Goal: Feedback & Contribution: Submit feedback/report problem

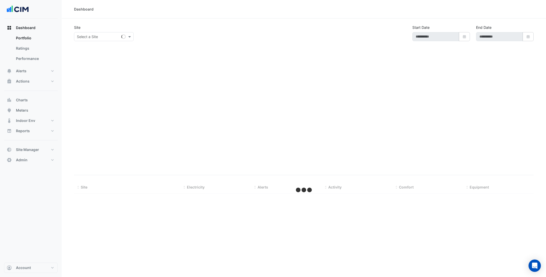
select select "***"
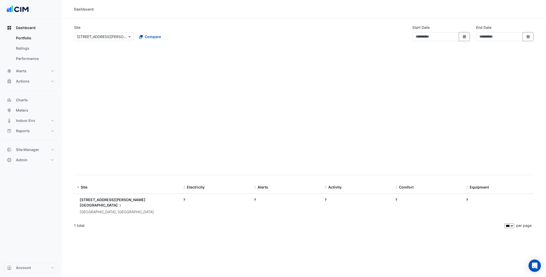
type input "**********"
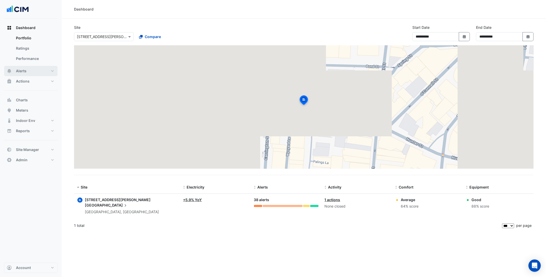
click at [37, 72] on button "Alerts" at bounding box center [30, 71] width 53 height 10
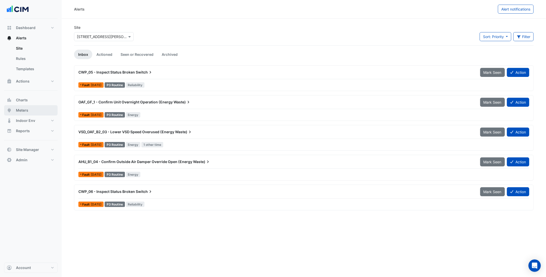
click at [32, 110] on button "Meters" at bounding box center [30, 110] width 53 height 10
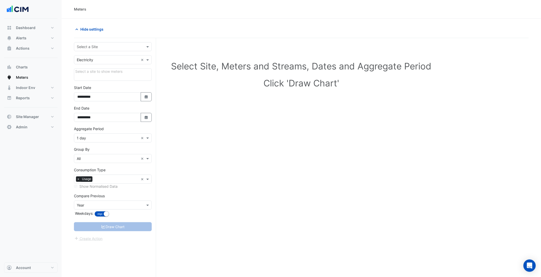
click at [124, 45] on input "text" at bounding box center [108, 46] width 62 height 5
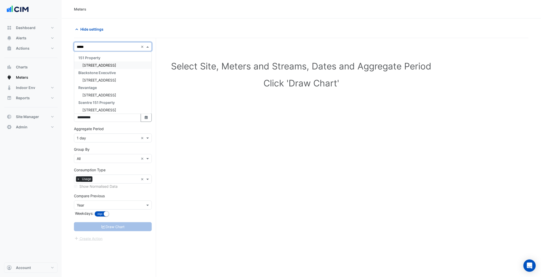
type input "******"
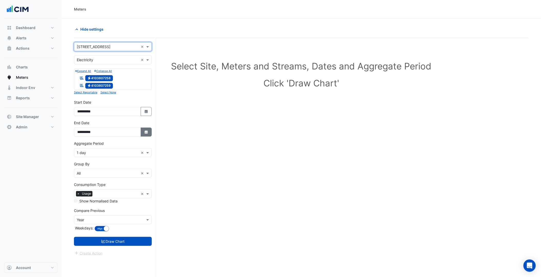
click at [148, 134] on icon "Select Date" at bounding box center [146, 132] width 5 height 4
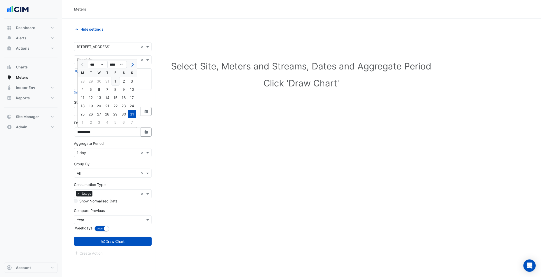
click at [114, 78] on div "1" at bounding box center [116, 81] width 8 height 8
type input "**********"
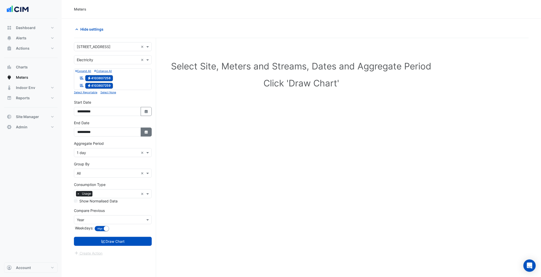
click at [147, 133] on icon "button" at bounding box center [146, 131] width 3 height 3
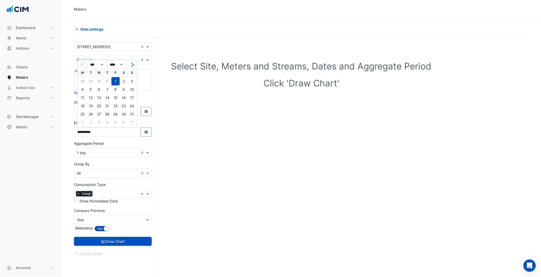
click at [134, 65] on button "Next month" at bounding box center [132, 64] width 6 height 8
select select "*"
click at [86, 114] on div "29" at bounding box center [83, 114] width 8 height 8
type input "**********"
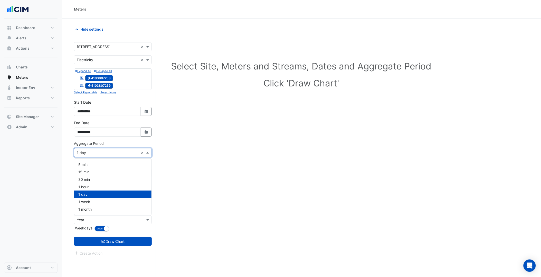
click at [108, 152] on input "text" at bounding box center [108, 152] width 62 height 5
click at [90, 178] on div "30 min" at bounding box center [112, 178] width 77 height 7
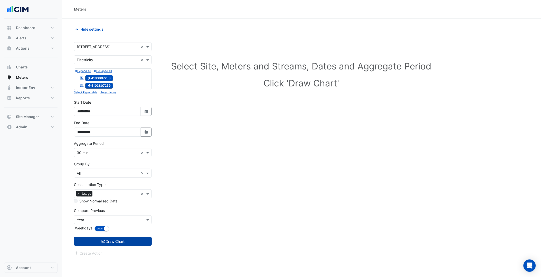
click at [119, 241] on button "Draw Chart" at bounding box center [113, 241] width 78 height 9
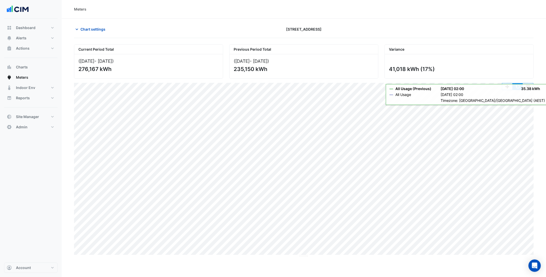
click at [516, 84] on button "button" at bounding box center [517, 86] width 10 height 6
click at [94, 27] on span "Chart settings" at bounding box center [92, 28] width 25 height 5
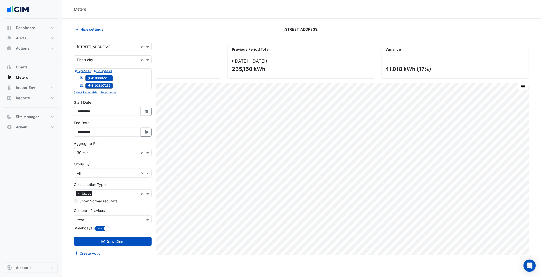
click at [107, 45] on input "text" at bounding box center [108, 46] width 62 height 5
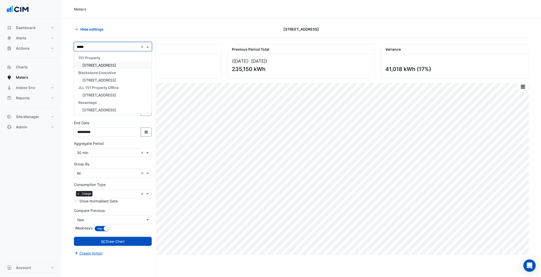
type input "******"
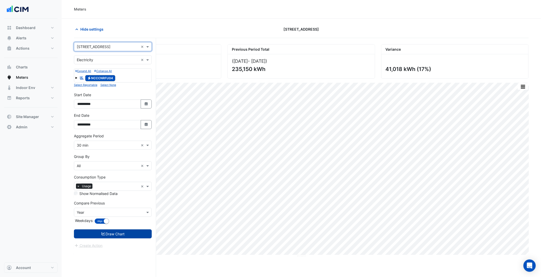
click at [129, 235] on button "Draw Chart" at bounding box center [113, 233] width 78 height 9
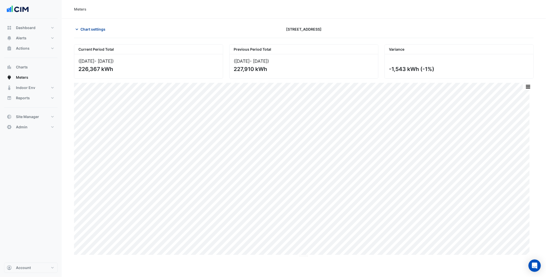
click at [101, 30] on span "Chart settings" at bounding box center [92, 28] width 25 height 5
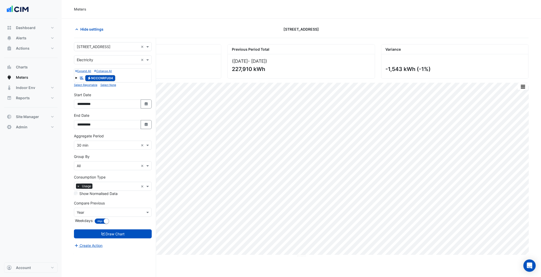
click at [106, 50] on div "× 1 York Street ×" at bounding box center [113, 46] width 78 height 9
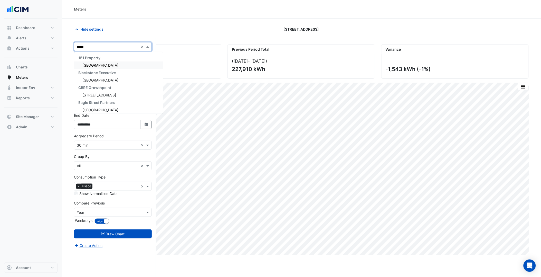
type input "******"
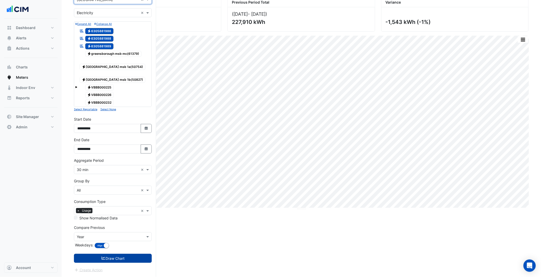
click at [121, 255] on button "Draw Chart" at bounding box center [113, 258] width 78 height 9
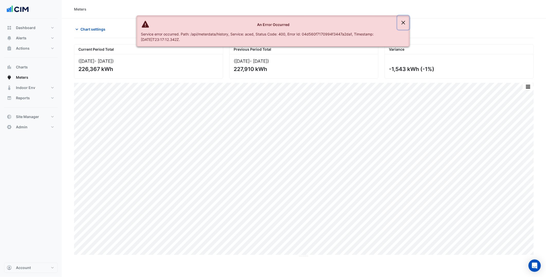
click at [400, 22] on button "Close" at bounding box center [403, 23] width 12 height 14
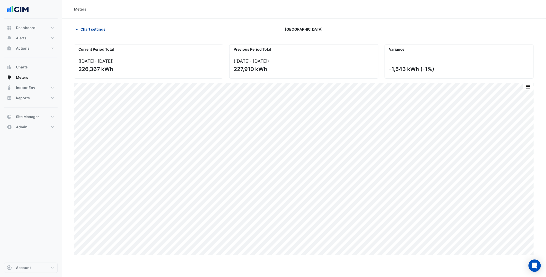
click at [95, 29] on span "Chart settings" at bounding box center [92, 28] width 25 height 5
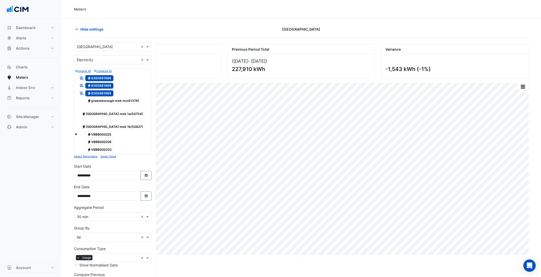
click at [81, 227] on form "× Greensborough Plaza × × Electricity × Expand All Collapse All Reportable Elec…" at bounding box center [113, 180] width 78 height 277
click at [89, 219] on input "text" at bounding box center [108, 216] width 62 height 5
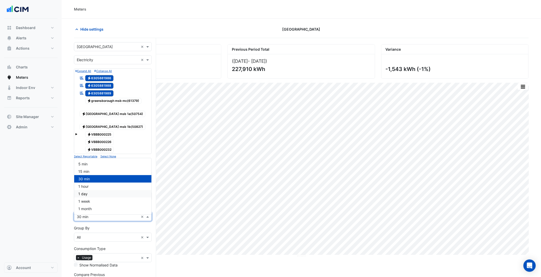
click at [92, 187] on div "1 hour" at bounding box center [112, 185] width 77 height 7
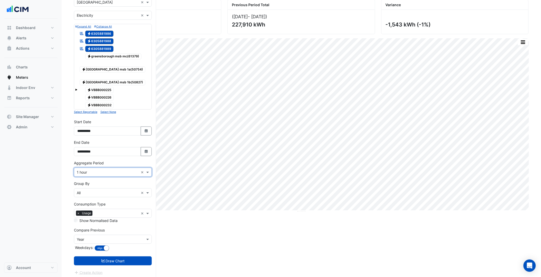
scroll to position [50, 0]
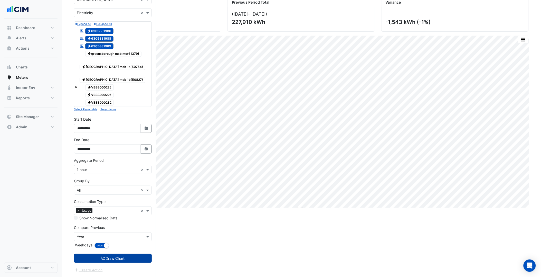
click at [118, 256] on button "Draw Chart" at bounding box center [113, 258] width 78 height 9
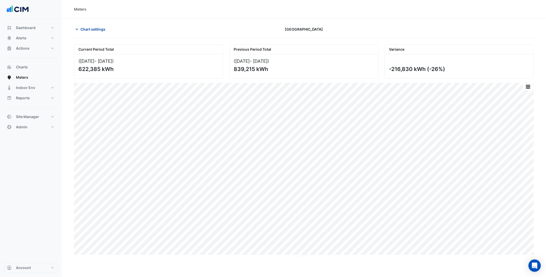
click at [99, 27] on span "Chart settings" at bounding box center [92, 28] width 25 height 5
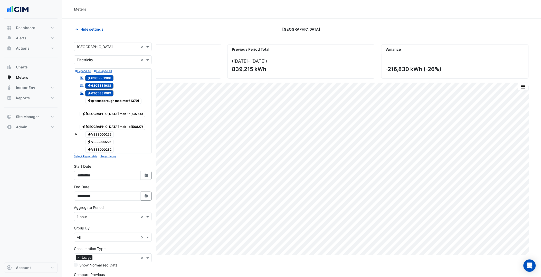
click at [101, 43] on div "× Greensborough Plaza ×" at bounding box center [113, 46] width 78 height 9
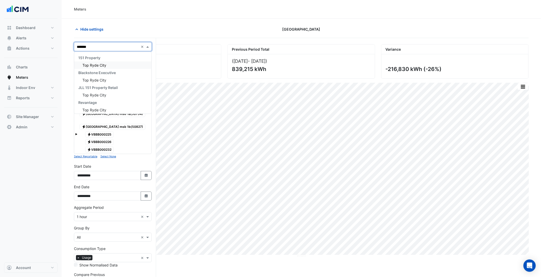
type input "********"
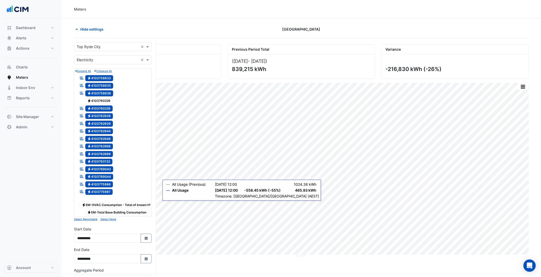
click at [101, 101] on span "Electricity 4103760226" at bounding box center [99, 101] width 28 height 6
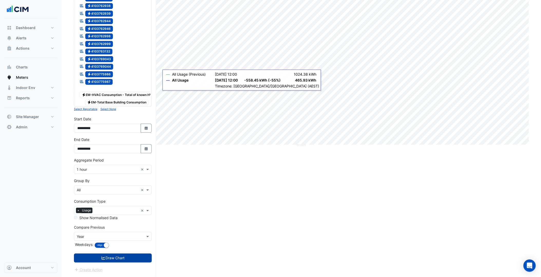
click at [116, 257] on button "Draw Chart" at bounding box center [113, 257] width 78 height 9
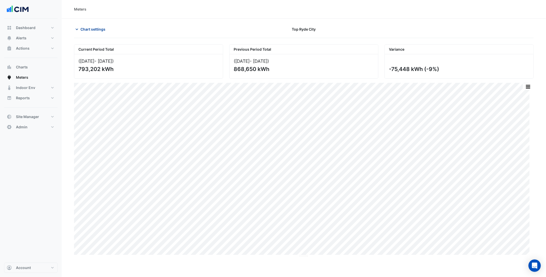
click at [101, 32] on button "Chart settings" at bounding box center [91, 29] width 35 height 9
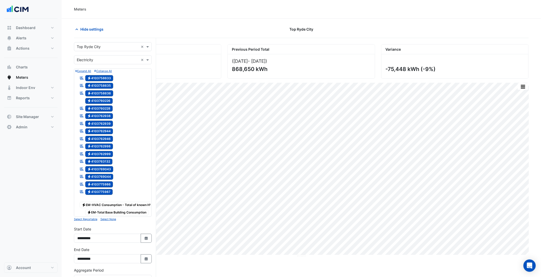
click at [102, 45] on input "text" at bounding box center [108, 46] width 62 height 5
type input "********"
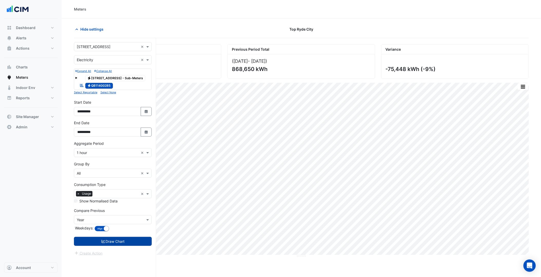
click at [131, 242] on button "Draw Chart" at bounding box center [113, 241] width 78 height 9
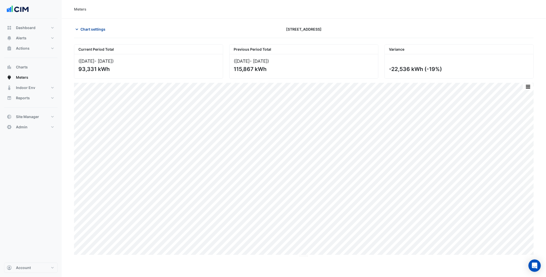
click at [95, 25] on button "Chart settings" at bounding box center [91, 29] width 35 height 9
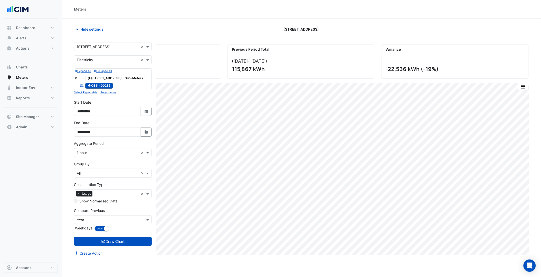
click at [119, 44] on input "text" at bounding box center [108, 46] width 62 height 5
type input "*******"
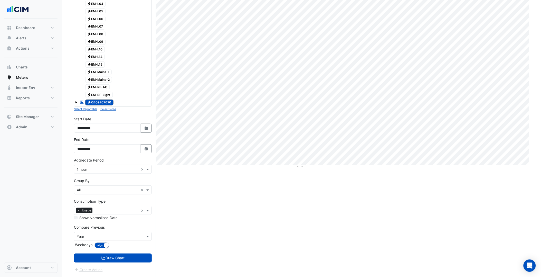
scroll to position [94, 0]
click at [132, 251] on form "× 340 Adelaide Street × × Electricity × Expand All Collapse All Electricity EM-…" at bounding box center [113, 113] width 78 height 320
click at [132, 259] on button "Draw Chart" at bounding box center [113, 257] width 78 height 9
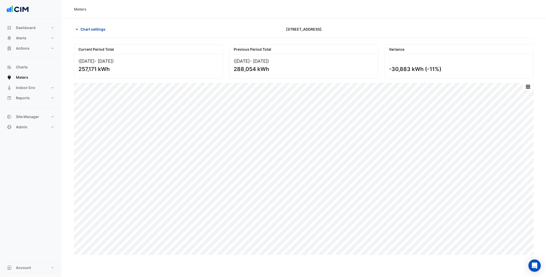
click at [95, 30] on span "Chart settings" at bounding box center [92, 28] width 25 height 5
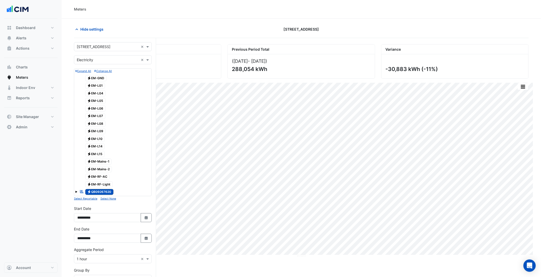
click at [104, 47] on input "text" at bounding box center [108, 46] width 62 height 5
type input "***"
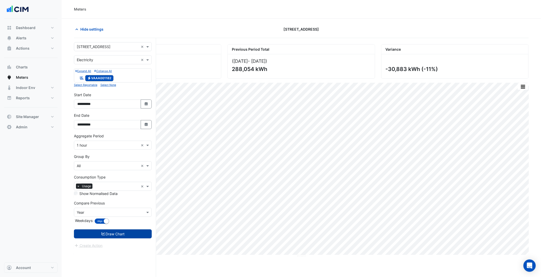
click at [133, 231] on button "Draw Chart" at bounding box center [113, 233] width 78 height 9
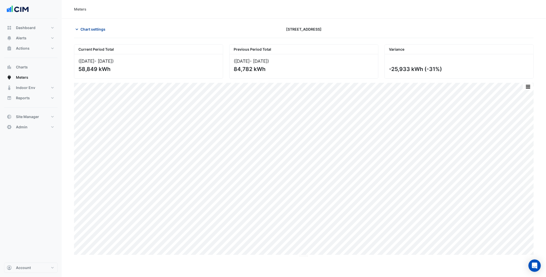
click at [91, 33] on button "Chart settings" at bounding box center [91, 29] width 35 height 9
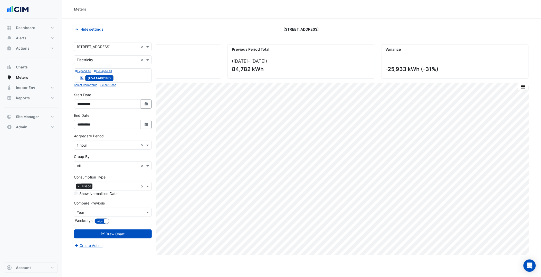
click at [107, 48] on input "text" at bounding box center [108, 46] width 62 height 5
type input "**********"
click at [130, 230] on button "Draw Chart" at bounding box center [113, 233] width 78 height 9
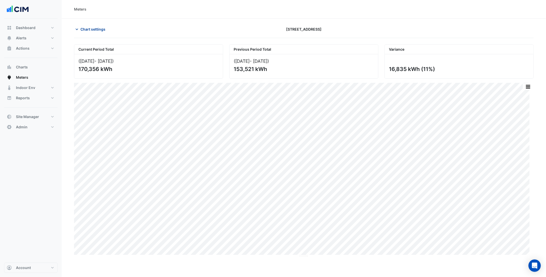
click at [81, 32] on button "Chart settings" at bounding box center [91, 29] width 35 height 9
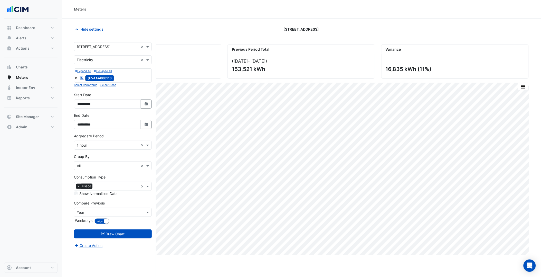
click at [108, 45] on input "text" at bounding box center [108, 46] width 62 height 5
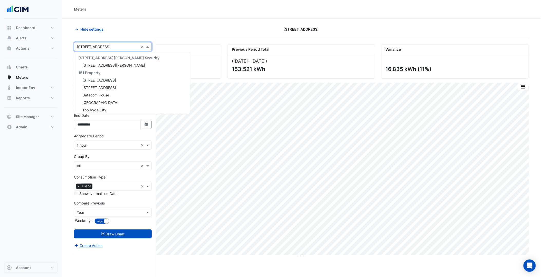
paste input "**********"
type input "**********"
click at [104, 63] on span "[STREET_ADDRESS]" at bounding box center [99, 65] width 34 height 4
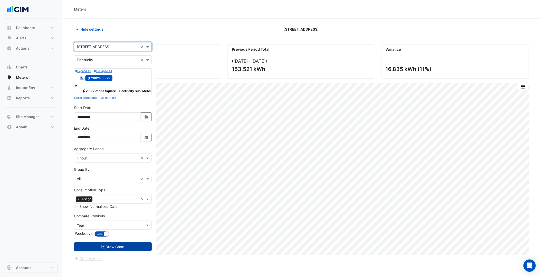
click at [123, 251] on button "Draw Chart" at bounding box center [113, 246] width 78 height 9
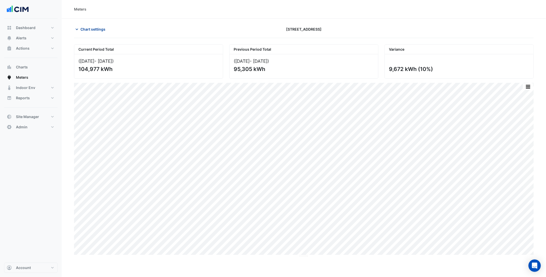
click at [96, 29] on span "Chart settings" at bounding box center [92, 28] width 25 height 5
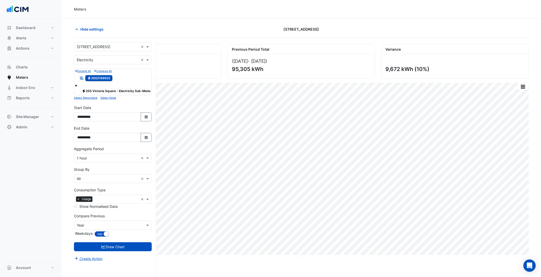
click at [107, 44] on input "text" at bounding box center [108, 46] width 62 height 5
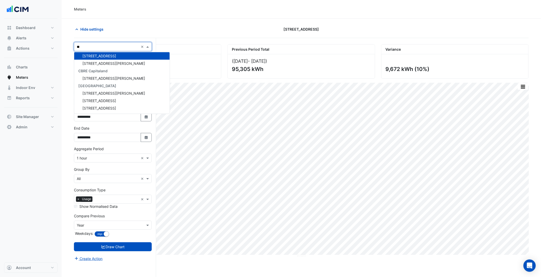
scroll to position [2, 0]
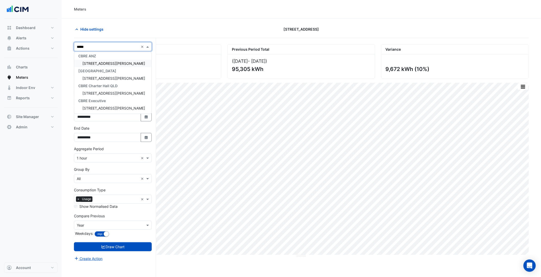
type input "******"
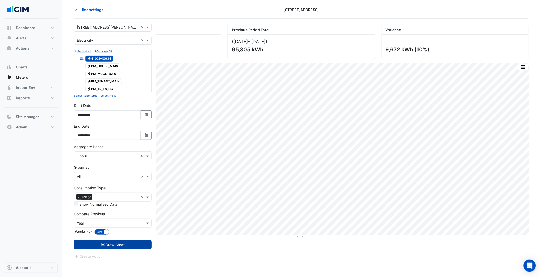
click at [131, 244] on button "Draw Chart" at bounding box center [113, 244] width 78 height 9
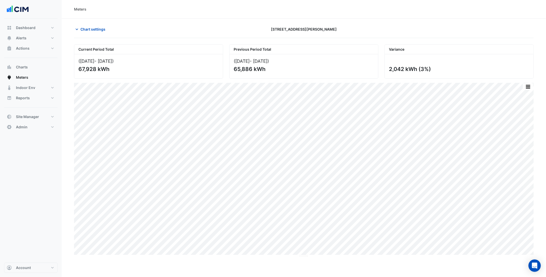
click at [89, 34] on div "Chart settings 275 George Street Sydney" at bounding box center [303, 31] width 459 height 13
click at [96, 32] on span "Chart settings" at bounding box center [92, 28] width 25 height 5
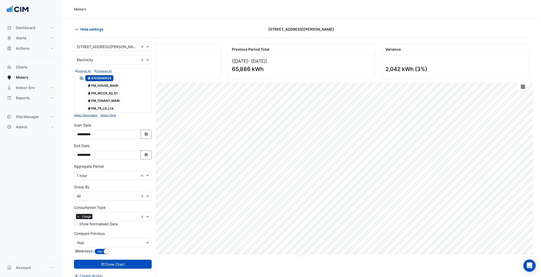
click at [104, 48] on input "text" at bounding box center [108, 46] width 62 height 5
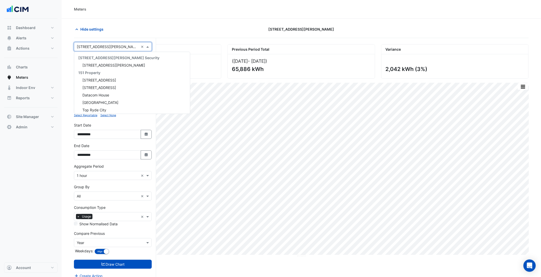
scroll to position [962, 0]
click at [97, 61] on input "text" at bounding box center [108, 59] width 62 height 5
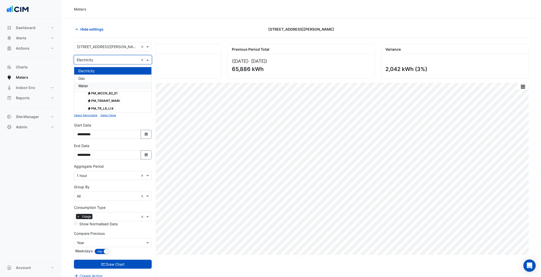
click at [88, 85] on div "Water" at bounding box center [112, 85] width 77 height 7
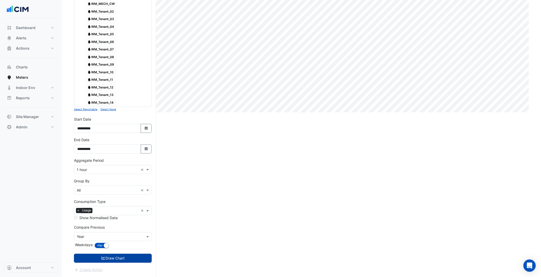
click at [139, 260] on button "Draw Chart" at bounding box center [113, 258] width 78 height 9
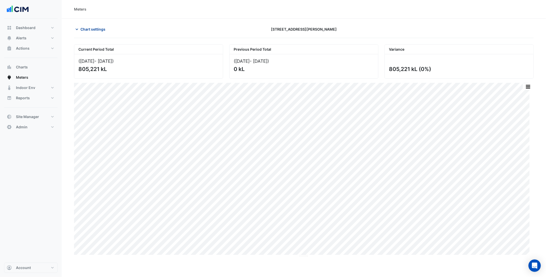
click at [100, 29] on span "Chart settings" at bounding box center [92, 28] width 25 height 5
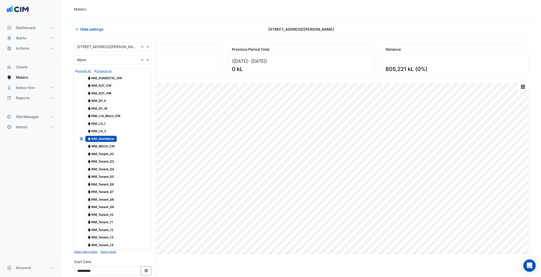
click at [99, 60] on input "text" at bounding box center [108, 59] width 62 height 5
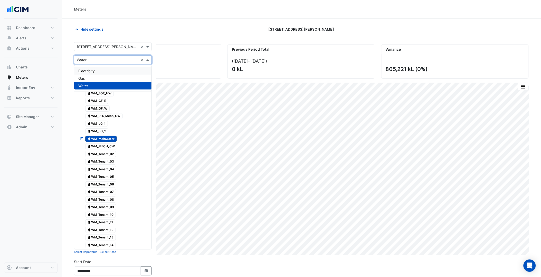
click at [95, 70] on div "Electricity" at bounding box center [112, 70] width 77 height 7
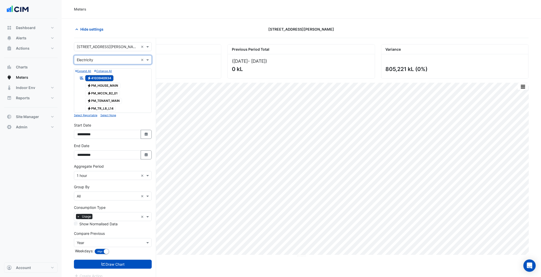
click at [102, 51] on div "× 275 George Street Sydney ×" at bounding box center [113, 46] width 78 height 9
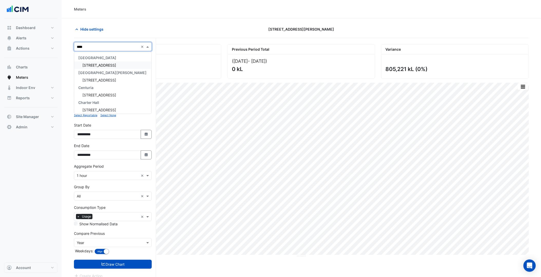
type input "*****"
click at [108, 64] on span "[STREET_ADDRESS]" at bounding box center [99, 65] width 34 height 4
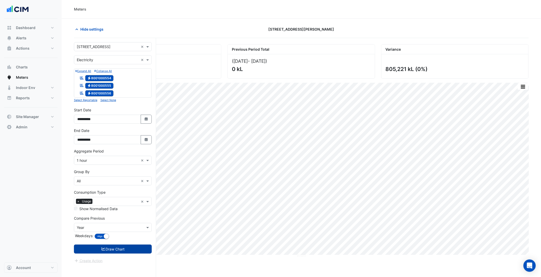
click at [141, 247] on button "Draw Chart" at bounding box center [113, 248] width 78 height 9
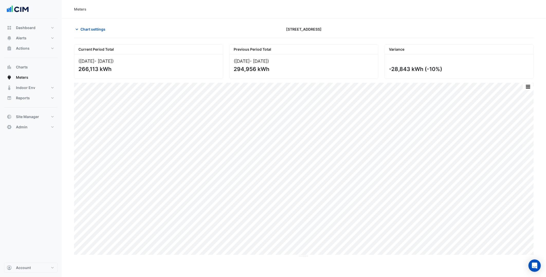
click at [104, 34] on div "Chart settings 111 St Georges Terrace" at bounding box center [303, 31] width 459 height 13
click at [99, 31] on span "Chart settings" at bounding box center [92, 28] width 25 height 5
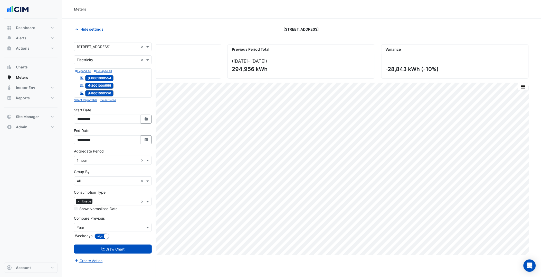
click at [103, 41] on div "× 111 St Georges Terrace × × Electricity × Expand All Collapse All Reportable E…" at bounding box center [115, 167] width 82 height 258
click at [107, 45] on input "text" at bounding box center [108, 46] width 62 height 5
type input "***"
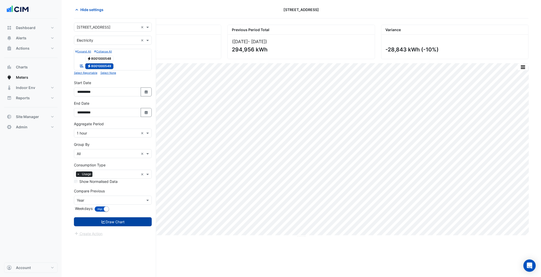
click at [129, 223] on button "Draw Chart" at bounding box center [113, 221] width 78 height 9
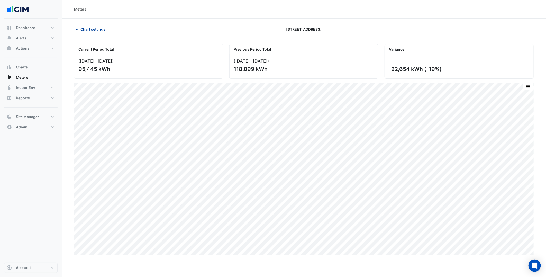
click at [99, 28] on span "Chart settings" at bounding box center [92, 28] width 25 height 5
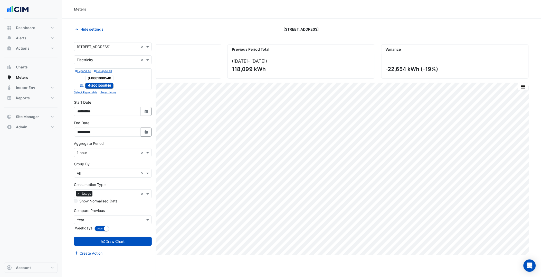
click at [116, 45] on input "text" at bounding box center [108, 46] width 62 height 5
type input "***"
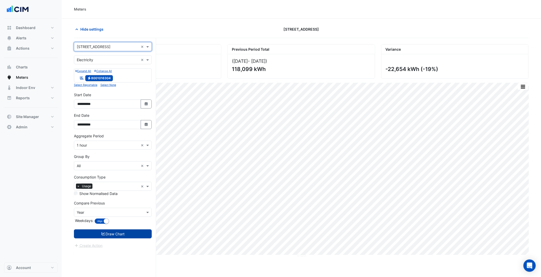
click at [137, 232] on button "Draw Chart" at bounding box center [113, 233] width 78 height 9
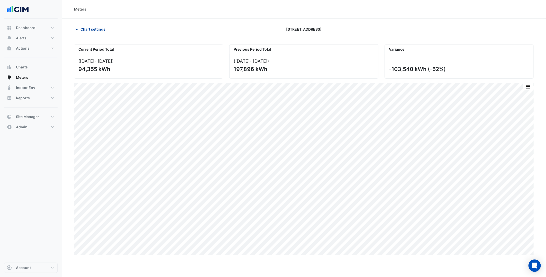
click at [102, 30] on span "Chart settings" at bounding box center [92, 28] width 25 height 5
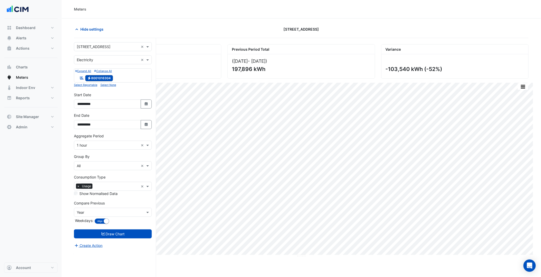
click at [107, 46] on input "text" at bounding box center [108, 46] width 62 height 5
type input "*****"
click at [137, 231] on button "Draw Chart" at bounding box center [113, 233] width 78 height 9
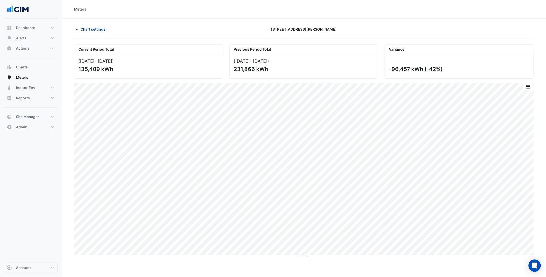
drag, startPoint x: 104, startPoint y: 24, endPoint x: 99, endPoint y: 29, distance: 6.6
click at [102, 26] on section "Chart settings 45 Francis Street Current Period Total (01 Aug 25 - 29 Sep 25 ) …" at bounding box center [304, 137] width 484 height 238
click at [99, 29] on span "Chart settings" at bounding box center [92, 28] width 25 height 5
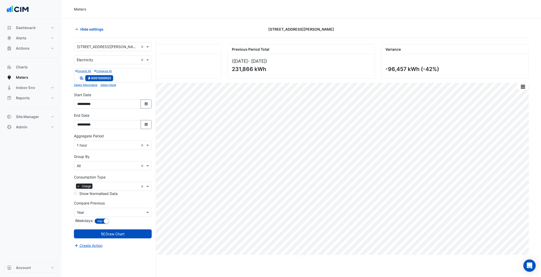
click at [108, 44] on input "text" at bounding box center [108, 46] width 62 height 5
type input "****"
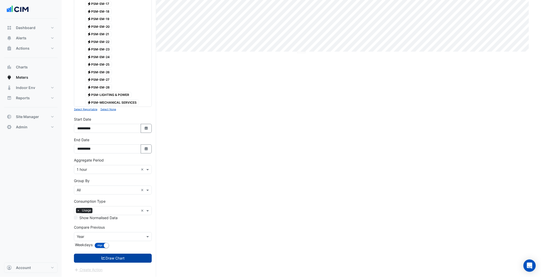
click at [113, 258] on button "Draw Chart" at bounding box center [113, 258] width 78 height 9
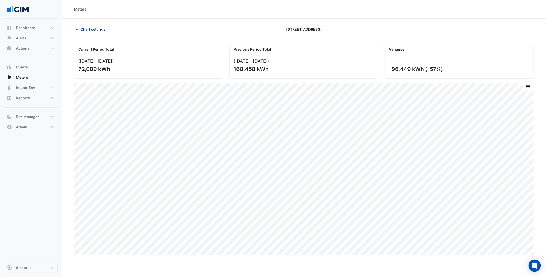
click at [89, 32] on span "Chart settings" at bounding box center [92, 28] width 25 height 5
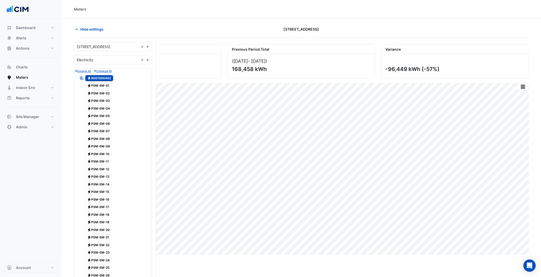
click at [112, 42] on div "× 46 Colin Street × × Electricity × Expand All Collapse All Reportable Electric…" at bounding box center [115, 259] width 82 height 442
click at [120, 44] on input "text" at bounding box center [108, 46] width 62 height 5
type input "*********"
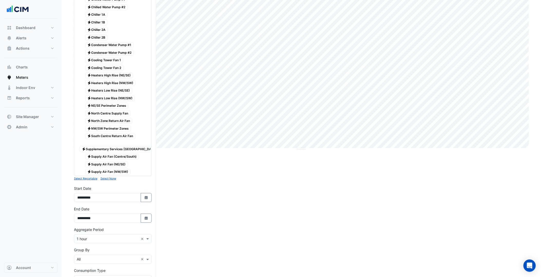
scroll to position [189, 0]
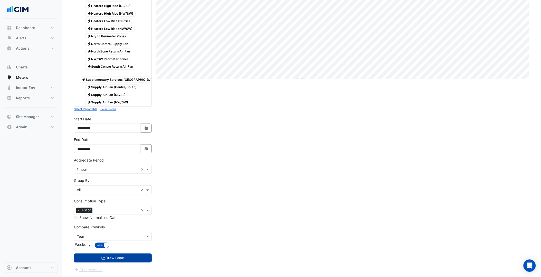
click at [127, 261] on button "Draw Chart" at bounding box center [113, 257] width 78 height 9
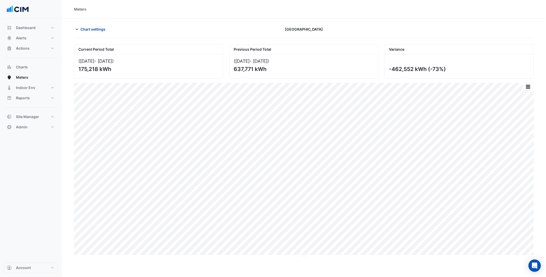
click at [98, 30] on span "Chart settings" at bounding box center [92, 28] width 25 height 5
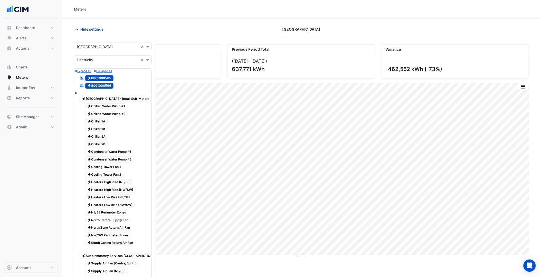
click at [98, 30] on span "Hide settings" at bounding box center [91, 28] width 23 height 5
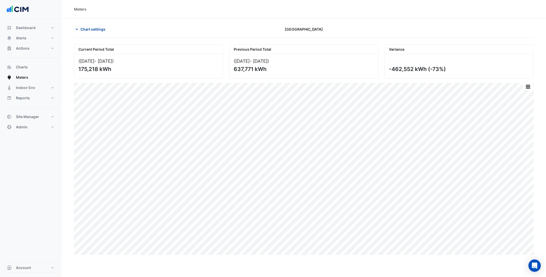
click at [106, 30] on button "Chart settings" at bounding box center [91, 29] width 35 height 9
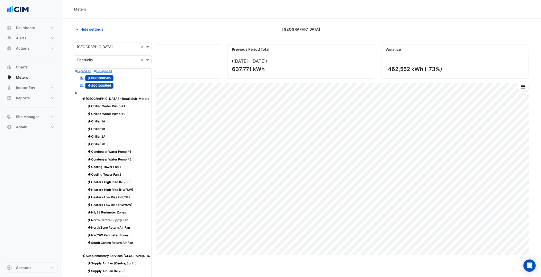
click at [117, 46] on input "text" at bounding box center [108, 46] width 62 height 5
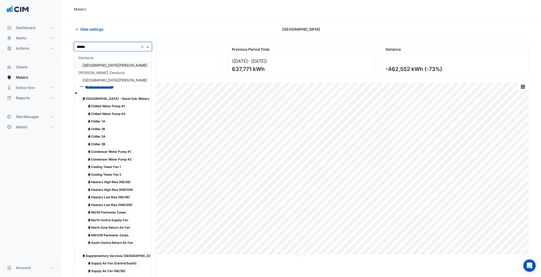
type input "*******"
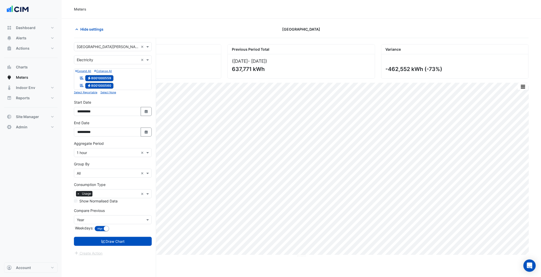
click at [130, 251] on div "Create Action" at bounding box center [113, 253] width 78 height 6
click at [130, 240] on button "Draw Chart" at bounding box center [113, 241] width 78 height 9
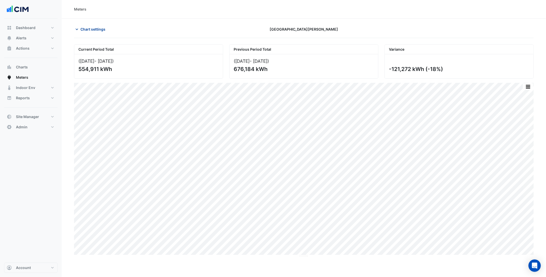
click at [84, 28] on span "Chart settings" at bounding box center [92, 28] width 25 height 5
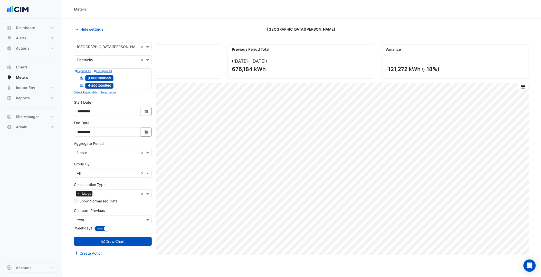
click at [107, 49] on div "× One William Street" at bounding box center [108, 46] width 62 height 5
type input "******"
click at [103, 66] on span "[STREET_ADDRESS]" at bounding box center [99, 65] width 34 height 4
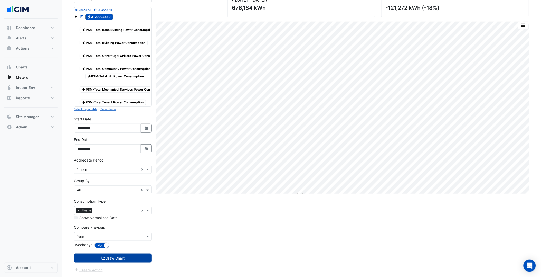
click at [129, 257] on button "Draw Chart" at bounding box center [113, 257] width 78 height 9
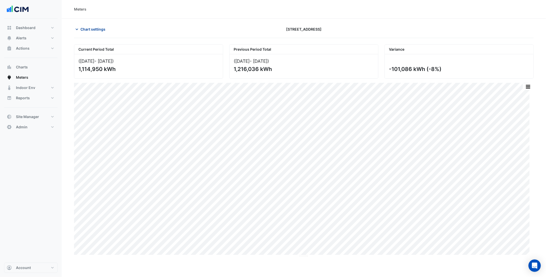
click at [94, 27] on span "Chart settings" at bounding box center [92, 28] width 25 height 5
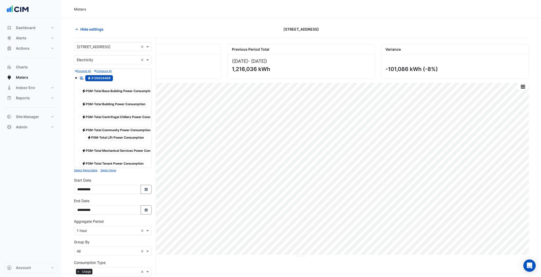
click at [126, 48] on input "text" at bounding box center [108, 46] width 62 height 5
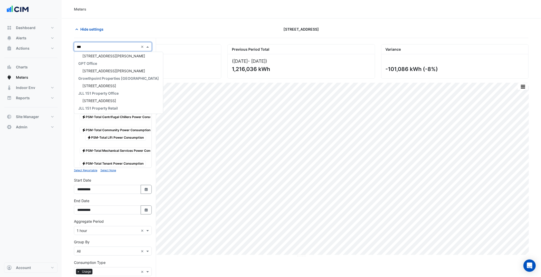
scroll to position [69, 0]
type input "*****"
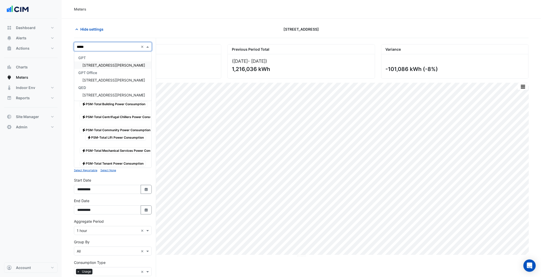
scroll to position [0, 0]
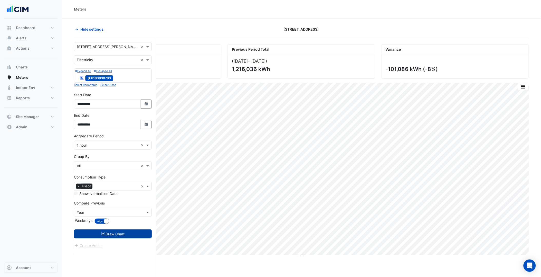
click at [125, 235] on button "Draw Chart" at bounding box center [113, 233] width 78 height 9
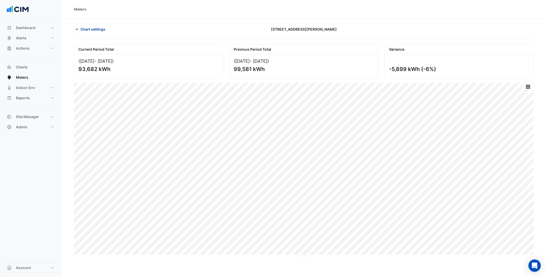
click at [95, 33] on button "Chart settings" at bounding box center [91, 29] width 35 height 9
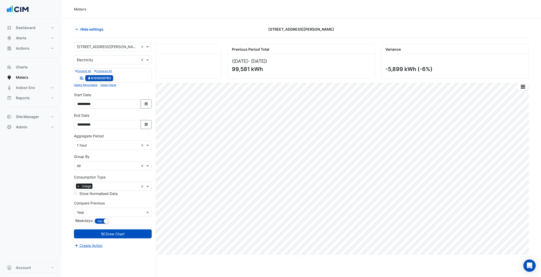
click at [100, 44] on input "text" at bounding box center [108, 46] width 62 height 5
type input "*********"
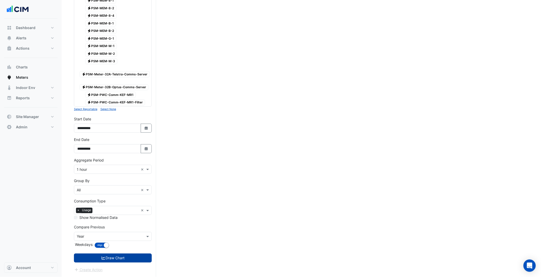
click at [124, 256] on button "Draw Chart" at bounding box center [113, 257] width 78 height 9
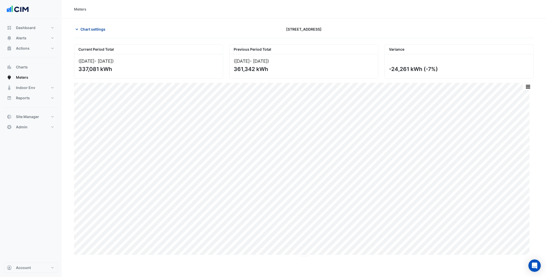
click at [101, 31] on span "Chart settings" at bounding box center [92, 28] width 25 height 5
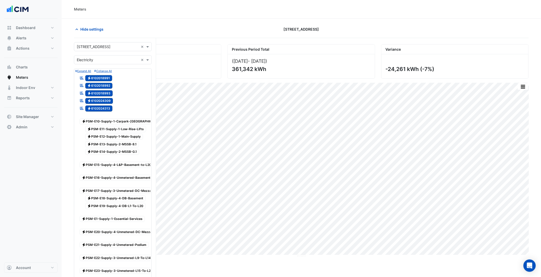
click at [114, 45] on input "text" at bounding box center [108, 46] width 62 height 5
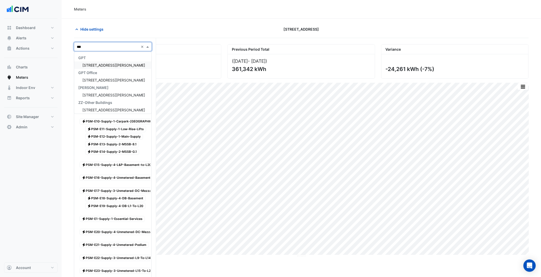
type input "***"
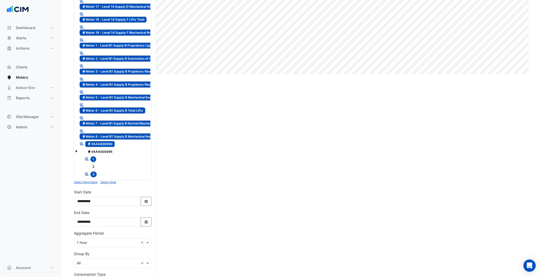
scroll to position [265, 0]
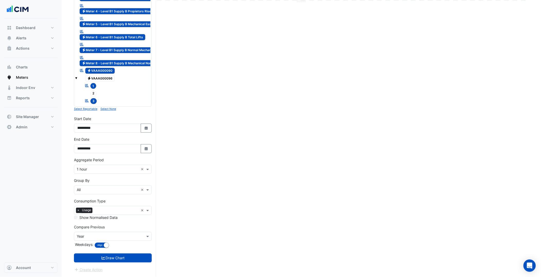
click at [109, 111] on small "Select None" at bounding box center [108, 108] width 16 height 3
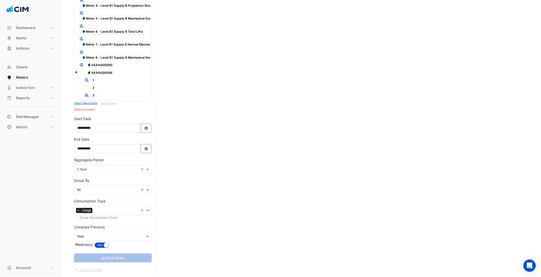
click at [94, 96] on span "3" at bounding box center [93, 95] width 7 height 6
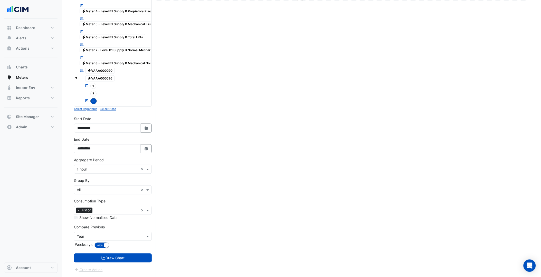
click at [92, 83] on span "1" at bounding box center [93, 86] width 6 height 6
click at [98, 68] on span "Electricity VAAA000090" at bounding box center [100, 71] width 30 height 6
click at [127, 257] on button "Draw Chart" at bounding box center [113, 257] width 78 height 9
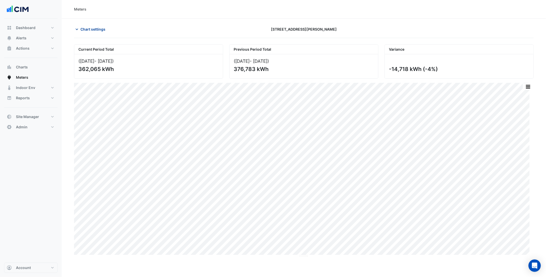
click at [81, 34] on button "Chart settings" at bounding box center [91, 29] width 35 height 9
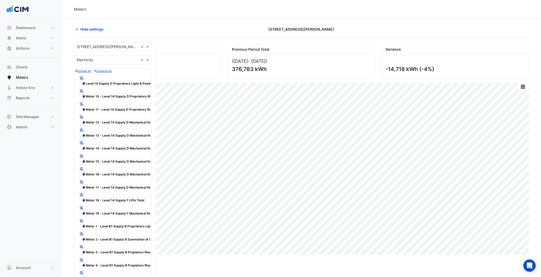
click at [99, 47] on input "text" at bounding box center [108, 46] width 62 height 5
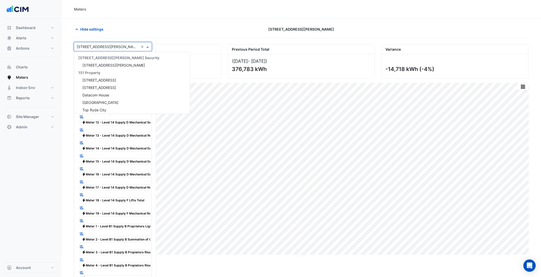
paste input "**********"
type input "**********"
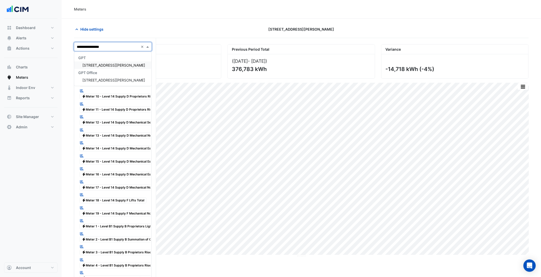
click at [93, 61] on div "GPT 580 George Street GPT Office 580 George Street" at bounding box center [112, 69] width 77 height 30
click at [90, 66] on span "580 George Street" at bounding box center [113, 65] width 63 height 4
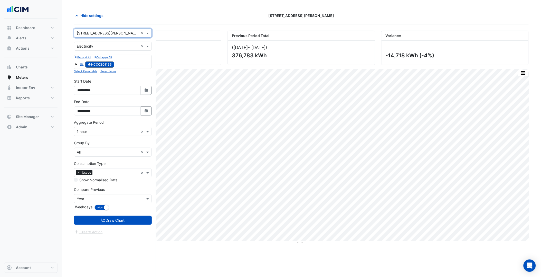
scroll to position [20, 0]
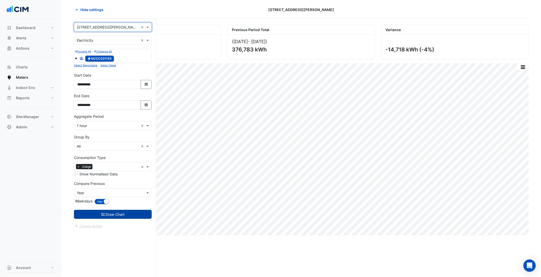
click at [108, 216] on button "Draw Chart" at bounding box center [113, 214] width 78 height 9
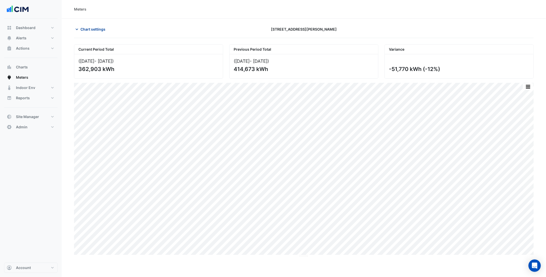
drag, startPoint x: 101, startPoint y: 23, endPoint x: 94, endPoint y: 27, distance: 8.9
click at [96, 26] on section "Chart settings 580 George Street Current Period Total (01 Aug 25 - 29 Sep 25 ) …" at bounding box center [304, 137] width 484 height 238
click at [94, 27] on span "Chart settings" at bounding box center [92, 28] width 25 height 5
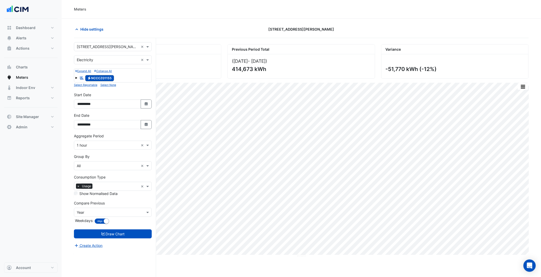
click at [115, 54] on form "**********" at bounding box center [113, 145] width 78 height 206
click at [124, 44] on input "text" at bounding box center [108, 46] width 62 height 5
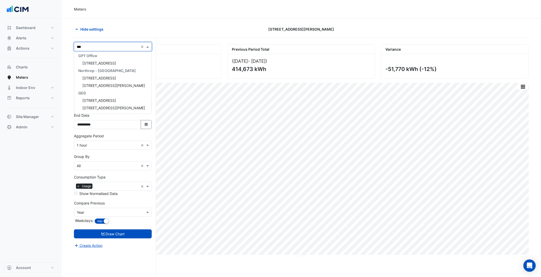
scroll to position [54, 0]
type input "******"
click at [112, 66] on span "[STREET_ADDRESS]" at bounding box center [99, 68] width 34 height 4
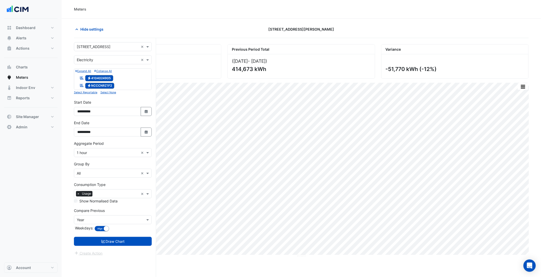
click at [135, 246] on button "Draw Chart" at bounding box center [113, 241] width 78 height 9
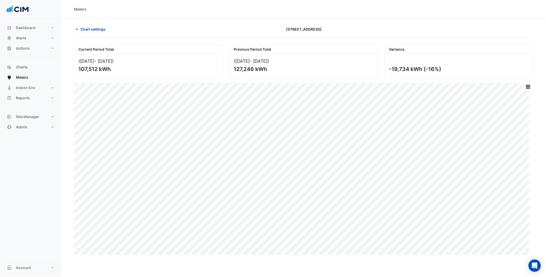
click at [105, 25] on button "Chart settings" at bounding box center [91, 29] width 35 height 9
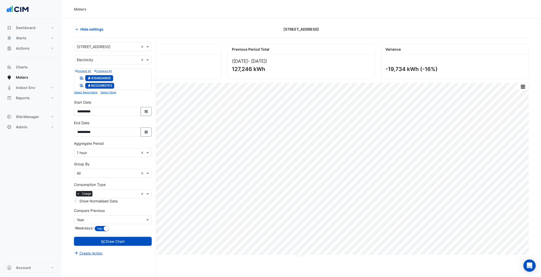
drag, startPoint x: 107, startPoint y: 37, endPoint x: 108, endPoint y: 45, distance: 8.3
click at [108, 44] on app-chart-meter-data "Hide settings 7 Macquarie Place Current Period Total (01 Aug 25 - 29 Sep 25 ) 1…" at bounding box center [301, 161] width 455 height 272
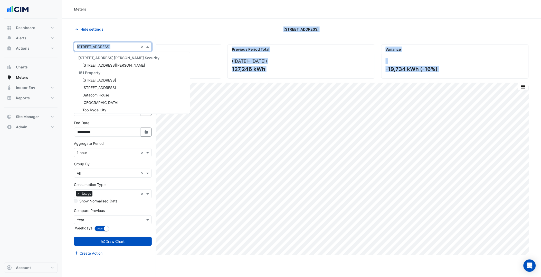
click at [108, 45] on input "text" at bounding box center [108, 46] width 62 height 5
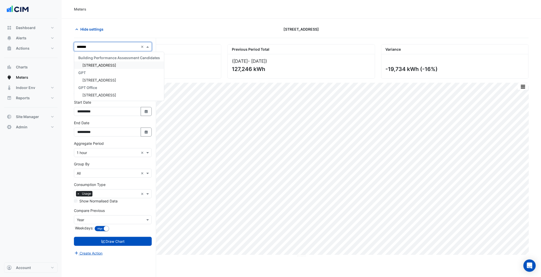
type input "********"
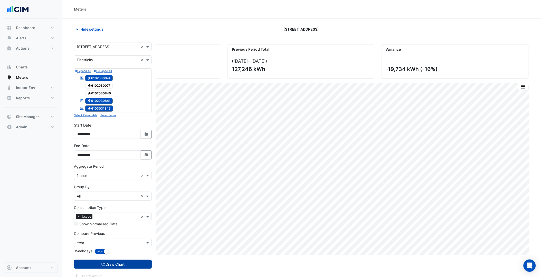
click at [126, 264] on button "Draw Chart" at bounding box center [113, 264] width 78 height 9
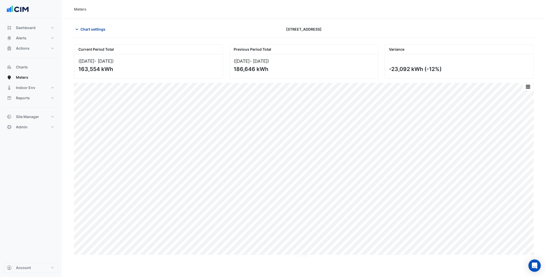
click at [93, 30] on span "Chart settings" at bounding box center [92, 28] width 25 height 5
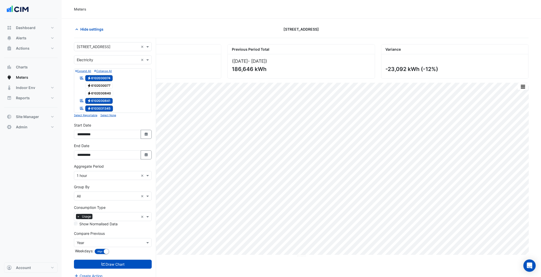
click at [114, 49] on input "text" at bounding box center [108, 46] width 62 height 5
type input "*******"
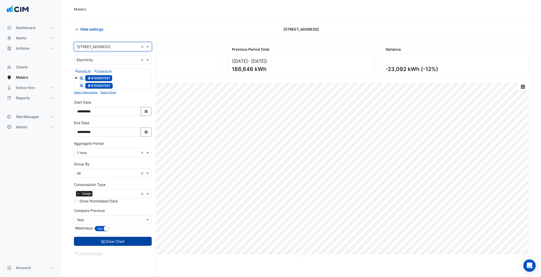
click at [122, 245] on button "Draw Chart" at bounding box center [113, 241] width 78 height 9
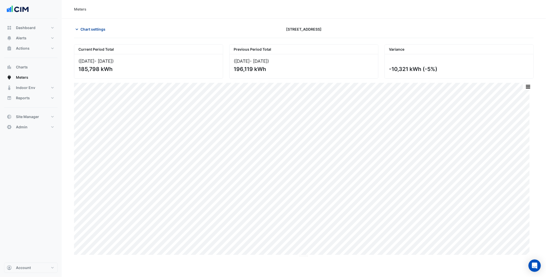
click at [89, 34] on button "Chart settings" at bounding box center [91, 29] width 35 height 9
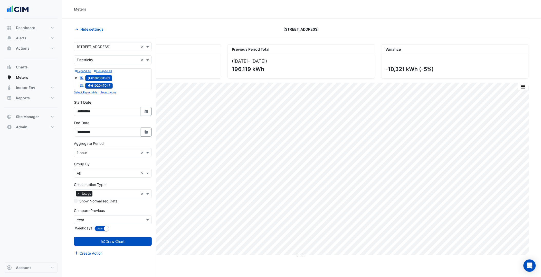
click at [119, 48] on input "text" at bounding box center [108, 46] width 62 height 5
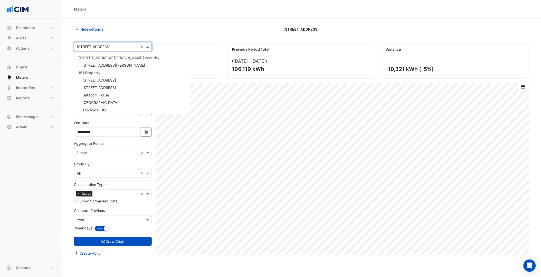
scroll to position [3784, 0]
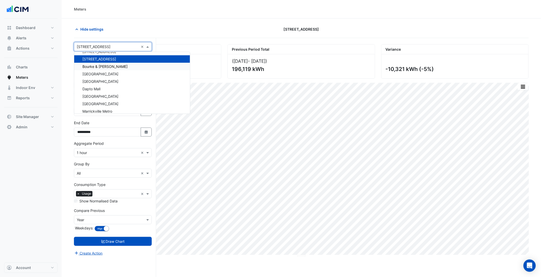
click at [104, 64] on span "Bourke & [PERSON_NAME]" at bounding box center [104, 66] width 45 height 4
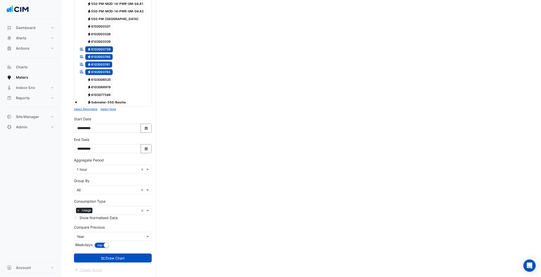
drag, startPoint x: 123, startPoint y: 258, endPoint x: 98, endPoint y: 247, distance: 27.5
click at [123, 259] on button "Draw Chart" at bounding box center [113, 257] width 78 height 9
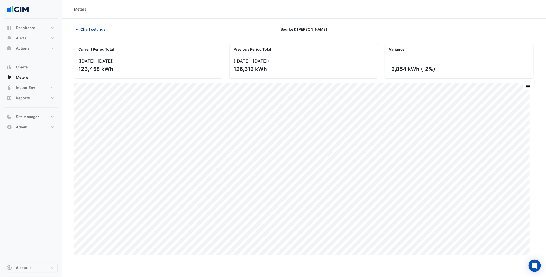
click at [99, 27] on span "Chart settings" at bounding box center [92, 28] width 25 height 5
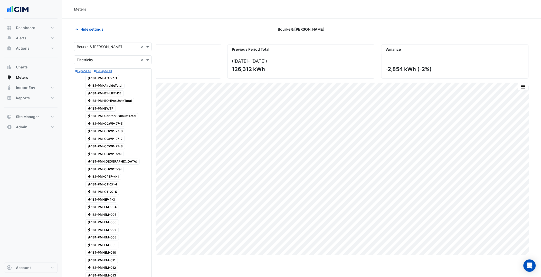
click at [95, 48] on input "text" at bounding box center [108, 46] width 62 height 5
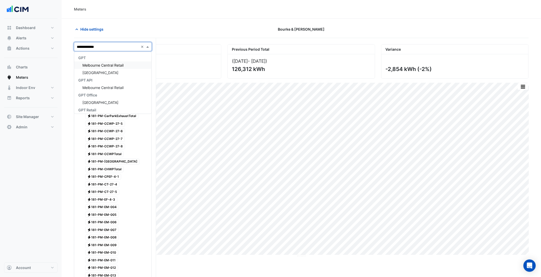
type input "**********"
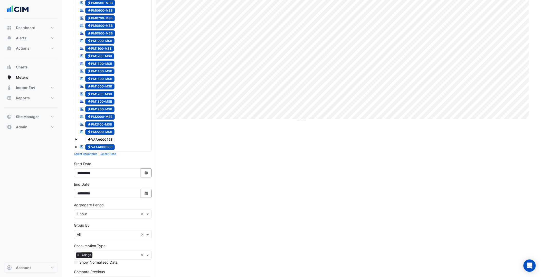
scroll to position [143, 0]
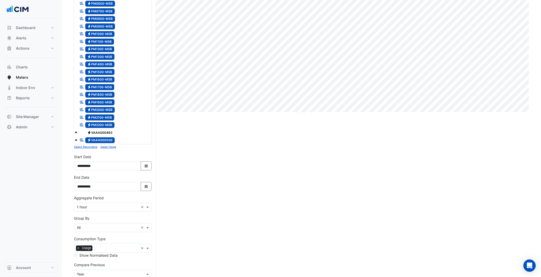
click at [112, 149] on small "Select None" at bounding box center [108, 146] width 16 height 3
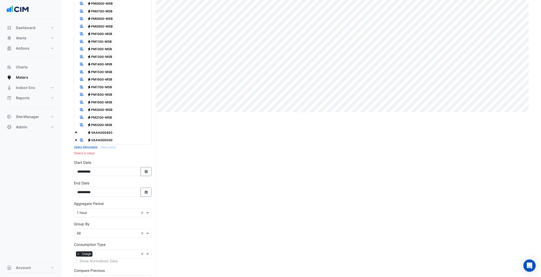
click at [105, 143] on span "Electricity VAAA000500" at bounding box center [100, 140] width 30 height 6
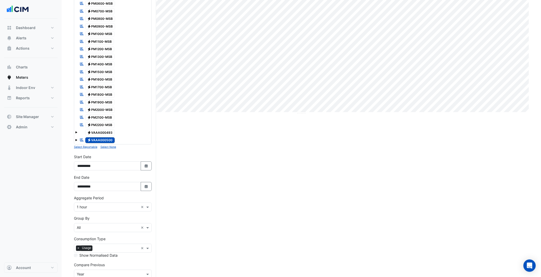
click at [107, 136] on span "Electricity VAAA000493" at bounding box center [100, 132] width 30 height 6
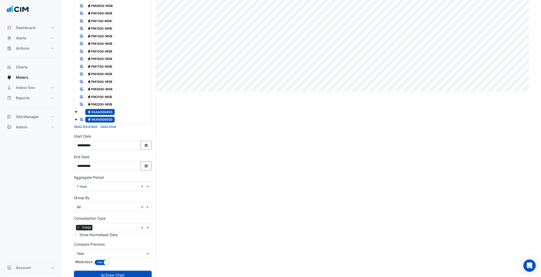
scroll to position [189, 0]
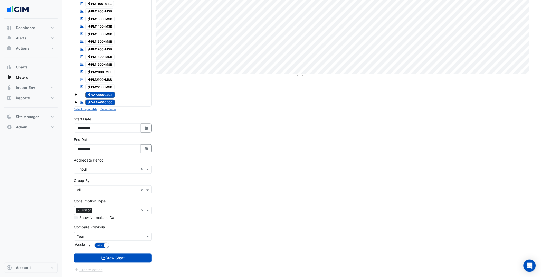
click at [127, 263] on form "× Melbourne Central Tower × × Electricity × Expand All Collapse All Reportable …" at bounding box center [113, 67] width 78 height 411
click at [126, 252] on form "× Melbourne Central Tower × × Electricity × Expand All Collapse All Reportable …" at bounding box center [113, 67] width 78 height 411
click at [126, 253] on button "Draw Chart" at bounding box center [113, 257] width 78 height 9
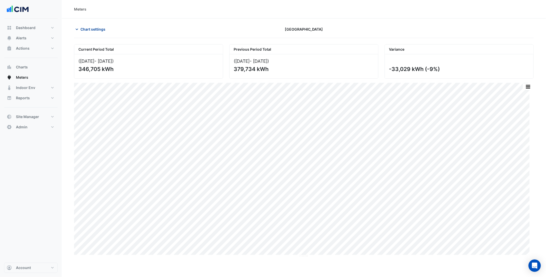
click at [99, 33] on button "Chart settings" at bounding box center [91, 29] width 35 height 9
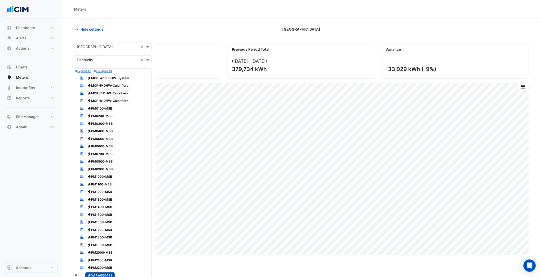
click at [113, 45] on input "text" at bounding box center [108, 46] width 62 height 5
type input "*********"
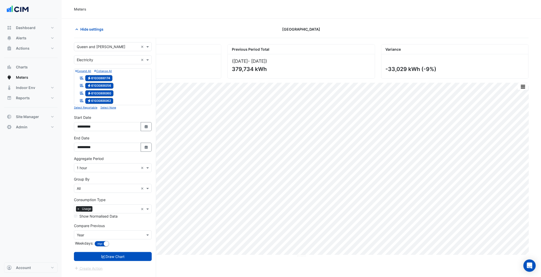
click at [134, 256] on button "Draw Chart" at bounding box center [113, 256] width 78 height 9
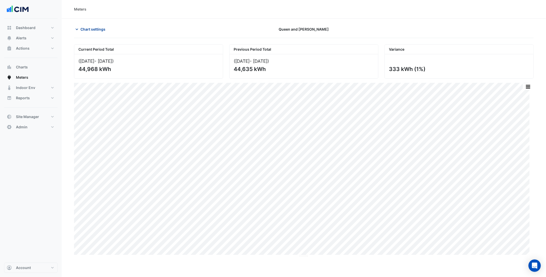
click at [98, 33] on button "Chart settings" at bounding box center [91, 29] width 35 height 9
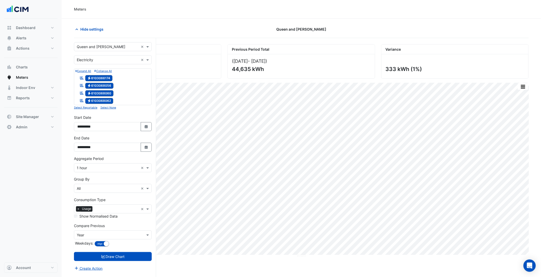
click at [107, 45] on input "text" at bounding box center [108, 46] width 62 height 5
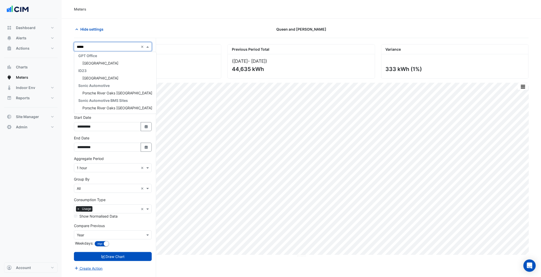
scroll to position [2, 0]
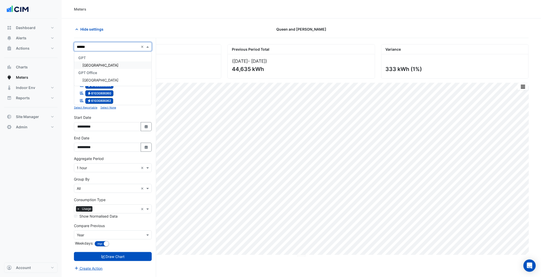
type input "*******"
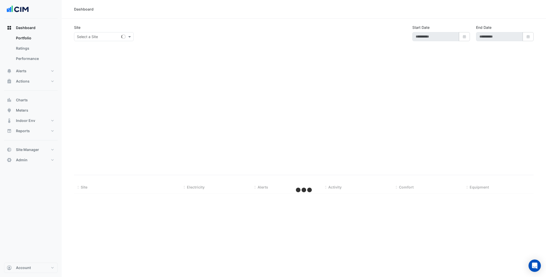
select select "***"
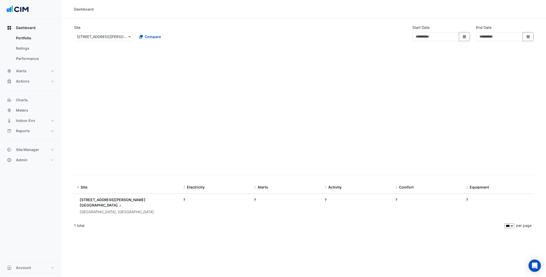
type input "**********"
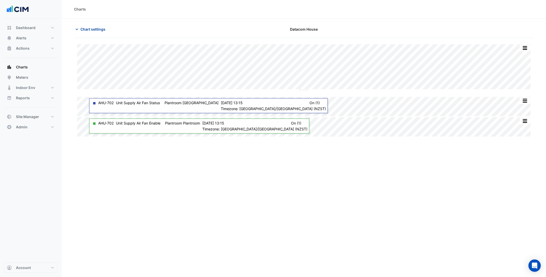
click at [88, 25] on button "Chart settings" at bounding box center [91, 29] width 35 height 9
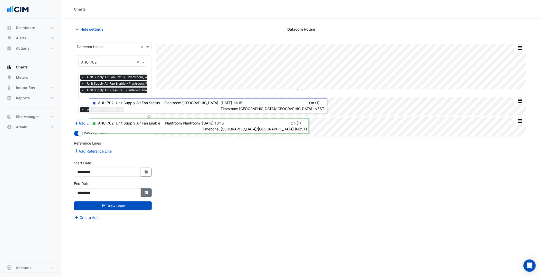
click at [148, 195] on button "Select Date" at bounding box center [146, 192] width 11 height 9
click at [107, 172] on div "2" at bounding box center [107, 173] width 8 height 8
type input "**********"
click at [117, 202] on button "Draw Chart" at bounding box center [113, 205] width 78 height 9
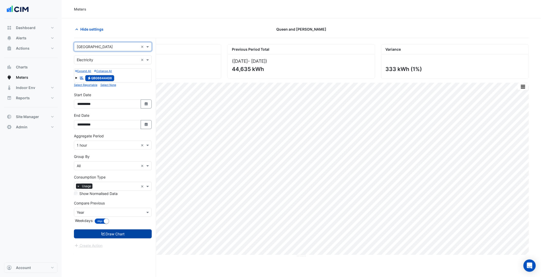
drag, startPoint x: 125, startPoint y: 243, endPoint x: 128, endPoint y: 238, distance: 5.7
click at [125, 242] on form "**********" at bounding box center [113, 145] width 78 height 206
click at [128, 238] on button "Draw Chart" at bounding box center [113, 233] width 78 height 9
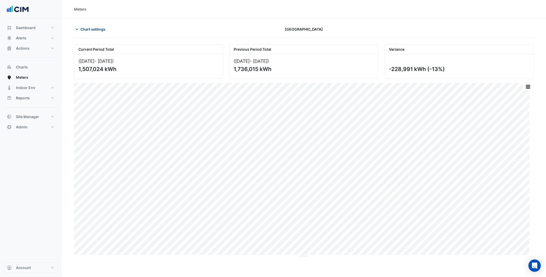
click at [95, 26] on span "Chart settings" at bounding box center [92, 28] width 25 height 5
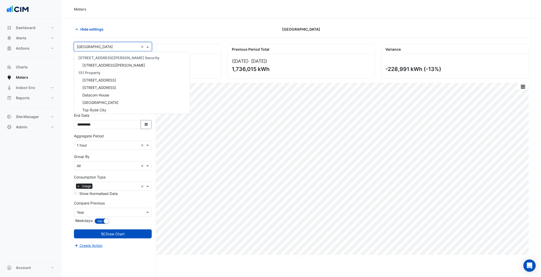
click at [101, 50] on div "× Riverside Centre ×" at bounding box center [113, 46] width 78 height 9
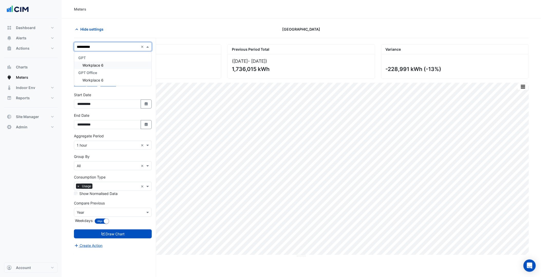
type input "**********"
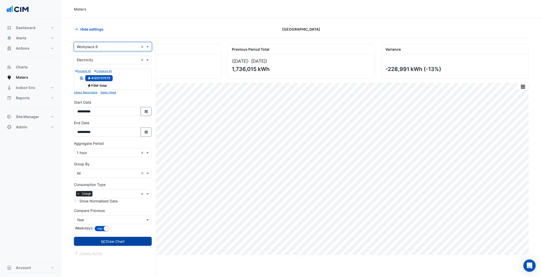
click at [143, 240] on button "Draw Chart" at bounding box center [113, 241] width 78 height 9
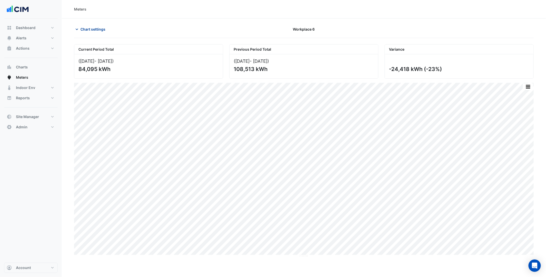
click at [97, 30] on span "Chart settings" at bounding box center [92, 28] width 25 height 5
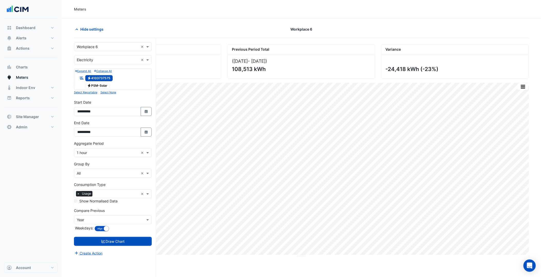
click at [98, 45] on input "text" at bounding box center [108, 46] width 62 height 5
type input "*********"
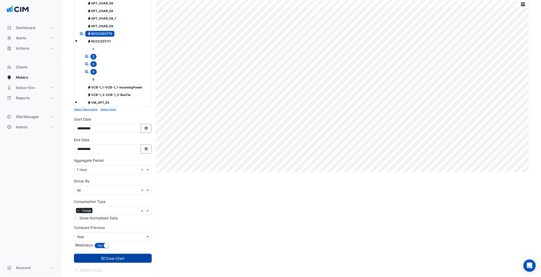
click at [118, 261] on button "Draw Chart" at bounding box center [113, 258] width 78 height 9
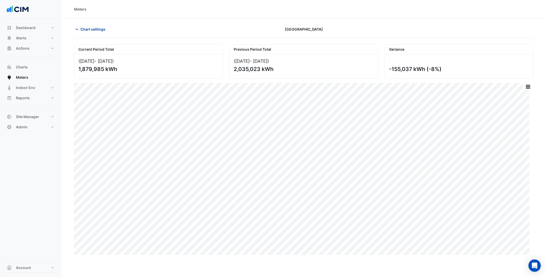
click at [88, 27] on span "Chart settings" at bounding box center [92, 28] width 25 height 5
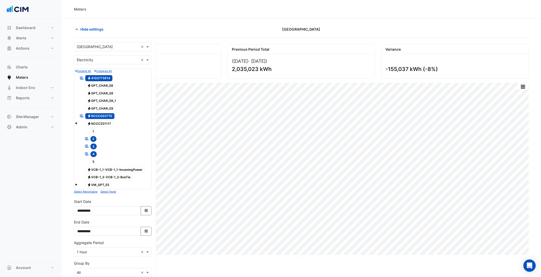
click at [119, 46] on input "text" at bounding box center [108, 46] width 62 height 5
type input "*********"
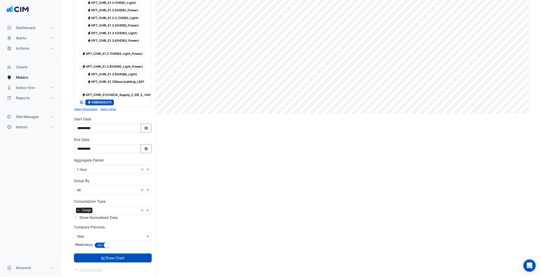
scroll to position [152, 0]
click at [136, 255] on button "Draw Chart" at bounding box center [113, 257] width 78 height 9
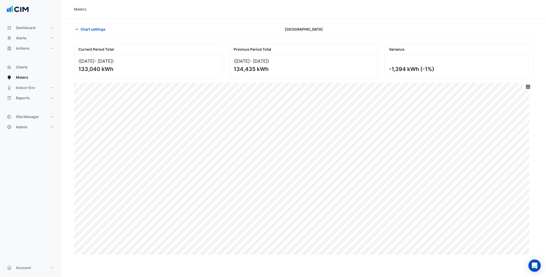
click at [103, 34] on div "Chart settings Chirnside Park Shopping Centre" at bounding box center [303, 31] width 459 height 13
click at [97, 32] on span "Chart settings" at bounding box center [92, 28] width 25 height 5
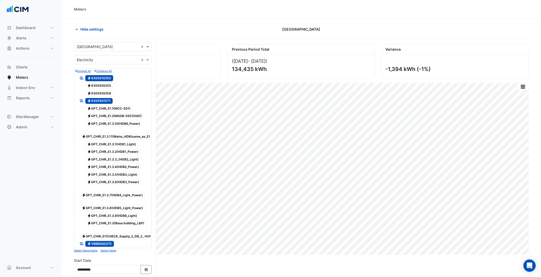
click at [101, 48] on input "text" at bounding box center [108, 46] width 62 height 5
type input "*****"
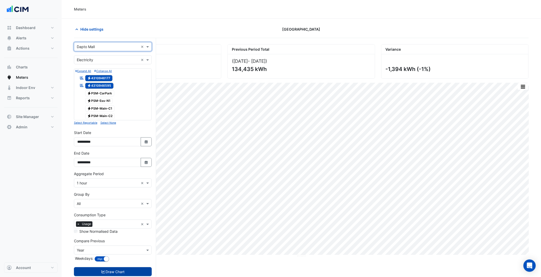
click at [123, 273] on button "Draw Chart" at bounding box center [113, 271] width 78 height 9
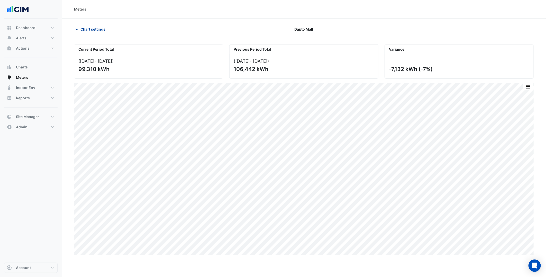
click at [101, 26] on button "Chart settings" at bounding box center [91, 29] width 35 height 9
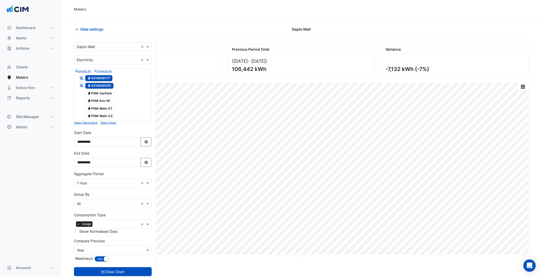
click at [112, 56] on div "× Electricity ×" at bounding box center [113, 59] width 78 height 9
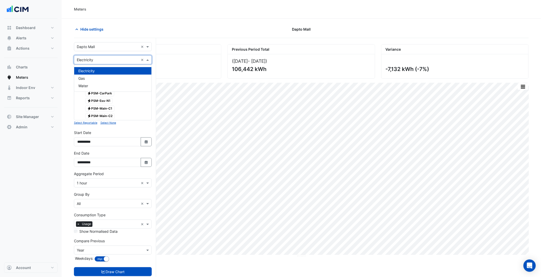
click at [111, 49] on input "text" at bounding box center [108, 46] width 62 height 5
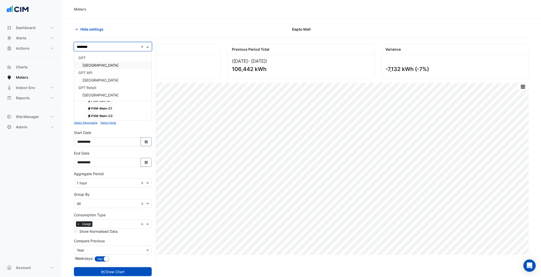
type input "*********"
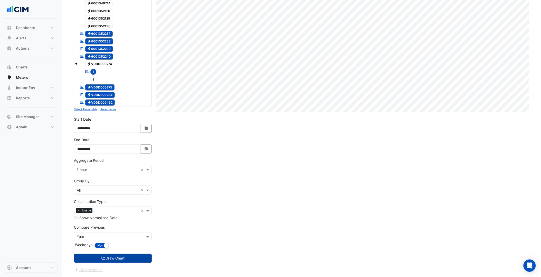
click at [129, 257] on button "Draw Chart" at bounding box center [113, 258] width 78 height 9
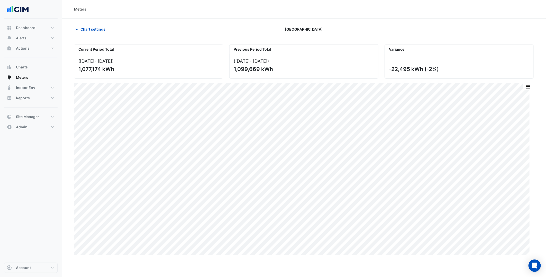
drag, startPoint x: 90, startPoint y: 25, endPoint x: 98, endPoint y: 37, distance: 14.1
click at [91, 25] on button "Chart settings" at bounding box center [91, 29] width 35 height 9
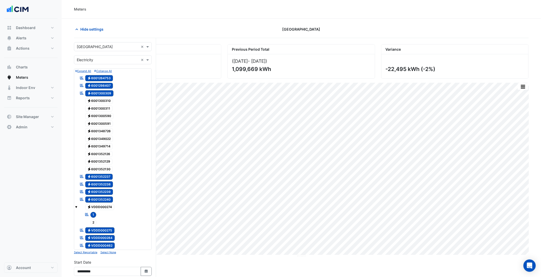
click at [107, 45] on input "text" at bounding box center [108, 46] width 62 height 5
type input "********"
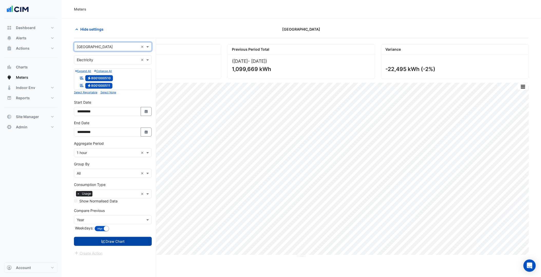
click at [119, 245] on button "Draw Chart" at bounding box center [113, 241] width 78 height 9
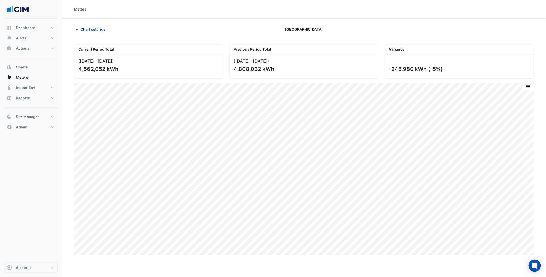
click at [101, 31] on span "Chart settings" at bounding box center [92, 28] width 25 height 5
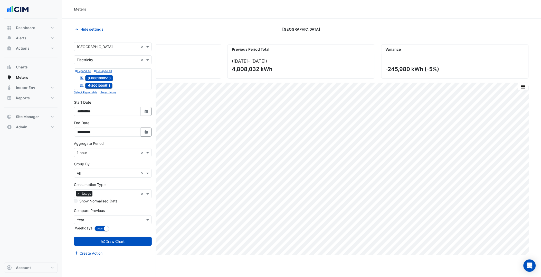
click at [101, 49] on input "text" at bounding box center [108, 46] width 62 height 5
type input "*******"
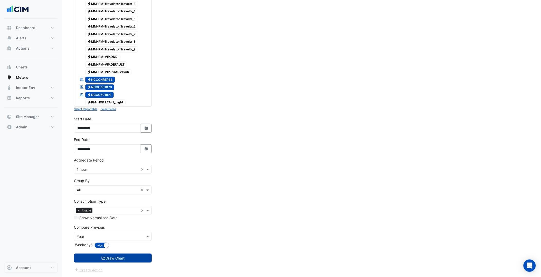
click at [116, 260] on button "Draw Chart" at bounding box center [113, 257] width 78 height 9
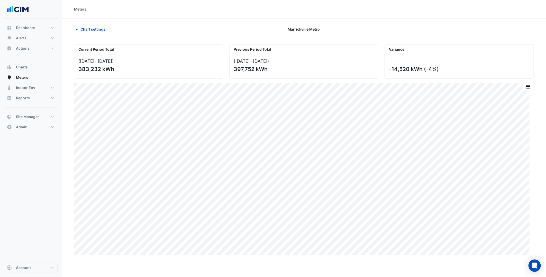
click at [90, 23] on section "Chart settings Marrickville Metro Current Period Total (01 Aug 25 - 29 Sep 25 )…" at bounding box center [304, 137] width 484 height 238
click at [93, 29] on span "Chart settings" at bounding box center [92, 28] width 25 height 5
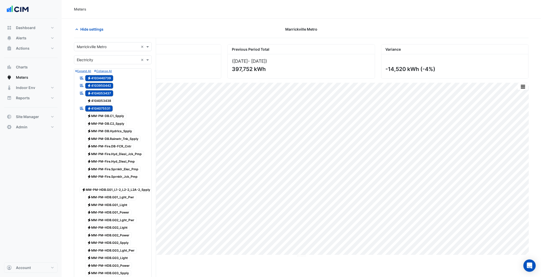
click at [112, 49] on input "text" at bounding box center [108, 46] width 62 height 5
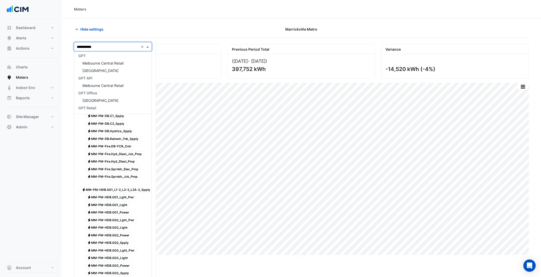
scroll to position [2, 0]
type input "**********"
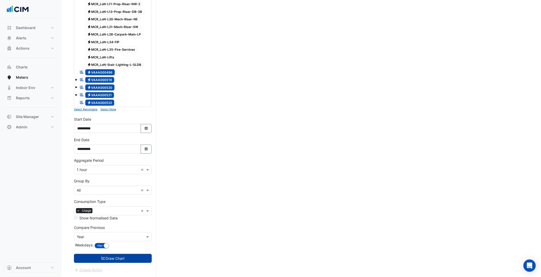
click at [127, 260] on button "Draw Chart" at bounding box center [113, 258] width 78 height 9
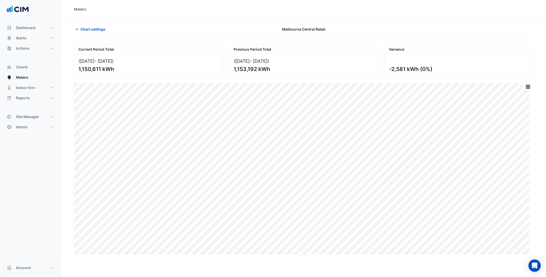
click at [100, 34] on div "Chart settings Melbourne Central Retail" at bounding box center [303, 31] width 459 height 13
click at [98, 30] on span "Chart settings" at bounding box center [92, 28] width 25 height 5
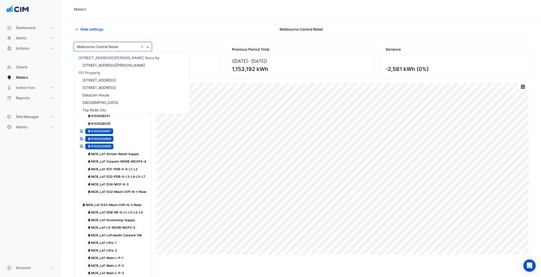
click at [99, 43] on div "× Melbourne Central Retail ×" at bounding box center [113, 46] width 78 height 9
type input "**********"
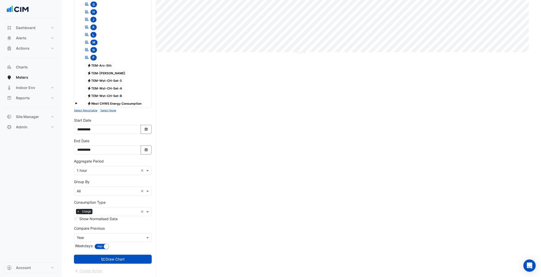
scroll to position [204, 0]
click at [141, 263] on button "Draw Chart" at bounding box center [113, 258] width 78 height 9
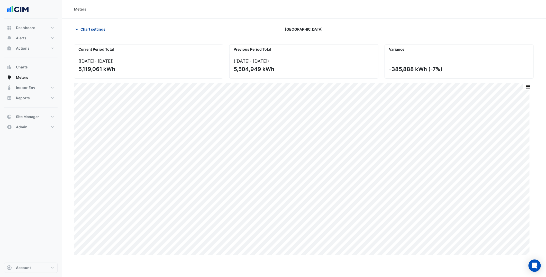
click at [97, 30] on span "Chart settings" at bounding box center [92, 28] width 25 height 5
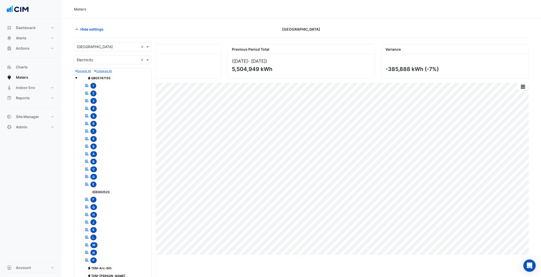
click at [106, 47] on input "text" at bounding box center [108, 46] width 62 height 5
type input "********"
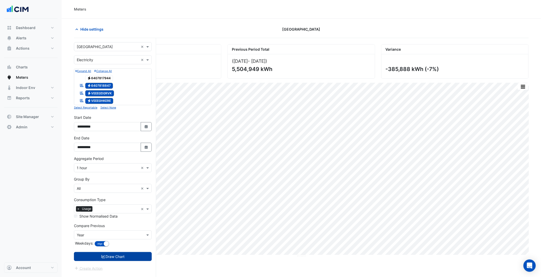
click at [128, 255] on button "Draw Chart" at bounding box center [113, 256] width 78 height 9
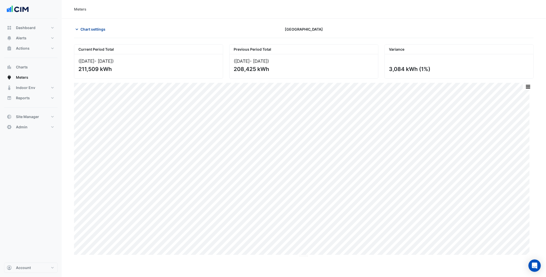
click at [96, 32] on button "Chart settings" at bounding box center [91, 29] width 35 height 9
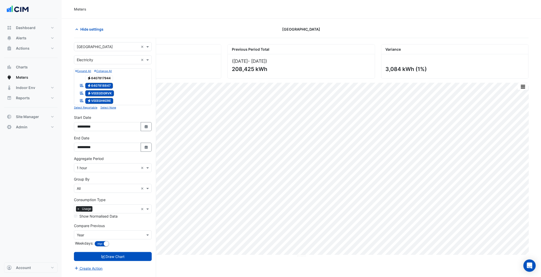
click at [116, 46] on input "text" at bounding box center [108, 46] width 62 height 5
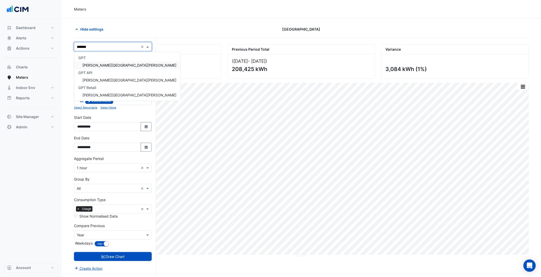
type input "********"
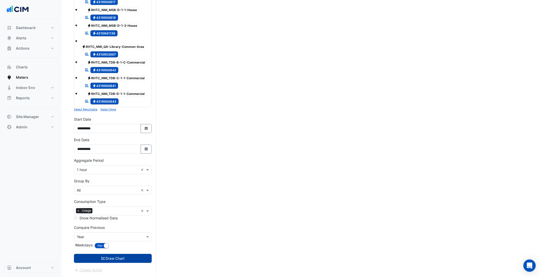
click at [131, 261] on button "Draw Chart" at bounding box center [113, 258] width 78 height 9
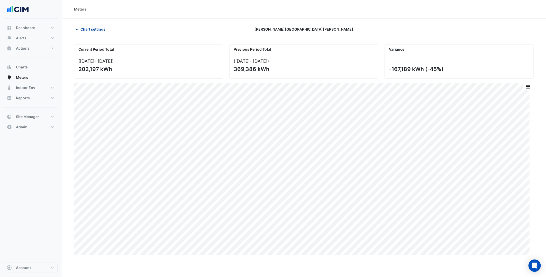
click at [103, 29] on span "Chart settings" at bounding box center [92, 28] width 25 height 5
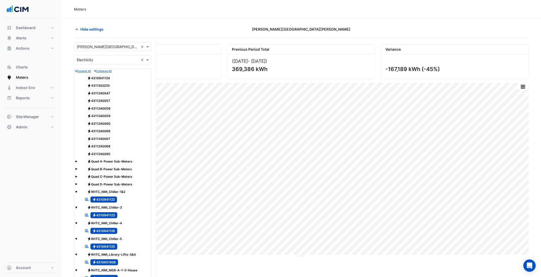
click at [95, 44] on input "text" at bounding box center [108, 46] width 62 height 5
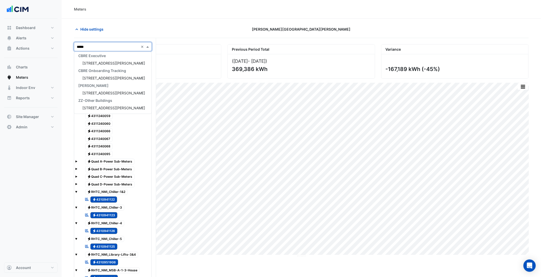
scroll to position [17, 0]
type input "********"
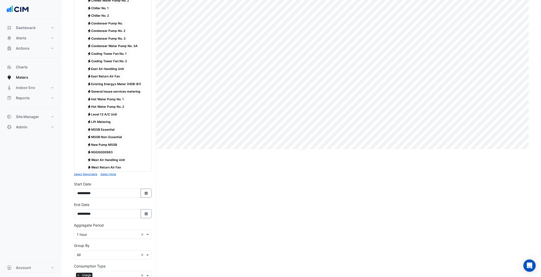
scroll to position [183, 0]
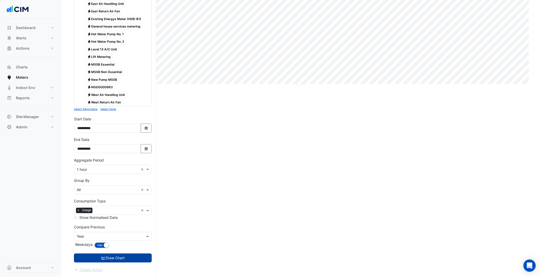
click at [112, 260] on button "Draw Chart" at bounding box center [113, 257] width 78 height 9
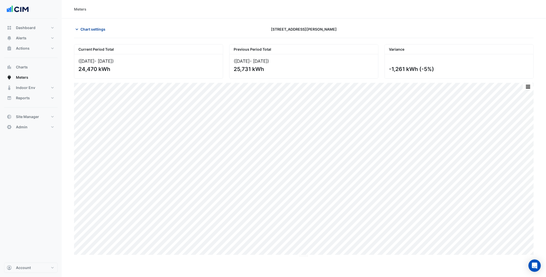
click at [93, 27] on span "Chart settings" at bounding box center [92, 28] width 25 height 5
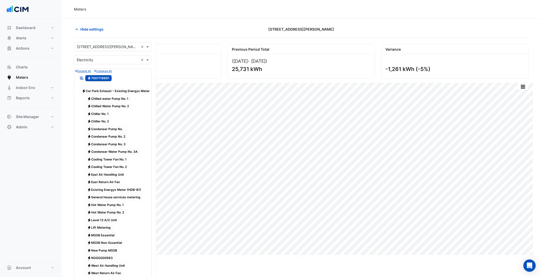
click at [107, 47] on input "text" at bounding box center [108, 46] width 62 height 5
type input "*****"
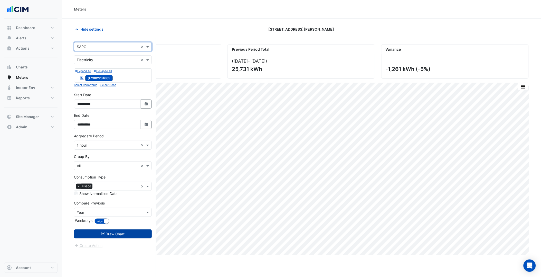
click at [137, 234] on button "Draw Chart" at bounding box center [113, 233] width 78 height 9
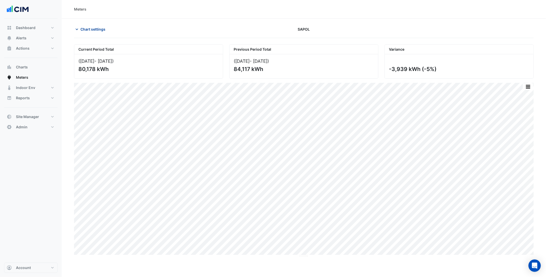
click at [96, 28] on span "Chart settings" at bounding box center [92, 28] width 25 height 5
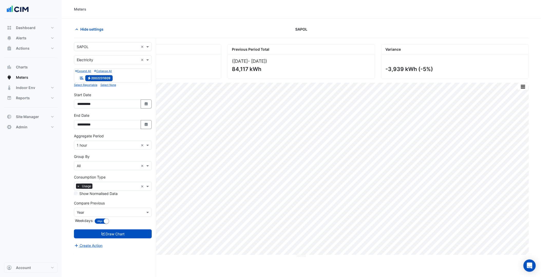
click at [111, 49] on div "× SAPOL" at bounding box center [106, 46] width 64 height 5
type input "********"
click at [132, 236] on button "Draw Chart" at bounding box center [113, 233] width 78 height 9
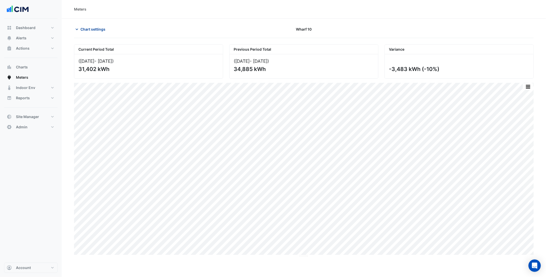
click at [94, 29] on span "Chart settings" at bounding box center [92, 28] width 25 height 5
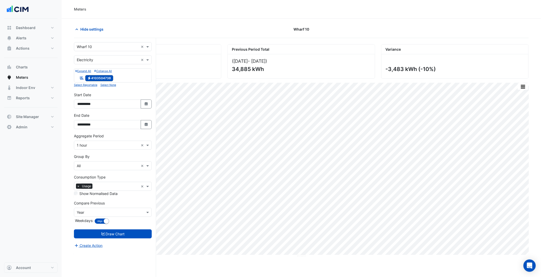
click at [112, 48] on input "text" at bounding box center [108, 46] width 62 height 5
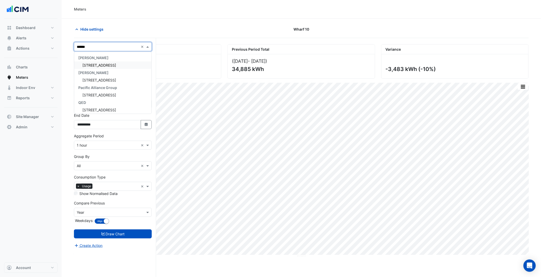
type input "*******"
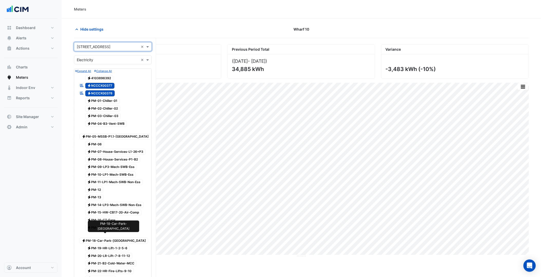
scroll to position [197, 0]
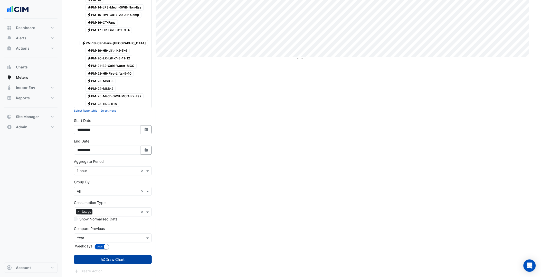
click at [144, 262] on button "Draw Chart" at bounding box center [113, 259] width 78 height 9
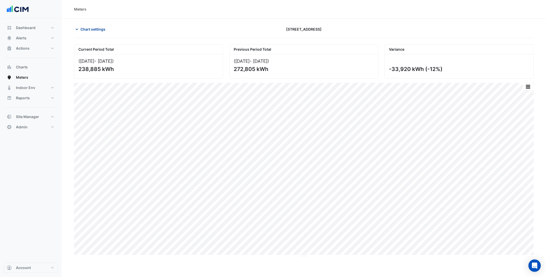
click at [100, 28] on span "Chart settings" at bounding box center [92, 28] width 25 height 5
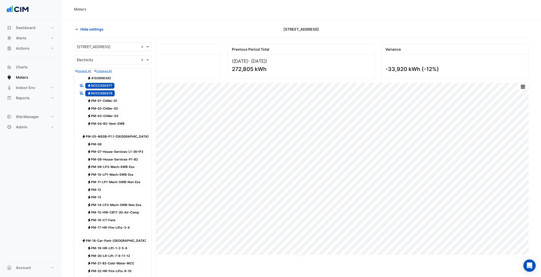
click at [105, 47] on input "text" at bounding box center [108, 46] width 62 height 5
type input "******"
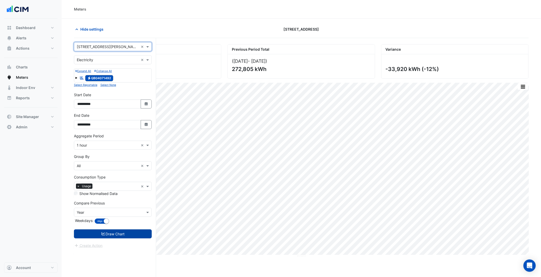
click at [135, 230] on button "Draw Chart" at bounding box center [113, 233] width 78 height 9
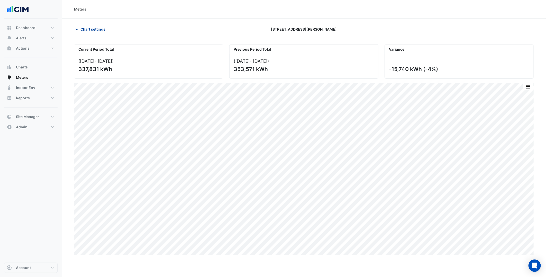
click at [97, 31] on span "Chart settings" at bounding box center [92, 28] width 25 height 5
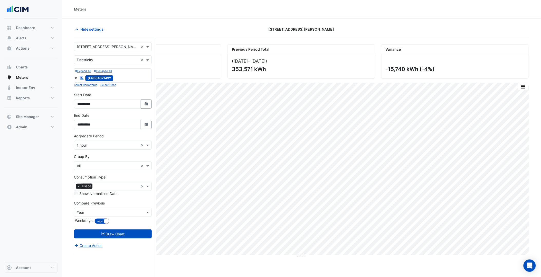
click at [102, 48] on input "text" at bounding box center [108, 46] width 62 height 5
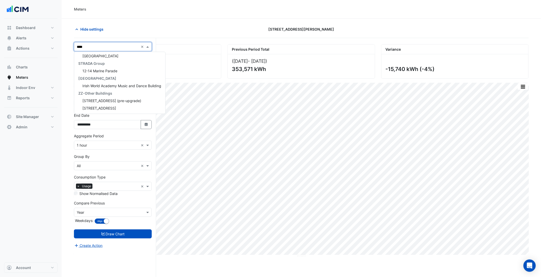
scroll to position [47, 0]
type input "*****"
click at [113, 93] on span "[GEOGRAPHIC_DATA]" at bounding box center [100, 93] width 36 height 4
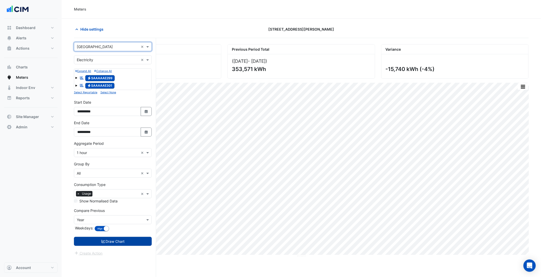
click at [126, 238] on button "Draw Chart" at bounding box center [113, 241] width 78 height 9
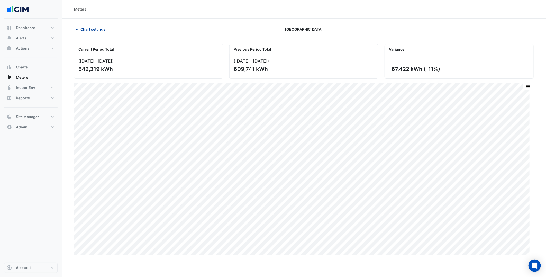
click at [96, 26] on span "Chart settings" at bounding box center [92, 28] width 25 height 5
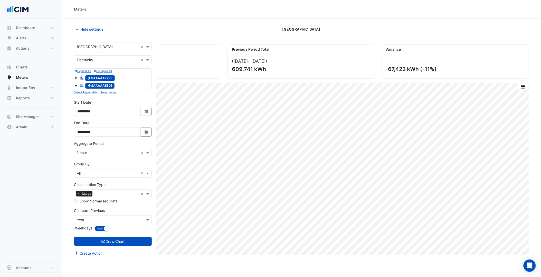
click at [103, 44] on input "text" at bounding box center [108, 46] width 62 height 5
type input "*********"
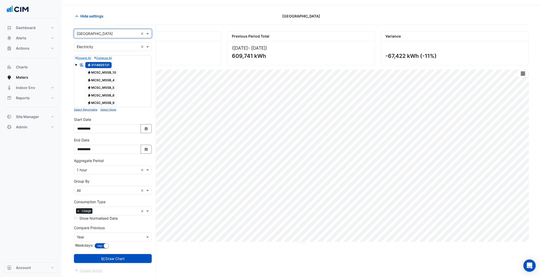
scroll to position [20, 0]
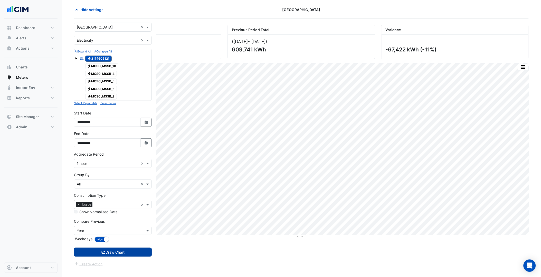
click at [131, 251] on button "Draw Chart" at bounding box center [113, 251] width 78 height 9
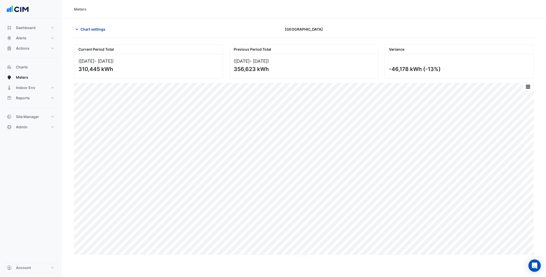
click at [101, 26] on span "Chart settings" at bounding box center [92, 28] width 25 height 5
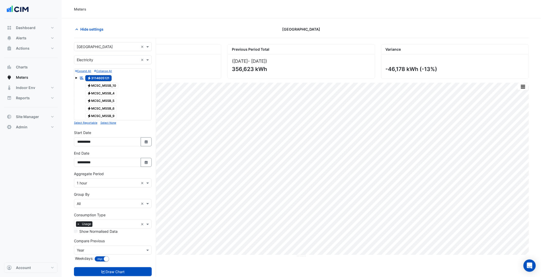
click at [106, 49] on input "text" at bounding box center [108, 46] width 62 height 5
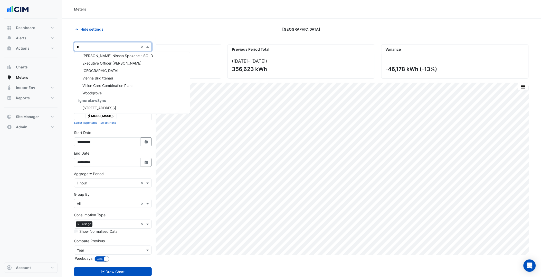
scroll to position [47, 0]
type input "****"
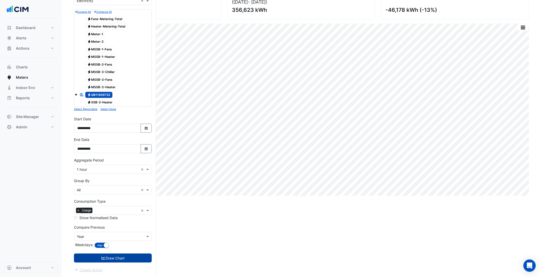
click at [130, 261] on button "Draw Chart" at bounding box center [113, 257] width 78 height 9
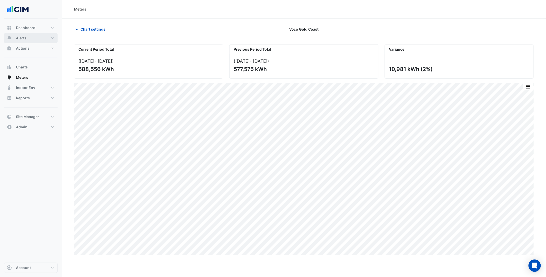
click at [35, 35] on button "Alerts" at bounding box center [30, 38] width 53 height 10
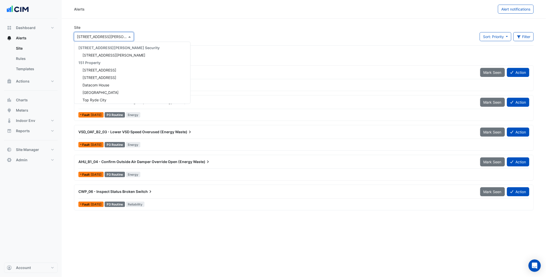
click at [97, 34] on input "text" at bounding box center [99, 36] width 44 height 5
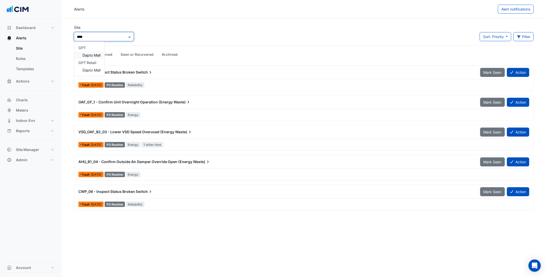
type input "*****"
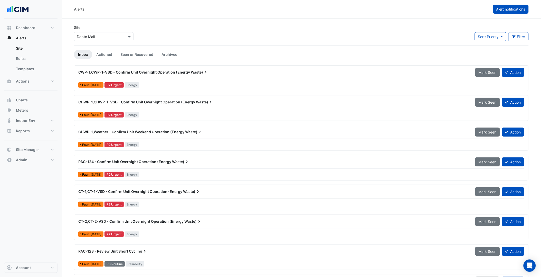
click at [524, 12] on button "Alert notifications" at bounding box center [511, 9] width 36 height 9
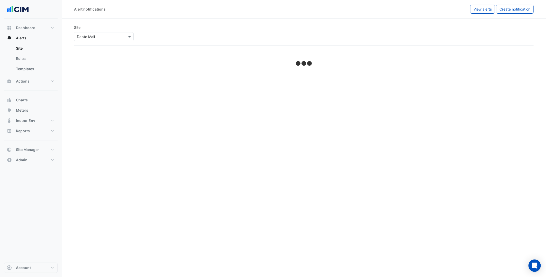
select select "******"
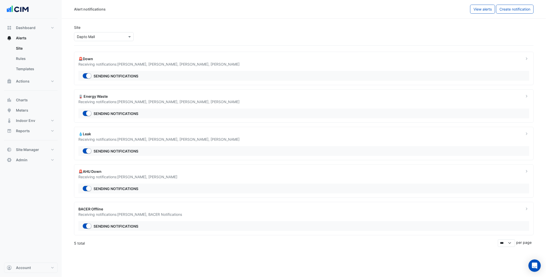
click at [207, 59] on div "🚨Down" at bounding box center [297, 58] width 439 height 5
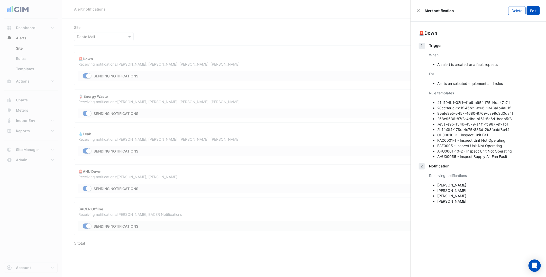
click at [531, 12] on button "Edit" at bounding box center [532, 10] width 13 height 9
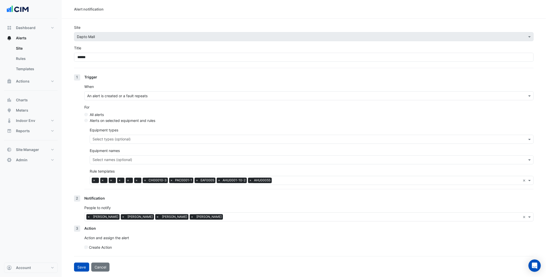
click at [155, 218] on span "×" at bounding box center [157, 216] width 5 height 5
click at [86, 269] on button "Save" at bounding box center [81, 266] width 15 height 9
select select "******"
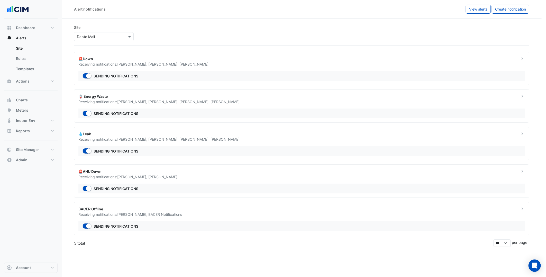
click at [256, 95] on ngb-offcanvas-backdrop at bounding box center [273, 138] width 546 height 277
click at [249, 105] on div "🪫 Energy Waste Receiving notifications: Duncan Clark , Pierce Thompson , Tim Fi…" at bounding box center [303, 105] width 459 height 33
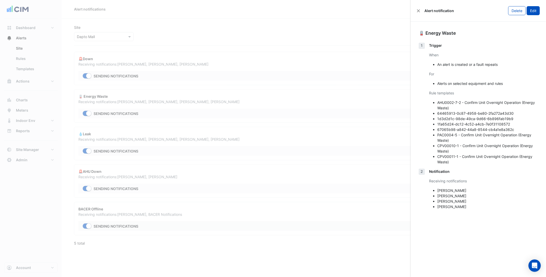
click at [533, 13] on button "Edit" at bounding box center [532, 10] width 13 height 9
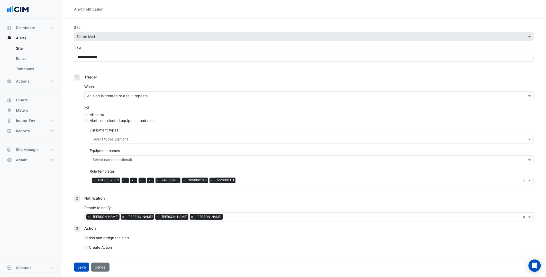
click at [155, 217] on span "×" at bounding box center [157, 216] width 5 height 5
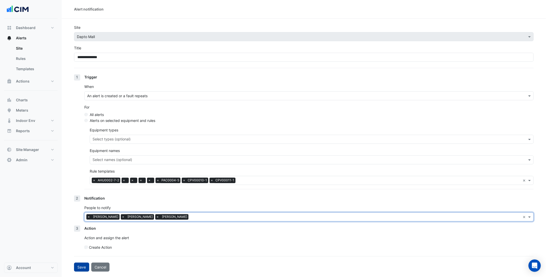
click at [79, 267] on button "Save" at bounding box center [81, 266] width 15 height 9
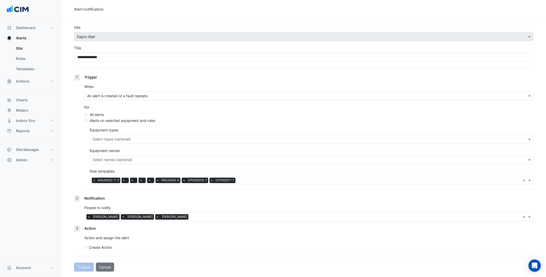
select select "******"
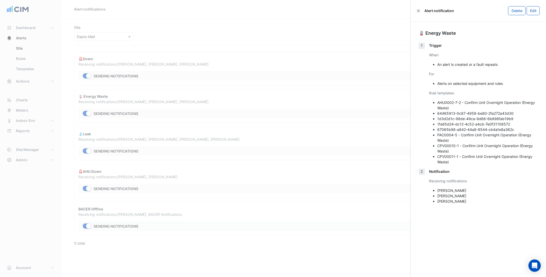
click at [353, 66] on ngb-offcanvas-backdrop at bounding box center [273, 138] width 546 height 277
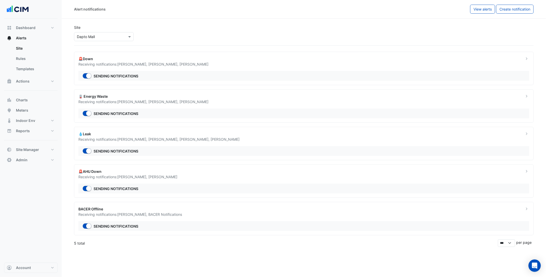
click at [344, 61] on div "🚨Down" at bounding box center [297, 58] width 439 height 5
click at [318, 136] on div "💧Leak" at bounding box center [297, 133] width 439 height 5
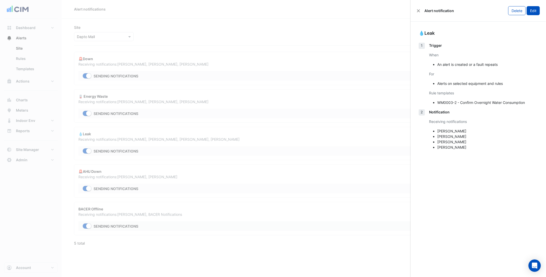
click at [537, 12] on button "Edit" at bounding box center [532, 10] width 13 height 9
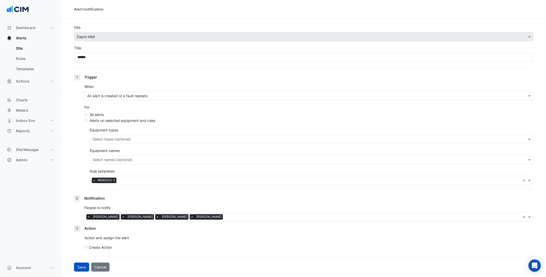
click at [155, 219] on span "×" at bounding box center [157, 216] width 5 height 5
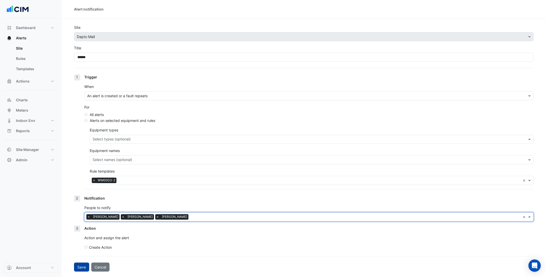
click at [86, 268] on button "Save" at bounding box center [81, 266] width 15 height 9
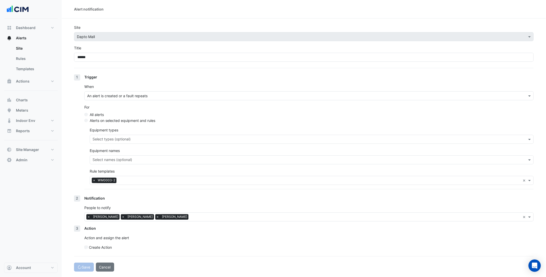
select select "******"
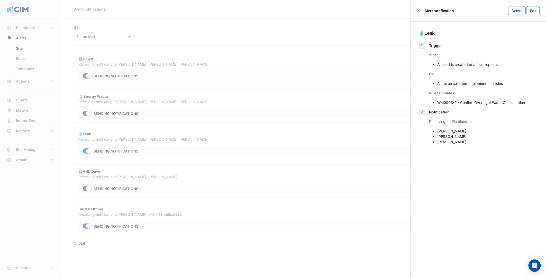
click at [276, 178] on ngb-offcanvas-backdrop at bounding box center [273, 138] width 546 height 277
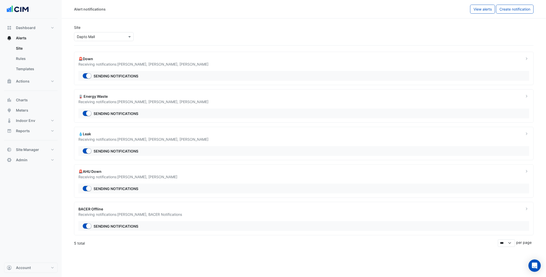
click at [101, 34] on input "text" at bounding box center [99, 36] width 44 height 5
type input "*******"
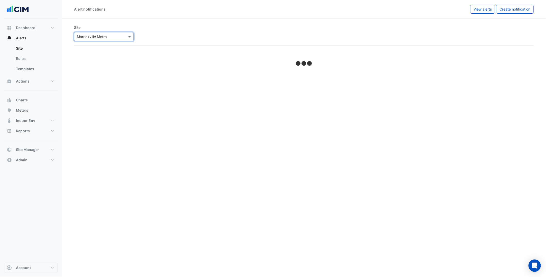
select select "******"
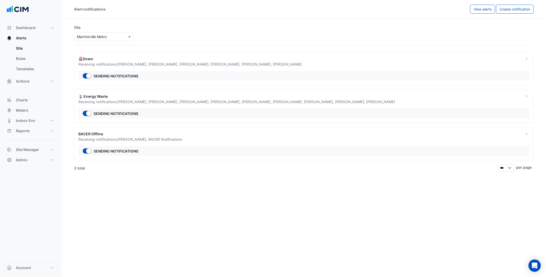
click at [383, 68] on div "🚨Down Receiving notifications: Duncan Clark , Luke Roberts , Nathan Rosaguti , …" at bounding box center [303, 68] width 459 height 33
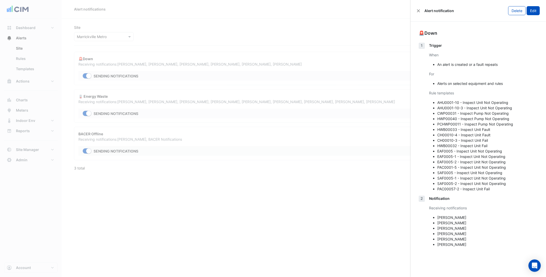
click at [536, 13] on button "Edit" at bounding box center [532, 10] width 13 height 9
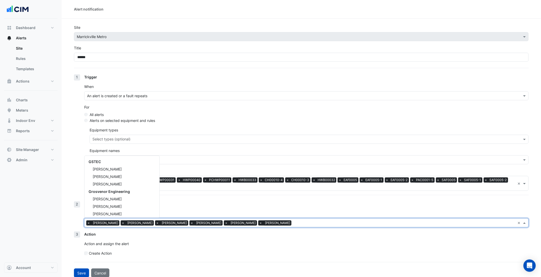
click at [126, 224] on span "Luke Roberts" at bounding box center [140, 222] width 28 height 5
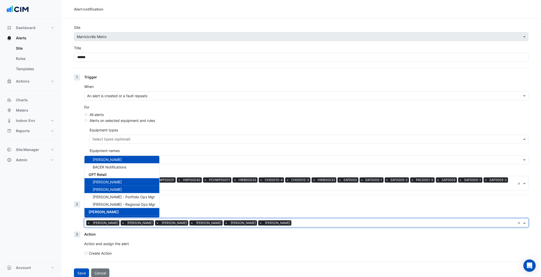
click at [268, 242] on p "Action and assign the alert" at bounding box center [306, 243] width 445 height 5
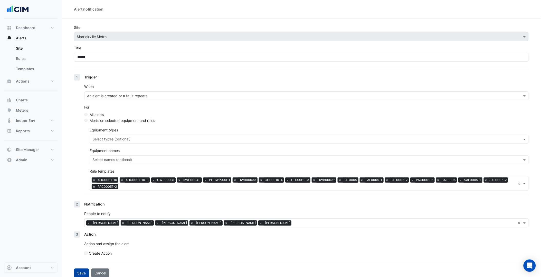
click at [82, 270] on button "Save" at bounding box center [81, 272] width 15 height 9
select select "******"
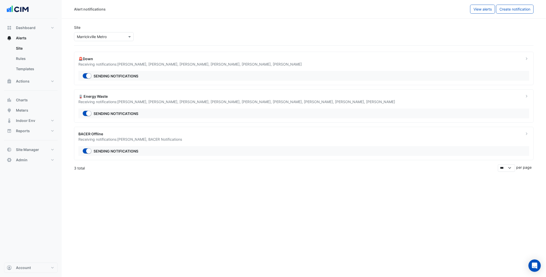
click at [260, 234] on div "Alert notifications View alerts Create notification Site × Marrickville Metro 🚨…" at bounding box center [304, 138] width 484 height 277
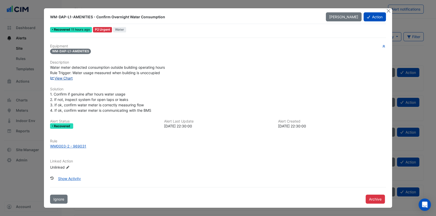
click at [71, 76] on link "View Chart" at bounding box center [61, 78] width 23 height 4
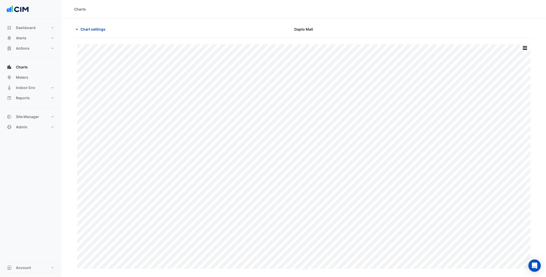
click at [98, 30] on span "Chart settings" at bounding box center [92, 28] width 25 height 5
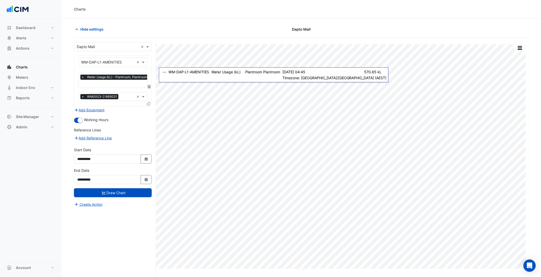
click at [149, 86] on icon at bounding box center [149, 87] width 3 height 4
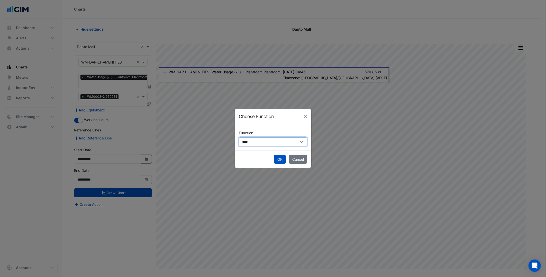
click at [263, 144] on select "**********" at bounding box center [273, 141] width 68 height 9
select select "******"
click at [239, 137] on select "**********" at bounding box center [273, 141] width 68 height 9
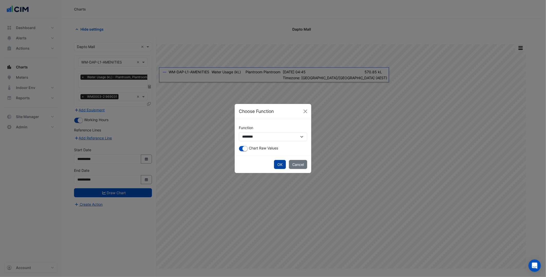
click at [281, 161] on button "OK" at bounding box center [280, 164] width 12 height 9
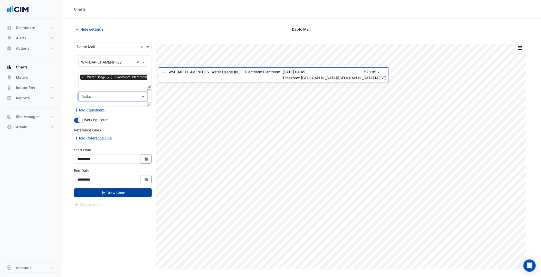
click at [123, 189] on button "Draw Chart" at bounding box center [113, 192] width 78 height 9
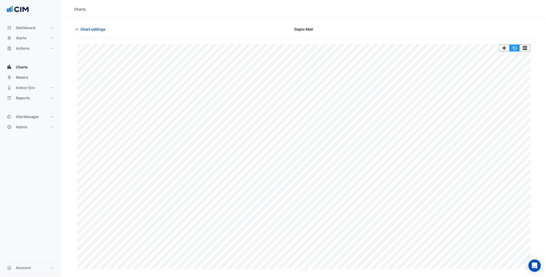
click at [436, 50] on button "button" at bounding box center [514, 48] width 10 height 6
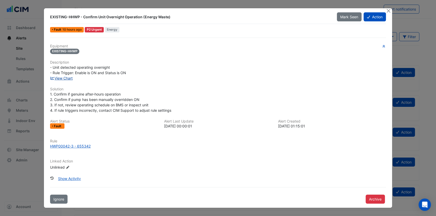
click at [68, 77] on link "View Chart" at bounding box center [61, 78] width 23 height 4
click at [171, 50] on div "EXISTING-HHWP" at bounding box center [218, 51] width 336 height 6
click at [391, 10] on button "Close" at bounding box center [388, 10] width 5 height 5
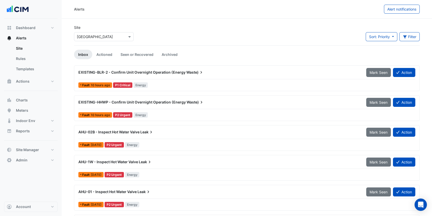
click at [200, 78] on div "EXISTING-BLR-2 - Confirm Unit Overnight Operation (Energy Waste) Mark Seen Acti…" at bounding box center [246, 74] width 337 height 12
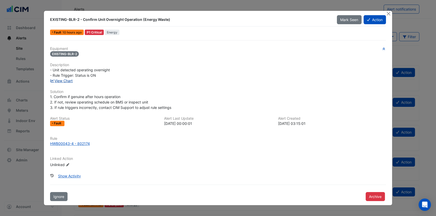
click at [70, 79] on link "View Chart" at bounding box center [61, 80] width 23 height 4
click at [246, 92] on h6 "Solution" at bounding box center [218, 91] width 336 height 4
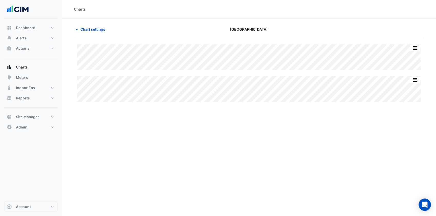
type input "**********"
click at [88, 28] on span "Chart settings" at bounding box center [92, 28] width 25 height 5
click at [92, 31] on span "Chart settings" at bounding box center [92, 28] width 25 height 5
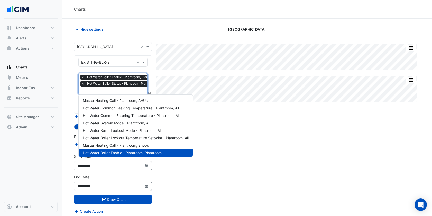
scroll to position [0, 2]
click at [117, 90] on input "text" at bounding box center [118, 90] width 78 height 5
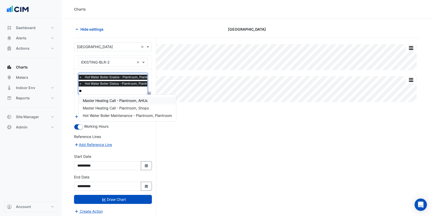
type input "***"
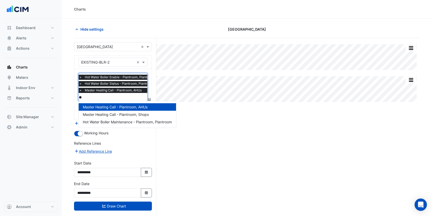
type input "***"
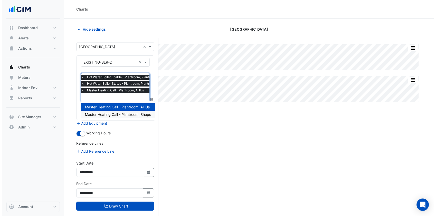
scroll to position [0, 0]
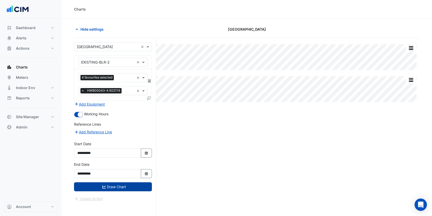
click at [127, 183] on button "Draw Chart" at bounding box center [113, 186] width 78 height 9
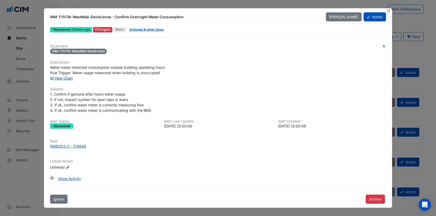
click at [63, 78] on link "View Chart" at bounding box center [61, 78] width 23 height 4
click at [387, 12] on button "Close" at bounding box center [388, 10] width 5 height 5
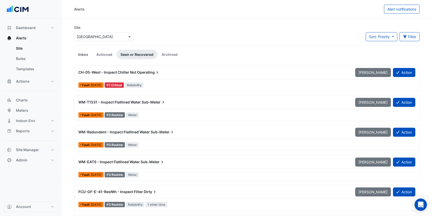
click at [82, 51] on link "Inbox" at bounding box center [83, 55] width 18 height 10
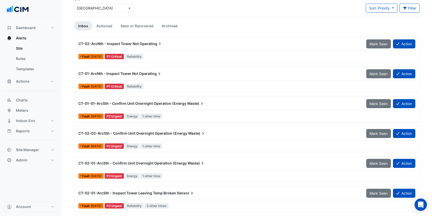
scroll to position [57, 0]
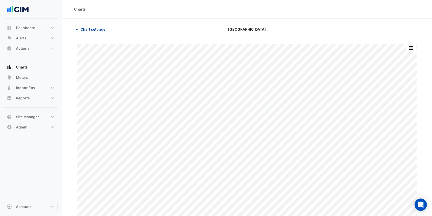
click at [96, 29] on span "Chart settings" at bounding box center [92, 28] width 25 height 5
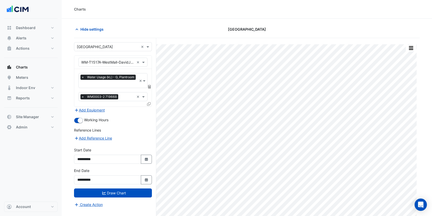
click at [151, 85] on fa-layers at bounding box center [149, 87] width 5 height 4
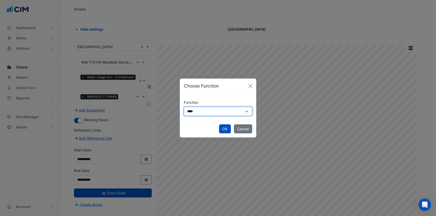
click at [206, 112] on select "**********" at bounding box center [218, 111] width 68 height 9
select select "******"
click at [184, 107] on select "**********" at bounding box center [218, 111] width 68 height 9
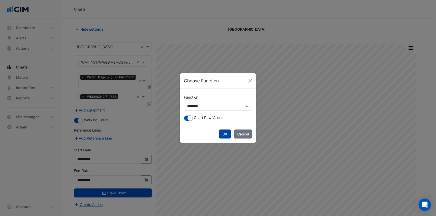
click at [223, 132] on button "OK" at bounding box center [225, 133] width 12 height 9
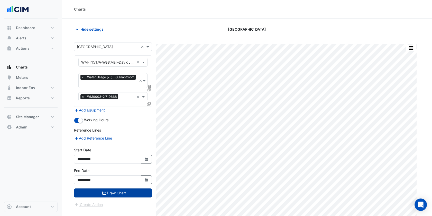
click at [129, 190] on button "Draw Chart" at bounding box center [113, 192] width 78 height 9
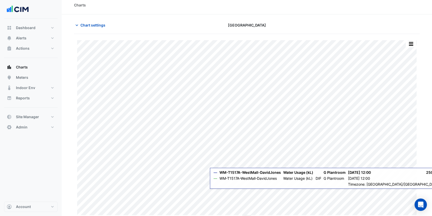
scroll to position [6, 0]
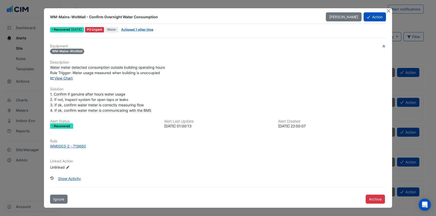
click at [65, 76] on link "View Chart" at bounding box center [61, 78] width 23 height 4
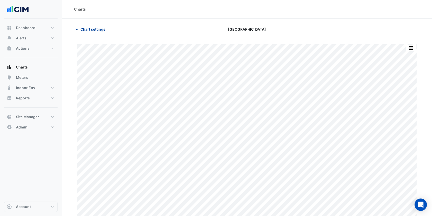
click at [88, 29] on span "Chart settings" at bounding box center [92, 28] width 25 height 5
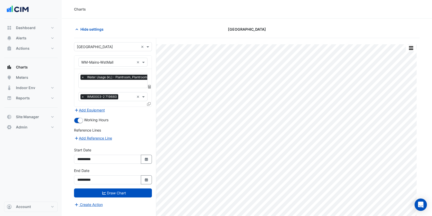
scroll to position [0, 2]
click at [146, 86] on input "text" at bounding box center [113, 83] width 69 height 5
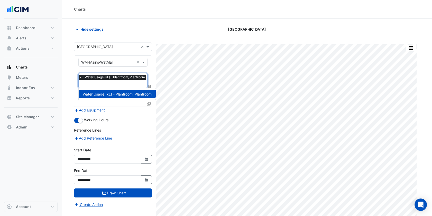
click at [149, 85] on icon at bounding box center [149, 87] width 3 height 4
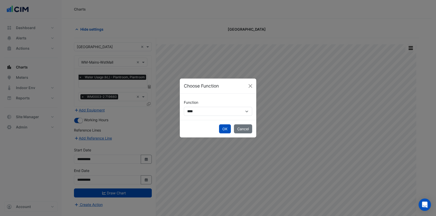
click at [218, 118] on div "**********" at bounding box center [218, 107] width 77 height 26
click at [221, 114] on select "**********" at bounding box center [218, 111] width 68 height 9
select select "******"
click at [184, 107] on select "**********" at bounding box center [218, 111] width 68 height 9
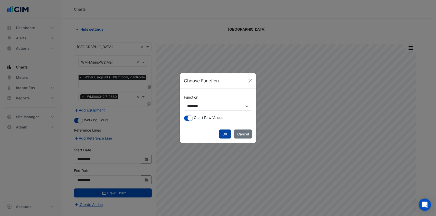
click at [223, 136] on button "OK" at bounding box center [225, 133] width 12 height 9
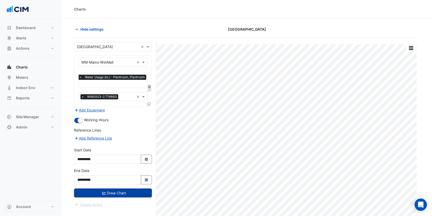
click at [127, 193] on button "Draw Chart" at bounding box center [113, 192] width 78 height 9
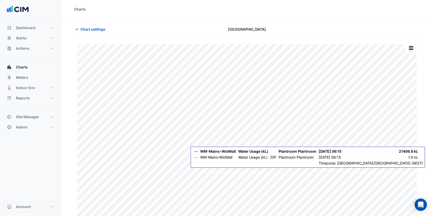
scroll to position [6, 0]
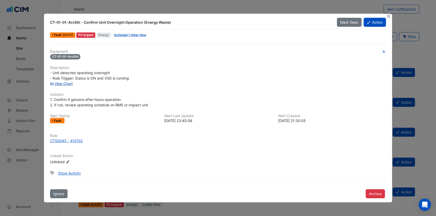
click at [66, 82] on link "View Chart" at bounding box center [61, 83] width 23 height 4
drag, startPoint x: 386, startPoint y: 15, endPoint x: 381, endPoint y: 17, distance: 6.1
click at [386, 16] on button "Close" at bounding box center [388, 16] width 5 height 5
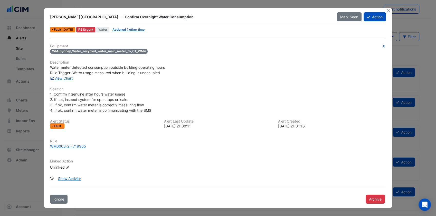
click at [67, 78] on link "View Chart" at bounding box center [61, 78] width 23 height 4
drag, startPoint x: 390, startPoint y: 13, endPoint x: 366, endPoint y: 0, distance: 27.1
click at [390, 13] on button "Close" at bounding box center [388, 10] width 5 height 5
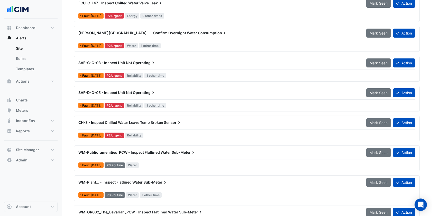
scroll to position [228, 0]
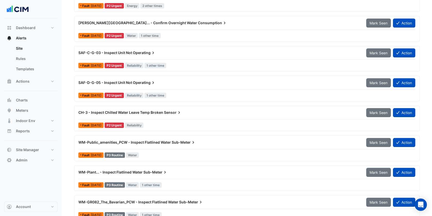
click at [214, 116] on div "CH-3 - Inspect Chilled Water Leave Temp Broken Sensor" at bounding box center [219, 112] width 288 height 9
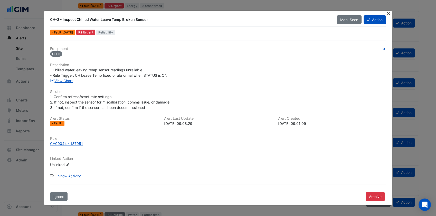
click at [388, 15] on button "Close" at bounding box center [388, 13] width 5 height 5
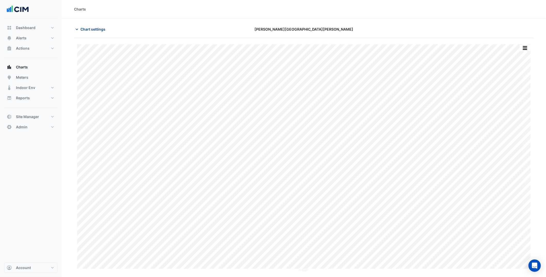
click at [97, 27] on span "Chart settings" at bounding box center [92, 28] width 25 height 5
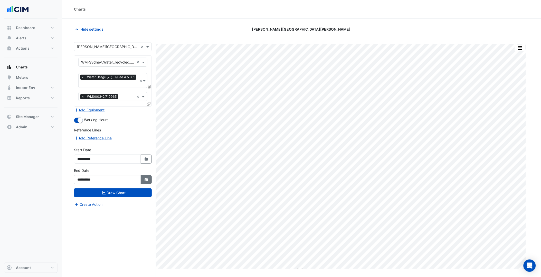
click at [143, 178] on button "Select Date" at bounding box center [146, 179] width 11 height 9
select select "*"
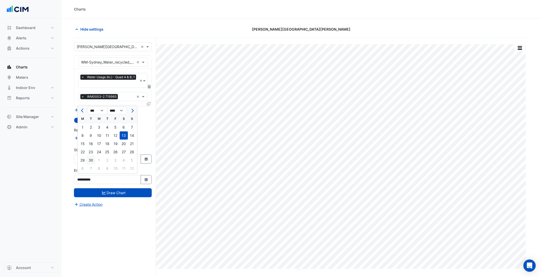
click at [88, 160] on div "30" at bounding box center [91, 160] width 8 height 8
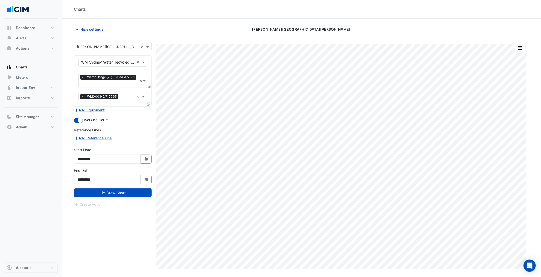
type input "**********"
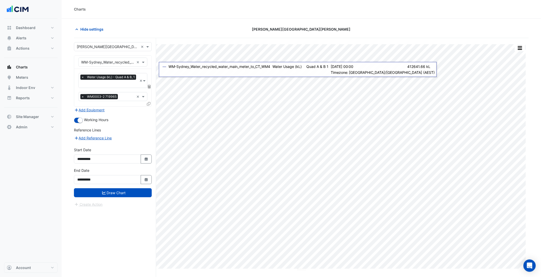
click at [150, 86] on icon at bounding box center [149, 87] width 3 height 4
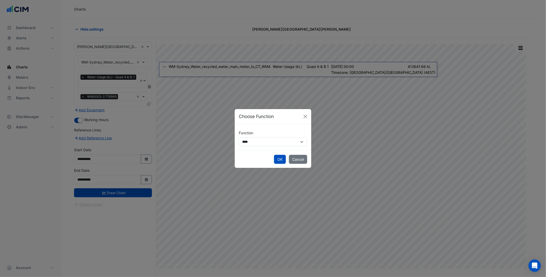
click at [248, 135] on label "Function" at bounding box center [246, 132] width 14 height 9
click at [248, 137] on select "**********" at bounding box center [273, 141] width 68 height 9
click at [252, 142] on select "**********" at bounding box center [273, 141] width 68 height 9
select select "******"
click at [239, 137] on select "**********" at bounding box center [273, 141] width 68 height 9
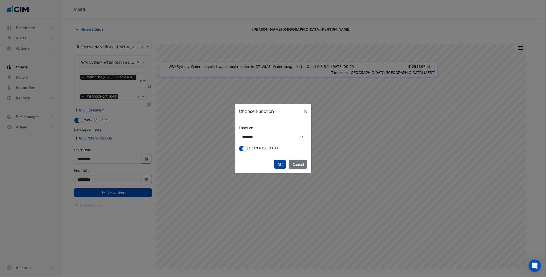
click at [277, 162] on button "OK" at bounding box center [280, 164] width 12 height 9
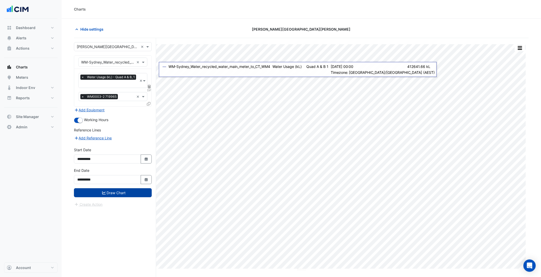
click at [130, 188] on button "Draw Chart" at bounding box center [113, 192] width 78 height 9
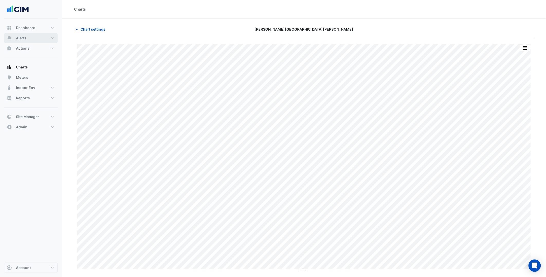
drag, startPoint x: 49, startPoint y: 42, endPoint x: 59, endPoint y: 43, distance: 9.5
click at [49, 42] on button "Alerts" at bounding box center [30, 38] width 53 height 10
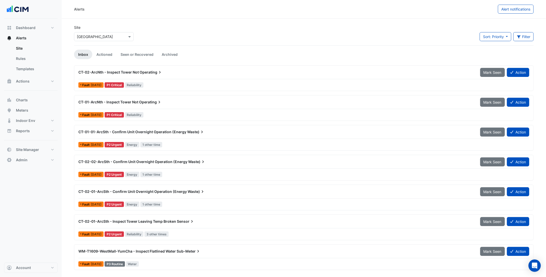
click at [118, 38] on input "text" at bounding box center [99, 36] width 44 height 5
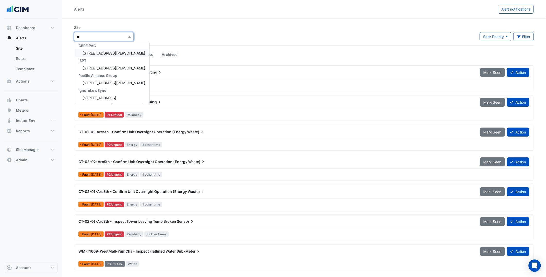
scroll to position [2, 0]
type input "***"
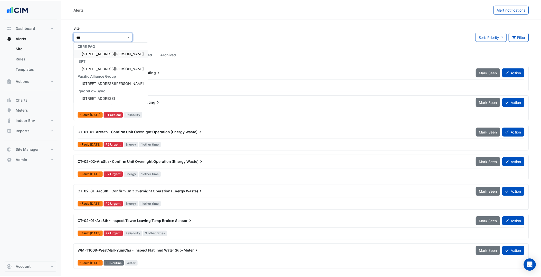
scroll to position [0, 0]
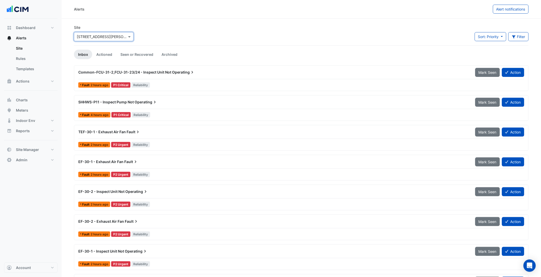
click at [150, 71] on span "Common-FCU-31-2,FCU-31-23/24 - Inspect Unit Not" at bounding box center [124, 72] width 93 height 4
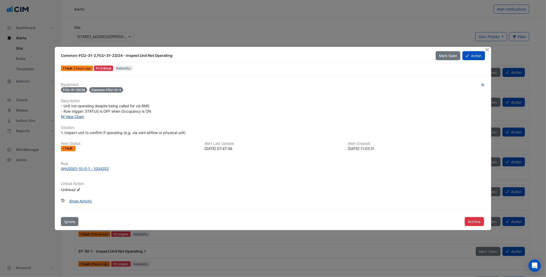
click at [79, 116] on link "View Chart" at bounding box center [72, 116] width 23 height 4
click at [436, 48] on button "Close" at bounding box center [487, 49] width 5 height 5
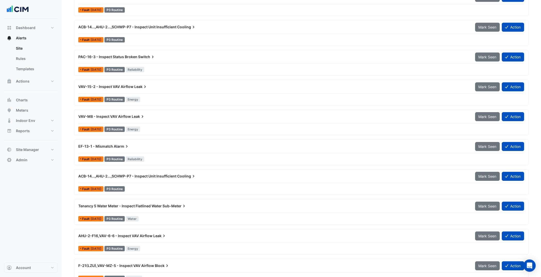
scroll to position [1223, 0]
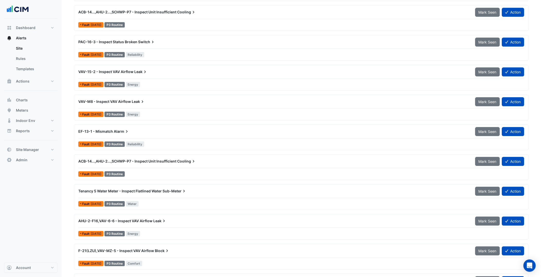
click at [178, 73] on div "VAV-15-2 - Inspect VAV Airflow Leak" at bounding box center [273, 71] width 391 height 5
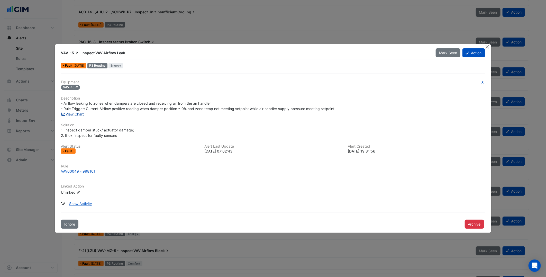
click at [73, 113] on link "View Chart" at bounding box center [72, 114] width 23 height 4
click at [436, 44] on div "VAV-15-2 - Inspect VAV Airflow Leak Mark Seen Action Fault 3 days ago P3 Routin…" at bounding box center [272, 138] width 437 height 189
click at [436, 46] on button "Close" at bounding box center [487, 46] width 5 height 5
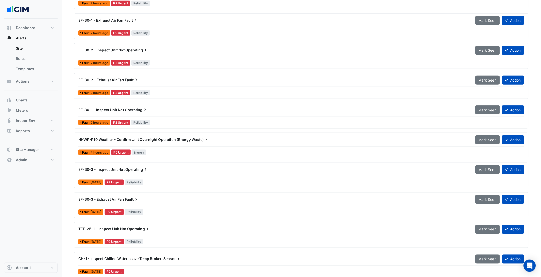
scroll to position [143, 0]
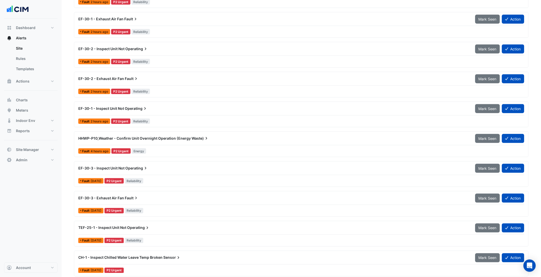
click at [219, 141] on div "HHWP-P10,Weather - Confirm Unit Overnight Operation (Energy Waste)" at bounding box center [273, 138] width 391 height 5
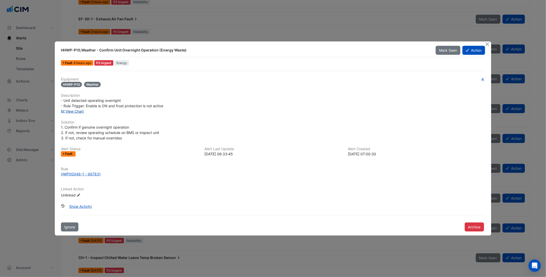
click at [78, 109] on link "View Chart" at bounding box center [72, 111] width 23 height 4
click at [84, 175] on div "HWP00048-1 - 997831" at bounding box center [81, 173] width 40 height 5
click at [190, 104] on div "- Unit detected operating overnight - Rule Trigger: Enable is ON and frost prot…" at bounding box center [273, 103] width 424 height 11
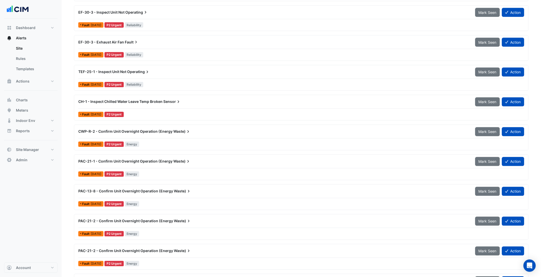
scroll to position [314, 0]
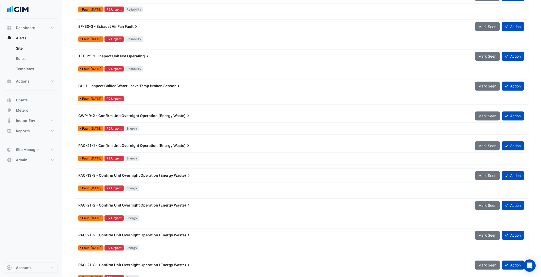
click at [197, 183] on div "PAC-13-8 - Confirm Unit Overnight Operation (Energy Waste) Mark Seen Action Fau…" at bounding box center [301, 181] width 450 height 21
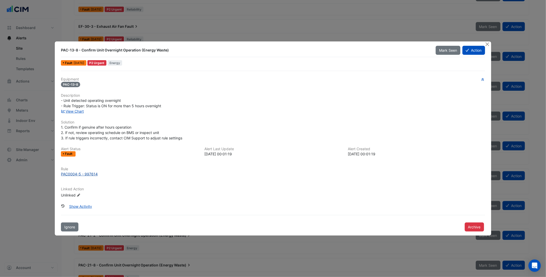
click at [75, 172] on div "PAC0004-5 - 997614" at bounding box center [79, 173] width 37 height 5
click at [436, 44] on button "Close" at bounding box center [487, 43] width 5 height 5
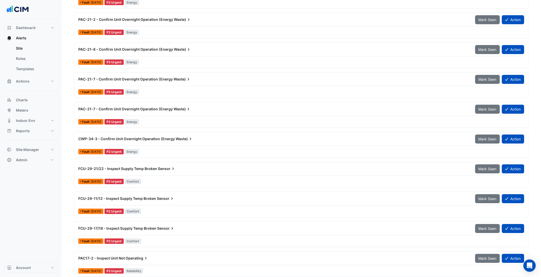
scroll to position [542, 0]
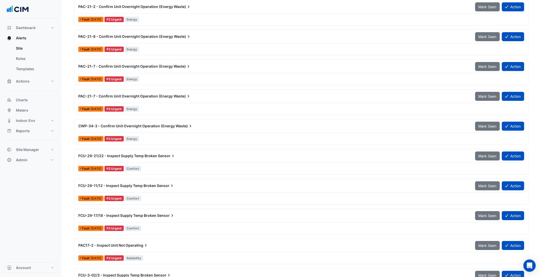
click at [192, 158] on div "FCU-29-21/22 - Inspect Supply Temp Broken Sensor" at bounding box center [273, 155] width 391 height 5
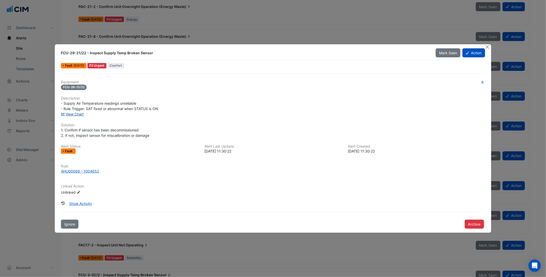
click at [80, 116] on link "View Chart" at bounding box center [72, 114] width 23 height 4
click at [436, 47] on button "Close" at bounding box center [487, 46] width 5 height 5
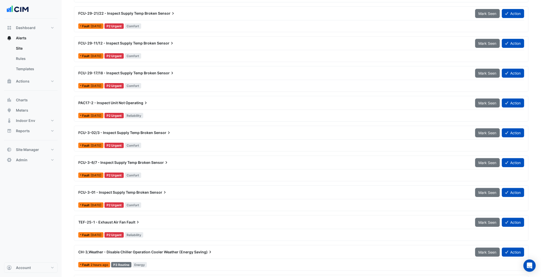
scroll to position [685, 0]
click at [157, 195] on div "FCU-3-01 - Inspect Supply Temp Broken Sensor" at bounding box center [273, 191] width 397 height 9
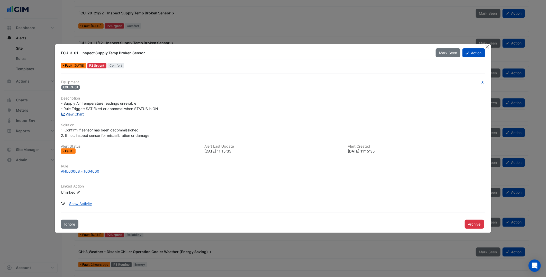
click at [78, 114] on link "View Chart" at bounding box center [72, 114] width 23 height 4
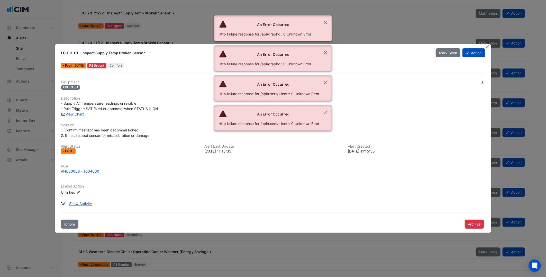
click at [180, 133] on div "1. Confirm if sensor has been decommissioned 2. If not, inspect sensor for misc…" at bounding box center [273, 132] width 424 height 11
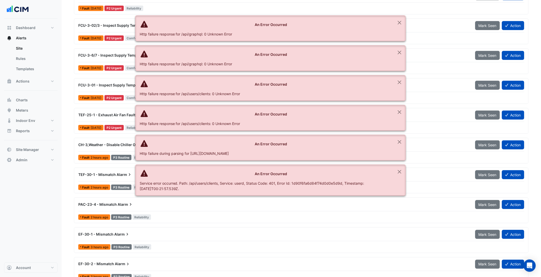
scroll to position [828, 0]
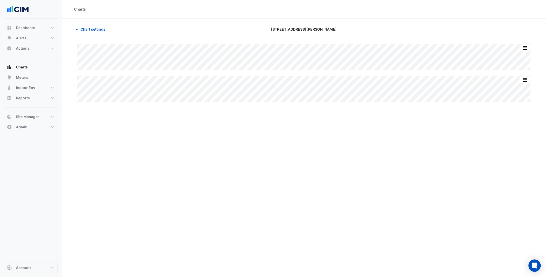
type input "**********"
click at [84, 29] on span "Chart settings" at bounding box center [92, 28] width 25 height 5
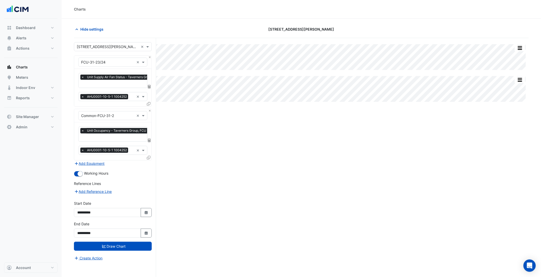
scroll to position [0, 3]
click at [124, 86] on input "text" at bounding box center [127, 83] width 97 height 5
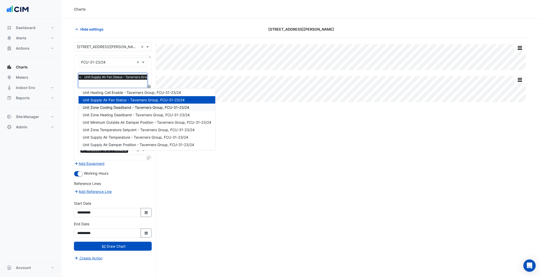
scroll to position [0, 0]
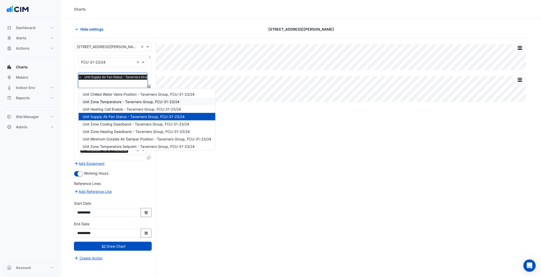
click at [118, 101] on span "Unit Zone Temperature - Taverners Group, FCU-31-23/24" at bounding box center [131, 101] width 97 height 4
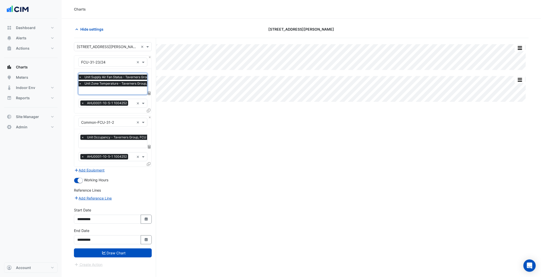
click at [117, 84] on span "Unit Zone Temperature - Taverners Group, FCU-31-23/24" at bounding box center [127, 83] width 88 height 5
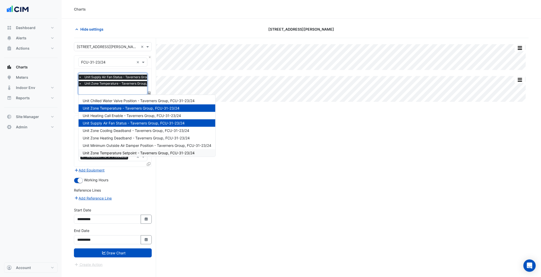
click at [129, 154] on span "Unit Zone Temperature Setpoint - Taverners Group, FCU-31-23/24" at bounding box center [139, 153] width 112 height 4
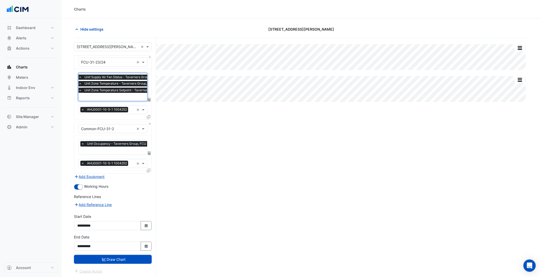
click at [117, 85] on span "Unit Zone Temperature - Taverners Group, FCU-31-23/24" at bounding box center [127, 83] width 88 height 5
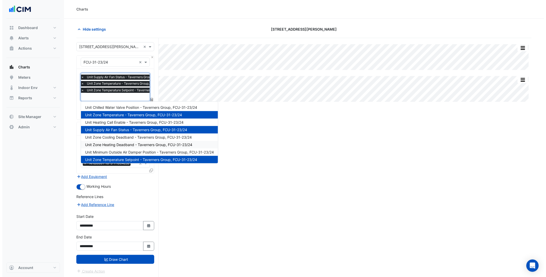
scroll to position [17, 0]
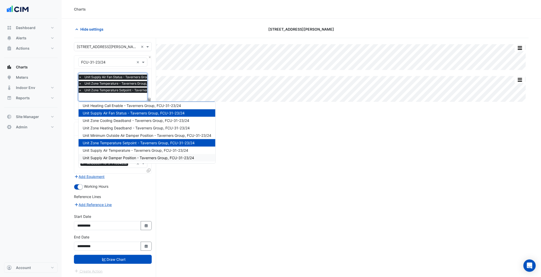
click at [71, 154] on section "Hide settings [STREET_ADDRESS][PERSON_NAME] Split by Equip Split All Split None…" at bounding box center [302, 157] width 480 height 278
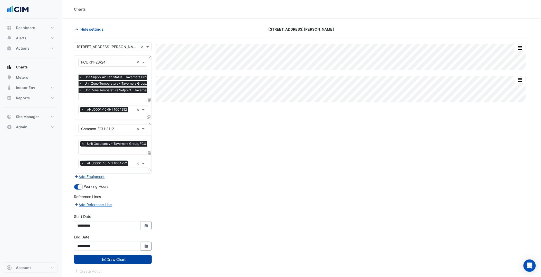
click at [118, 257] on button "Draw Chart" at bounding box center [113, 259] width 78 height 9
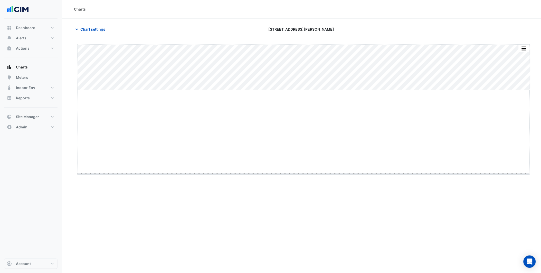
drag, startPoint x: 304, startPoint y: 90, endPoint x: 279, endPoint y: 175, distance: 88.2
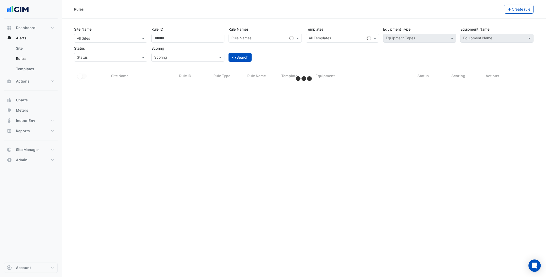
select select "***"
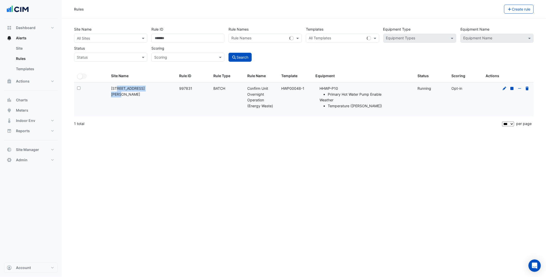
drag, startPoint x: 144, startPoint y: 87, endPoint x: 110, endPoint y: 87, distance: 34.2
click at [110, 87] on datatable-body-cell "Site Name: [STREET_ADDRESS][PERSON_NAME]" at bounding box center [142, 99] width 68 height 34
copy div "[STREET_ADDRESS][PERSON_NAME]"
click at [102, 38] on input "text" at bounding box center [105, 38] width 57 height 5
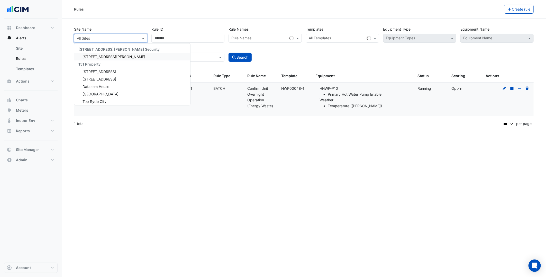
paste input "**********"
type input "**********"
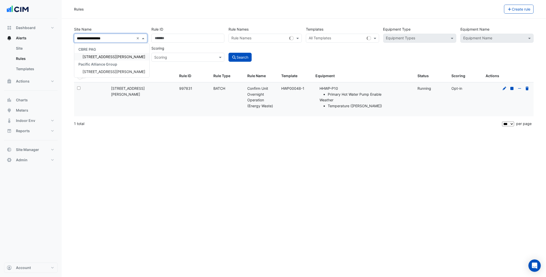
click at [108, 54] on span "[STREET_ADDRESS][PERSON_NAME]" at bounding box center [113, 56] width 63 height 4
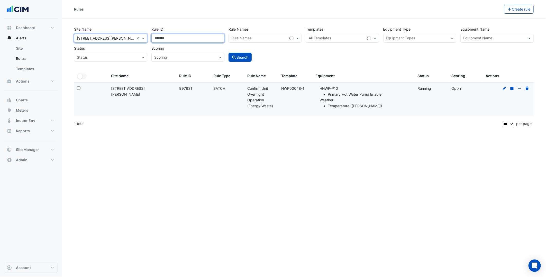
drag, startPoint x: 172, startPoint y: 40, endPoint x: 131, endPoint y: 34, distance: 41.9
click at [131, 34] on div "Site Name × [STREET_ADDRESS][PERSON_NAME] × Rule ID ****** Rule Names Rule Name…" at bounding box center [304, 43] width 464 height 38
click at [320, 139] on div "Rules Create rule Site Name × [STREET_ADDRESS][PERSON_NAME] × Rule ID Rule Name…" at bounding box center [304, 138] width 484 height 277
drag, startPoint x: 300, startPoint y: 86, endPoint x: 279, endPoint y: 87, distance: 20.9
click at [279, 87] on datatable-body-cell "Template: HWP00048-1" at bounding box center [295, 99] width 34 height 34
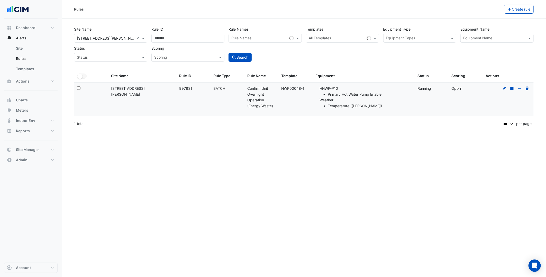
copy div "HWP00048-1"
click at [299, 171] on div "Rules Create rule Site Name × [STREET_ADDRESS][PERSON_NAME] × Rule ID Rule Name…" at bounding box center [304, 138] width 484 height 277
click at [440, 37] on input "text" at bounding box center [417, 38] width 62 height 5
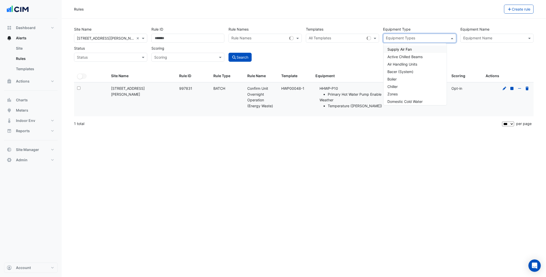
paste input "**********"
type input "*"
click at [347, 36] on input "text" at bounding box center [337, 38] width 56 height 5
paste input "**********"
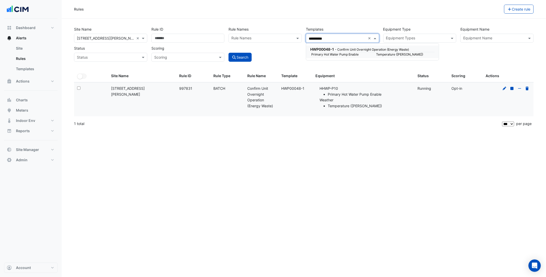
click at [344, 51] on small "- Confirm Unit Overnight Operation (Energy Waste)" at bounding box center [372, 50] width 74 height 4
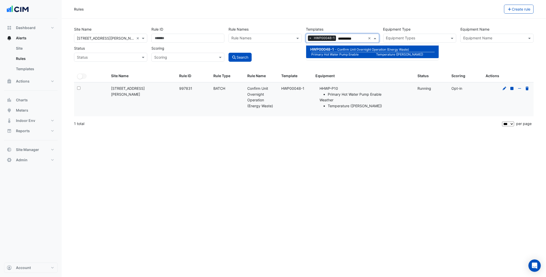
type input "**********"
click at [292, 52] on div "Search" at bounding box center [264, 53] width 77 height 18
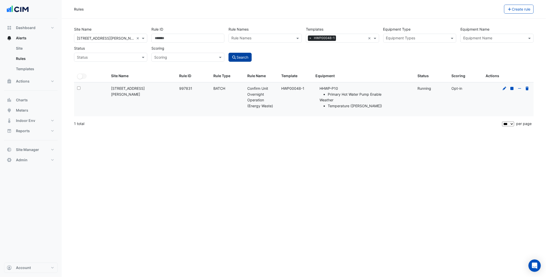
click at [230, 55] on button "Search" at bounding box center [239, 57] width 23 height 9
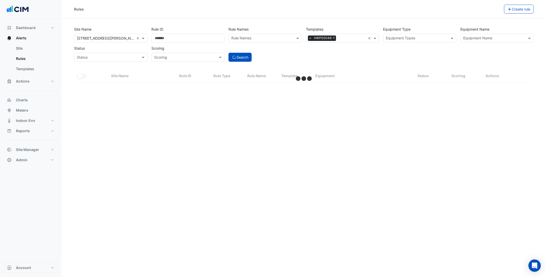
select select "***"
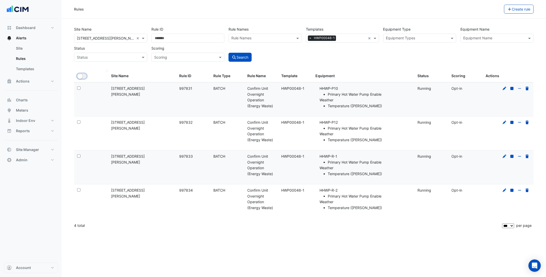
click at [84, 75] on button "All Selected" at bounding box center [82, 75] width 10 height 5
click at [486, 11] on button "Bulk Actions" at bounding box center [488, 9] width 30 height 9
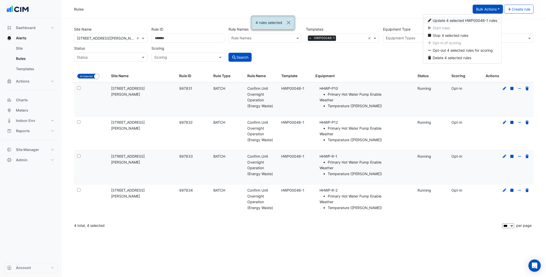
click at [486, 19] on span "Update 4 selected HWP00048-1 rules" at bounding box center [465, 20] width 64 height 4
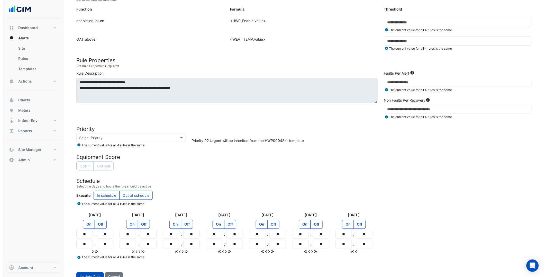
scroll to position [149, 0]
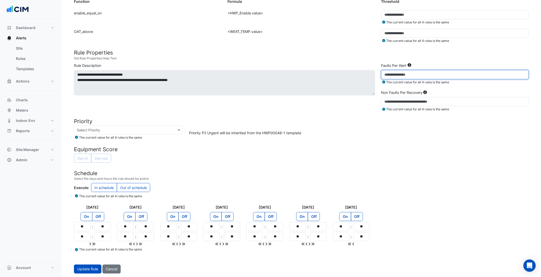
drag, startPoint x: 395, startPoint y: 73, endPoint x: 358, endPoint y: 75, distance: 37.3
click at [358, 75] on div "**********" at bounding box center [301, 88] width 461 height 51
type input "*"
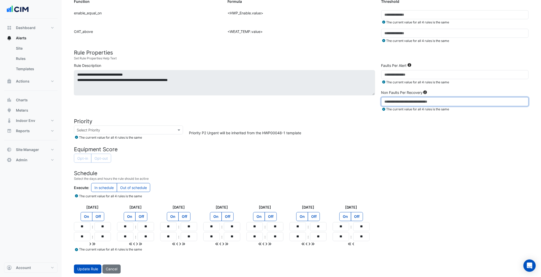
type input "*"
click at [364, 155] on div "Opt-in Opt-out" at bounding box center [301, 159] width 455 height 10
drag, startPoint x: 86, startPoint y: 237, endPoint x: 72, endPoint y: 237, distance: 13.9
click at [72, 237] on div "Monday On Off ** : ** ** : **" at bounding box center [92, 226] width 43 height 42
type input "**"
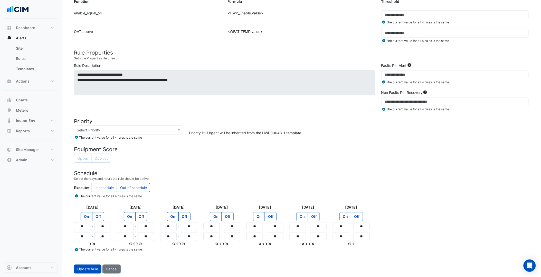
click at [94, 243] on icon at bounding box center [93, 244] width 3 height 3
type input "**"
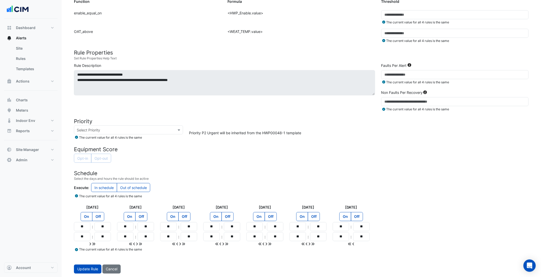
type input "**"
click at [181, 254] on form "Rule Type Batch Sensors Map sensors to concrete equipment properties Point Sens…" at bounding box center [301, 88] width 455 height 370
click at [87, 270] on span "Update Rule" at bounding box center [87, 269] width 21 height 4
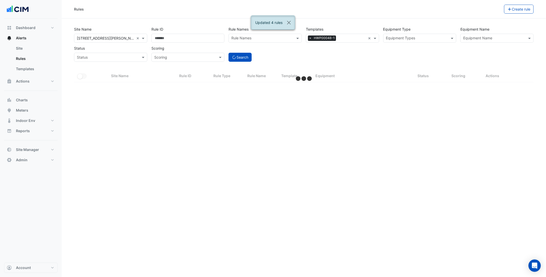
select select "***"
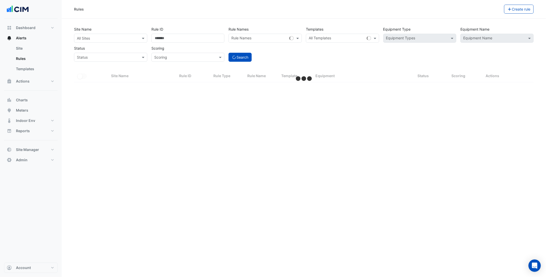
select select "***"
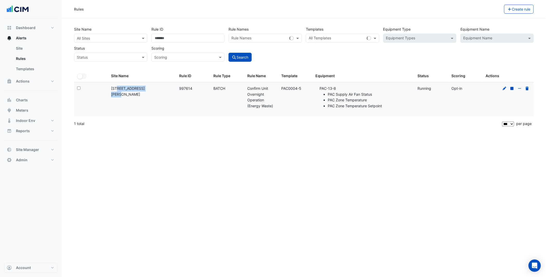
drag, startPoint x: 143, startPoint y: 88, endPoint x: 109, endPoint y: 88, distance: 33.9
click at [109, 88] on datatable-body-cell "Site Name: [STREET_ADDRESS][PERSON_NAME]" at bounding box center [142, 99] width 68 height 34
copy div "[STREET_ADDRESS][PERSON_NAME]"
click at [121, 34] on div "All Sites" at bounding box center [110, 38] width 73 height 9
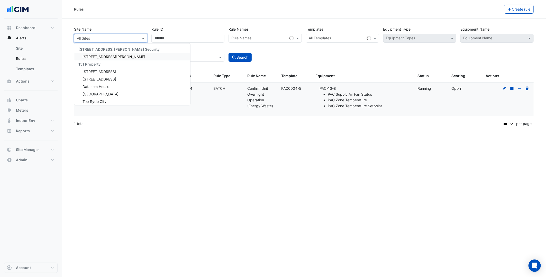
paste input "**********"
type input "**********"
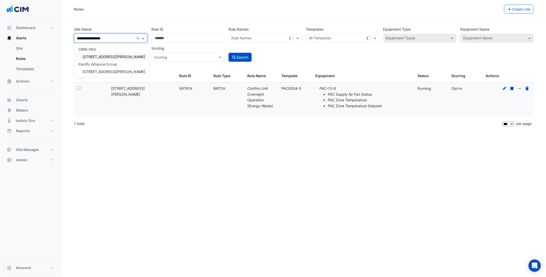
click at [109, 59] on div "[STREET_ADDRESS][PERSON_NAME]" at bounding box center [111, 56] width 75 height 7
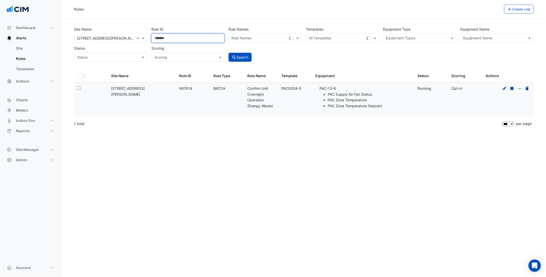
drag, startPoint x: 210, startPoint y: 37, endPoint x: 133, endPoint y: 44, distance: 77.1
click at [133, 44] on div "Site Name × [STREET_ADDRESS][PERSON_NAME] × Rule ID ****** Rule Names Rule Name…" at bounding box center [304, 43] width 464 height 38
click at [224, 106] on datatable-body-cell "Rule Type: BATCH" at bounding box center [227, 99] width 34 height 34
drag, startPoint x: 281, startPoint y: 87, endPoint x: 300, endPoint y: 87, distance: 19.3
click at [300, 87] on datatable-body-cell "Template: PAC0004-5" at bounding box center [295, 99] width 34 height 34
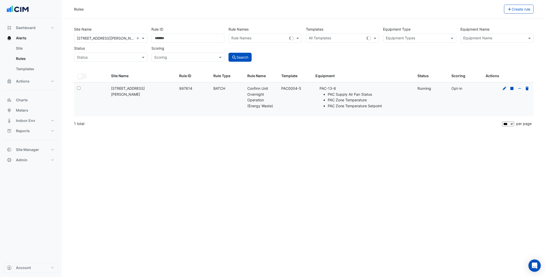
copy div "PAC0004-5"
click at [430, 142] on div "Rules Create rule Site Name × [STREET_ADDRESS][PERSON_NAME] × Rule ID Rule Name…" at bounding box center [304, 138] width 484 height 277
click at [424, 39] on input "text" at bounding box center [417, 38] width 62 height 5
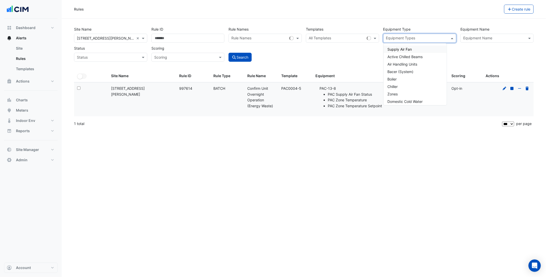
paste input "*********"
type input "*"
paste input "*********"
click at [352, 38] on input "text" at bounding box center [337, 38] width 56 height 5
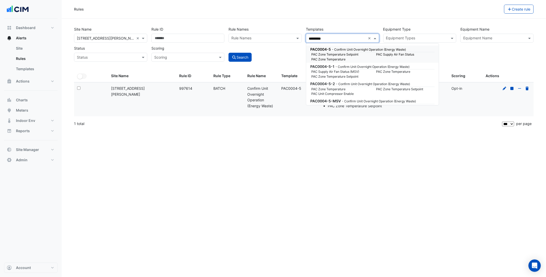
click at [333, 50] on small "- Confirm Unit Overnight Operation (Energy Waste)" at bounding box center [369, 50] width 74 height 4
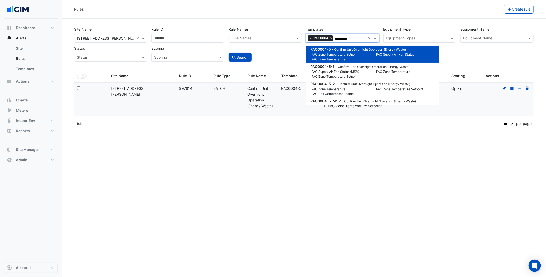
type input "*********"
click at [269, 52] on div "Search" at bounding box center [264, 53] width 77 height 18
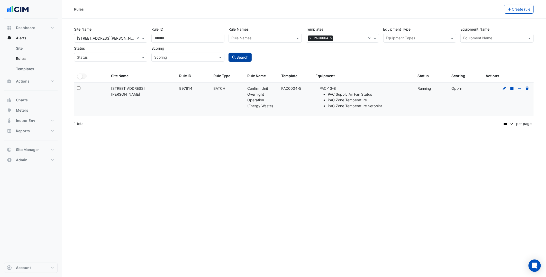
click at [245, 53] on button "Search" at bounding box center [239, 57] width 23 height 9
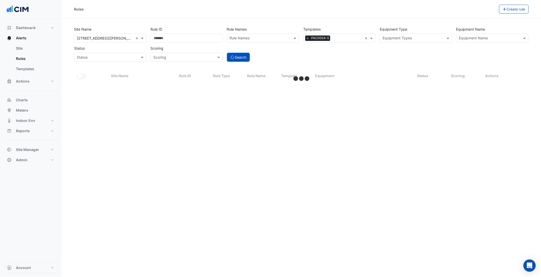
select select "***"
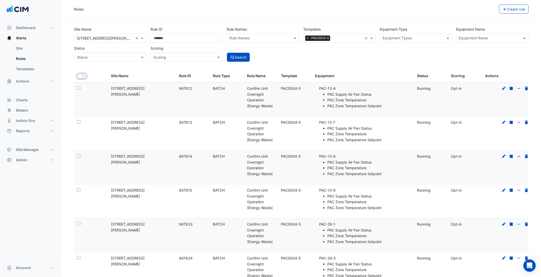
click at [81, 73] on button "All Selected" at bounding box center [82, 75] width 10 height 5
click at [487, 5] on button "Bulk Actions" at bounding box center [483, 9] width 30 height 9
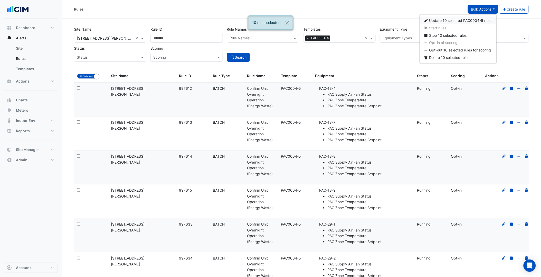
click at [471, 18] on span "Update 10 selected PAC0004-5 rules" at bounding box center [461, 20] width 63 height 4
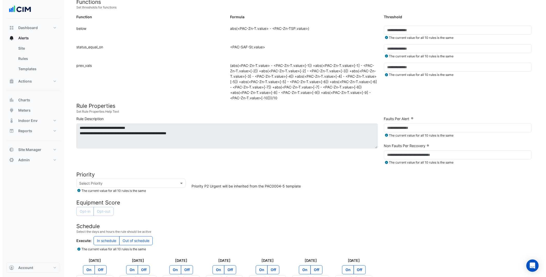
scroll to position [194, 0]
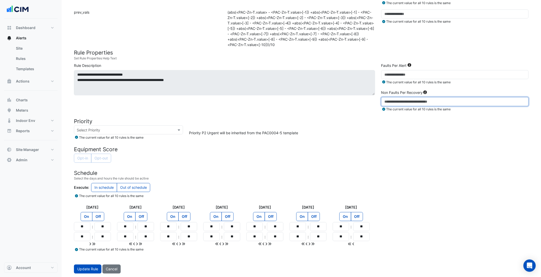
drag, startPoint x: 393, startPoint y: 101, endPoint x: 374, endPoint y: 102, distance: 18.5
click at [374, 102] on div "**********" at bounding box center [301, 88] width 461 height 51
type input "*"
drag, startPoint x: 84, startPoint y: 237, endPoint x: 78, endPoint y: 236, distance: 6.2
click at [78, 236] on input "**" at bounding box center [82, 236] width 16 height 9
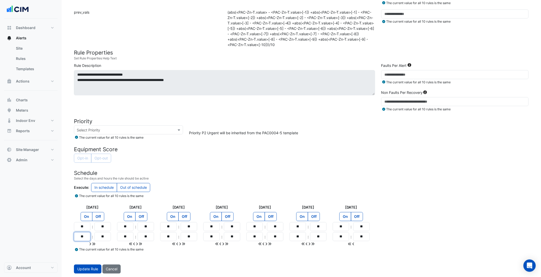
type input "**"
click at [95, 242] on icon at bounding box center [93, 244] width 3 height 4
type input "**"
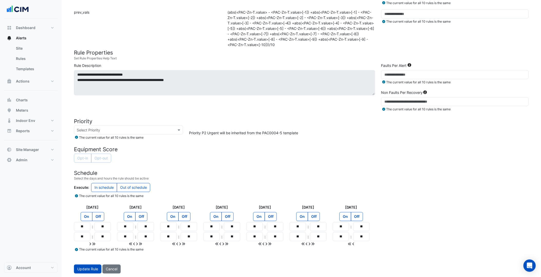
type input "**"
click at [93, 268] on span "Update Rule" at bounding box center [87, 269] width 21 height 4
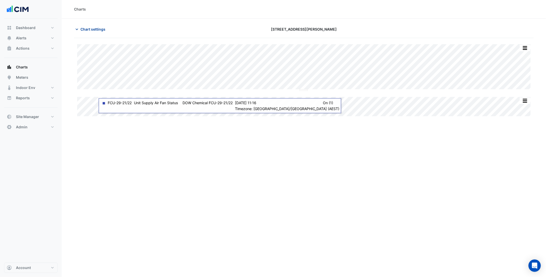
click at [89, 31] on span "Chart settings" at bounding box center [92, 28] width 25 height 5
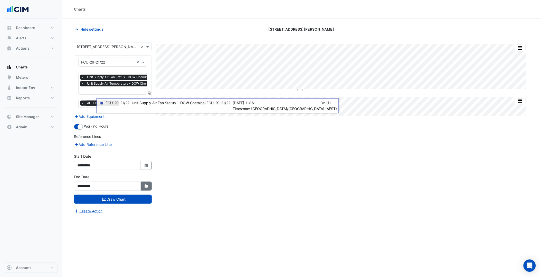
click at [143, 188] on button "Select Date" at bounding box center [146, 185] width 11 height 9
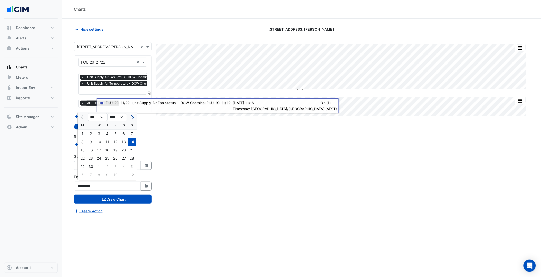
click at [133, 117] on span "Next month" at bounding box center [132, 117] width 4 height 4
drag, startPoint x: 81, startPoint y: 116, endPoint x: 84, endPoint y: 120, distance: 4.3
click at [82, 117] on span "Previous month" at bounding box center [83, 117] width 4 height 4
select select "*"
click at [90, 164] on div "30" at bounding box center [91, 166] width 8 height 8
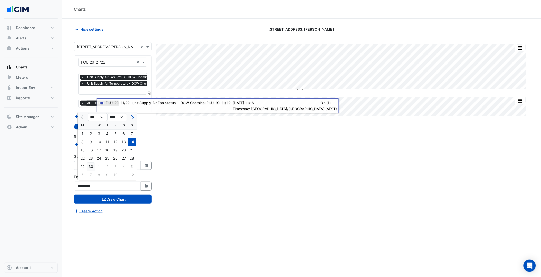
type input "**********"
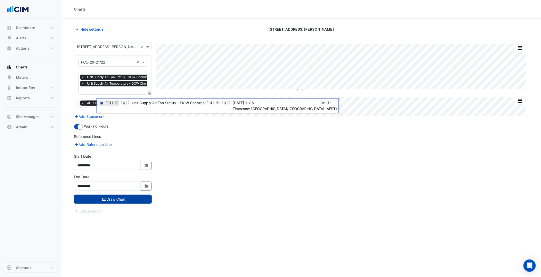
click at [109, 198] on button "Draw Chart" at bounding box center [113, 199] width 78 height 9
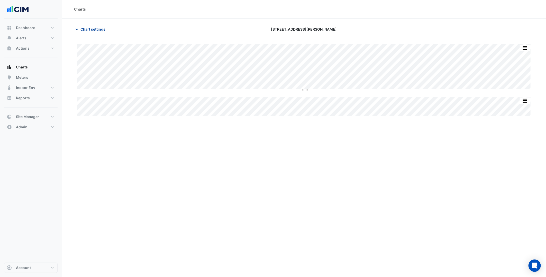
click at [97, 30] on span "Chart settings" at bounding box center [92, 28] width 25 height 5
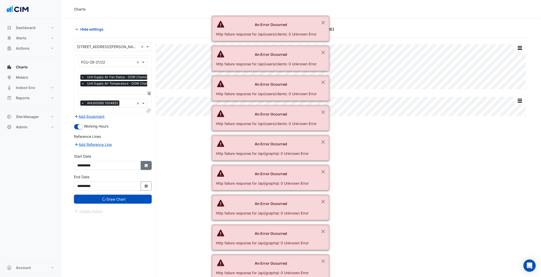
click at [147, 166] on fa-icon "Select Date" at bounding box center [146, 165] width 5 height 4
select select "*"
select select "****"
click at [79, 129] on div "15" at bounding box center [83, 129] width 8 height 8
type input "**********"
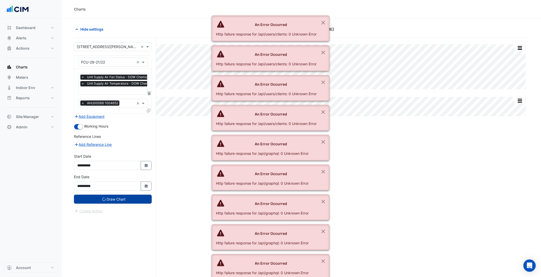
click at [110, 196] on button "Draw Chart" at bounding box center [113, 199] width 78 height 9
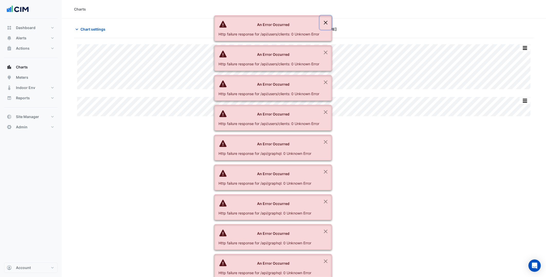
click at [327, 24] on button "Close" at bounding box center [326, 23] width 12 height 14
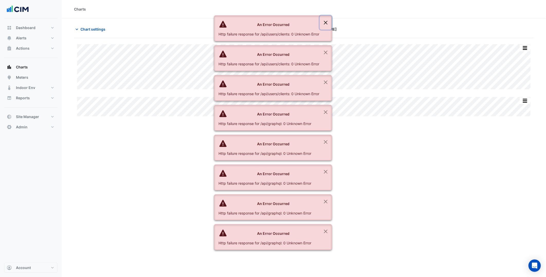
click at [327, 24] on button "Close" at bounding box center [326, 23] width 12 height 14
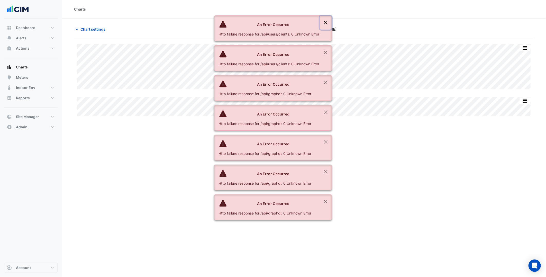
click at [327, 24] on button "Close" at bounding box center [326, 23] width 12 height 14
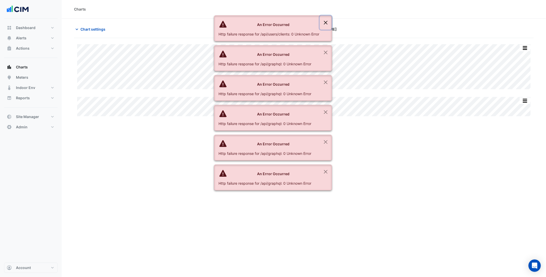
click at [327, 24] on button "Close" at bounding box center [326, 23] width 12 height 14
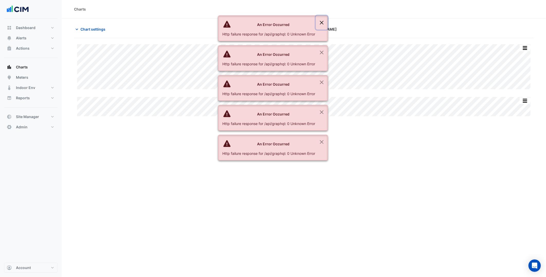
click at [327, 24] on button "Close" at bounding box center [322, 23] width 12 height 14
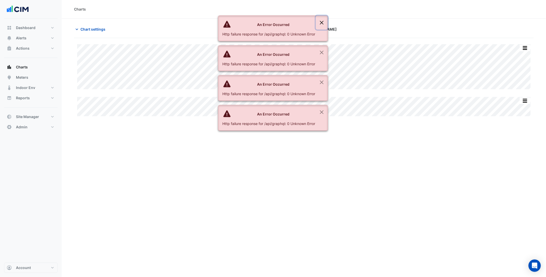
click at [327, 24] on button "Close" at bounding box center [322, 23] width 12 height 14
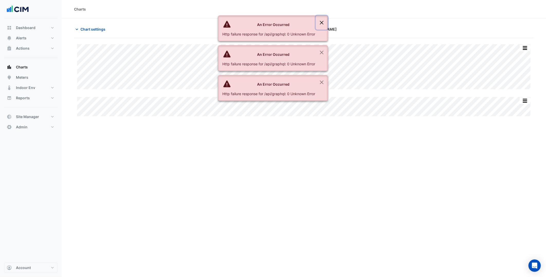
click at [327, 24] on button "Close" at bounding box center [322, 23] width 12 height 14
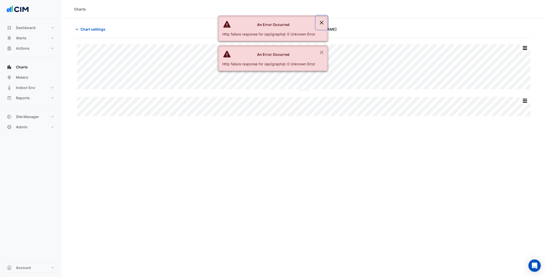
click at [327, 24] on button "Close" at bounding box center [322, 23] width 12 height 14
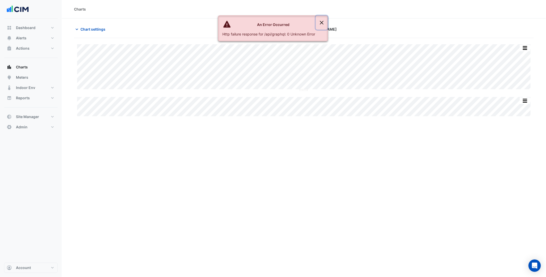
click at [327, 24] on button "Close" at bounding box center [322, 23] width 12 height 14
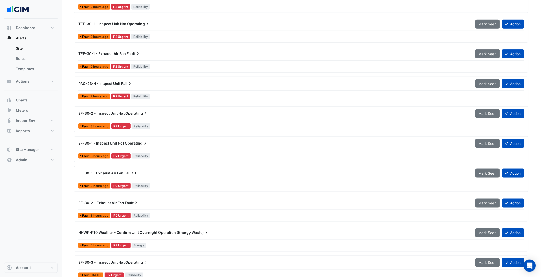
scroll to position [143, 0]
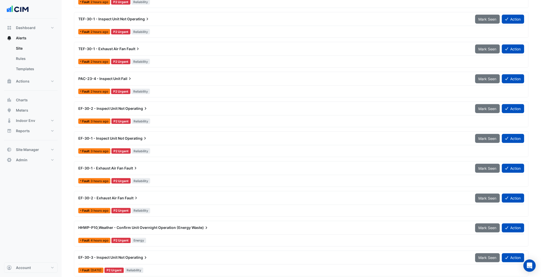
click at [191, 108] on div "EF-30-2 - Inspect Unit Not Operating" at bounding box center [273, 108] width 391 height 5
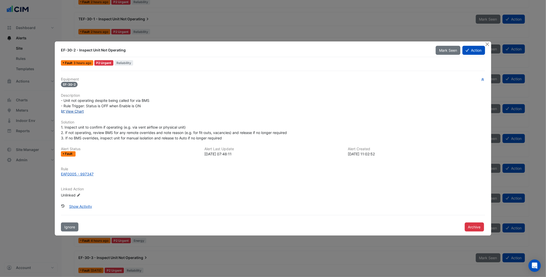
click at [77, 111] on link "View Chart" at bounding box center [72, 111] width 23 height 4
click at [209, 96] on h6 "Description" at bounding box center [273, 95] width 424 height 4
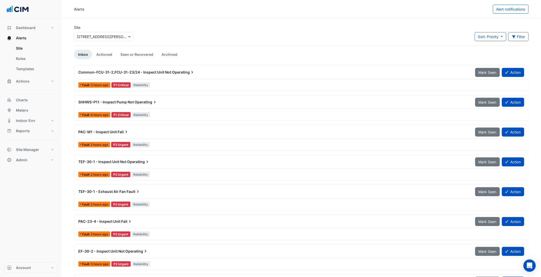
click at [189, 106] on div "SHHWS-P11 - Inspect Pump Not Operating" at bounding box center [273, 101] width 397 height 9
click at [95, 98] on div "SHHWS-P11 - Inspect Pump Not Operating" at bounding box center [273, 101] width 397 height 9
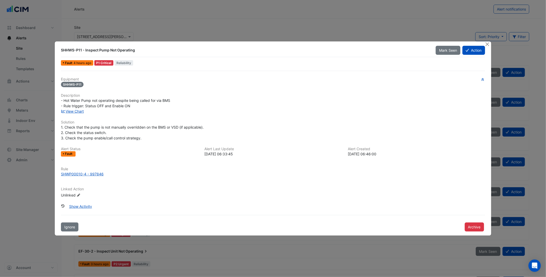
click at [78, 114] on div "View Chart" at bounding box center [273, 110] width 430 height 5
click at [77, 111] on link "View Chart" at bounding box center [72, 111] width 23 height 4
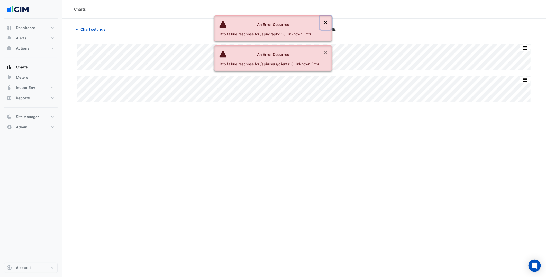
click at [328, 23] on button "Close" at bounding box center [326, 23] width 12 height 14
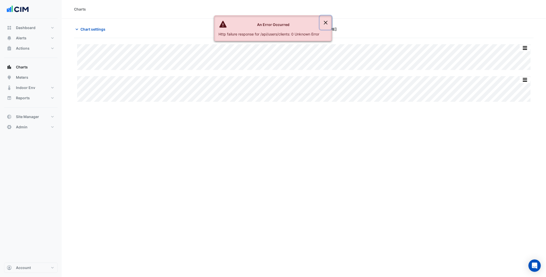
click at [328, 23] on button "Close" at bounding box center [326, 23] width 12 height 14
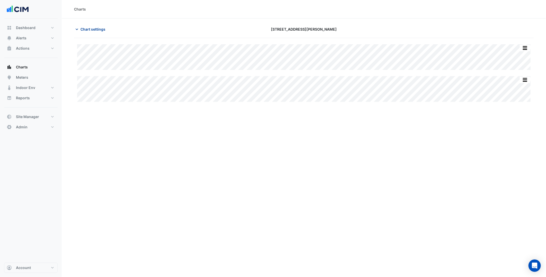
click at [94, 33] on button "Chart settings" at bounding box center [91, 29] width 35 height 9
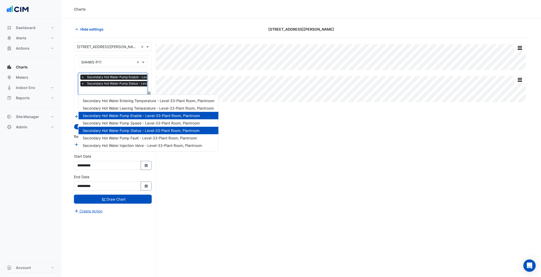
scroll to position [0, 3]
click at [118, 88] on input "text" at bounding box center [135, 90] width 112 height 5
click at [142, 122] on span "Secondary Hot Water Pump Speed - Level-33-Plant Room, Plantroom" at bounding box center [141, 123] width 117 height 4
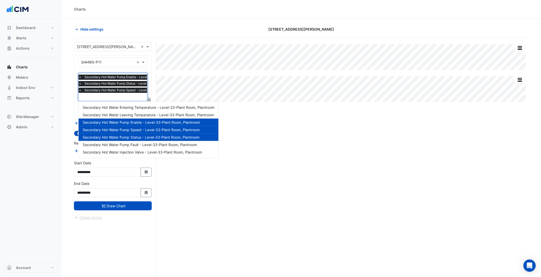
drag, startPoint x: 132, startPoint y: 94, endPoint x: 134, endPoint y: 137, distance: 43.0
click at [131, 95] on input "text" at bounding box center [135, 97] width 112 height 5
drag, startPoint x: 138, startPoint y: 147, endPoint x: 141, endPoint y: 158, distance: 10.5
click at [139, 148] on div "Secondary Hot Water Entering Temperature - Level-33-Plant Room, Plantroom Secon…" at bounding box center [149, 130] width 140 height 52
click at [130, 142] on span "Secondary Hot Water Pump Fault - Level-33-Plant Room, Plantroom" at bounding box center [140, 144] width 114 height 4
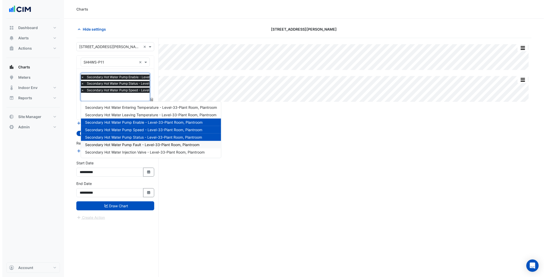
scroll to position [0, 0]
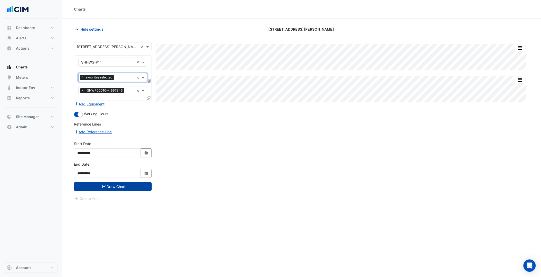
click at [126, 186] on button "Draw Chart" at bounding box center [113, 186] width 78 height 9
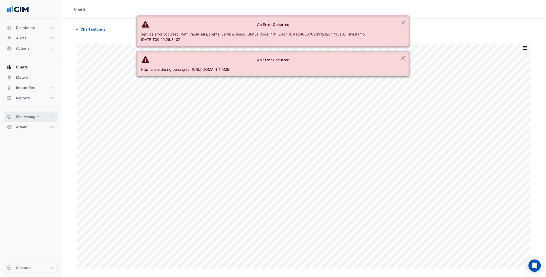
click at [53, 117] on button "Site Manager" at bounding box center [30, 117] width 53 height 10
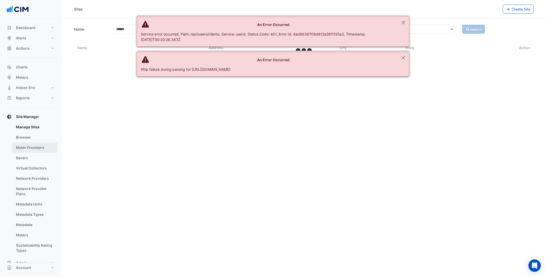
drag, startPoint x: 30, startPoint y: 155, endPoint x: 50, endPoint y: 143, distance: 22.9
click at [30, 155] on link "Bacers" at bounding box center [35, 158] width 46 height 10
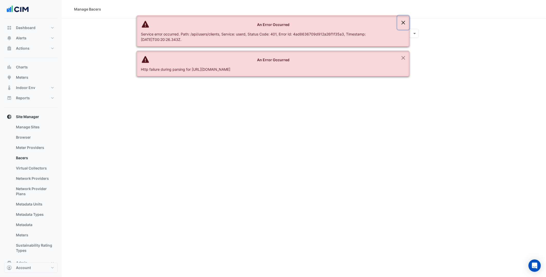
click at [405, 19] on button "Close" at bounding box center [403, 23] width 12 height 14
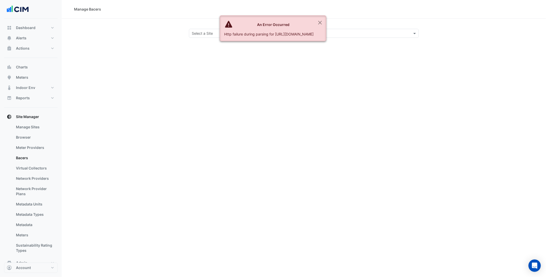
click at [405, 19] on section "Select a Site" at bounding box center [304, 27] width 484 height 19
drag, startPoint x: 358, startPoint y: 22, endPoint x: 356, endPoint y: 23, distance: 2.8
click at [326, 23] on div "An Error Occurred Http failure during parsing for https://ace.cimenviro.com/api…" at bounding box center [273, 28] width 106 height 26
click at [326, 23] on button "Close" at bounding box center [320, 23] width 12 height 14
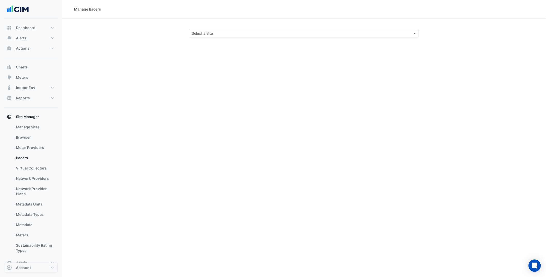
click at [351, 32] on input "text" at bounding box center [299, 33] width 214 height 5
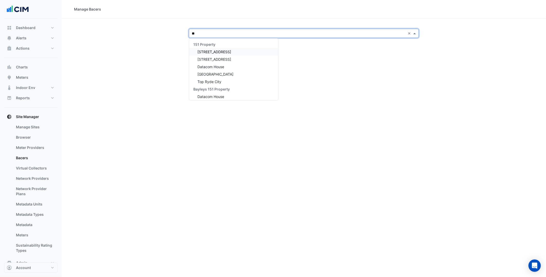
type input "***"
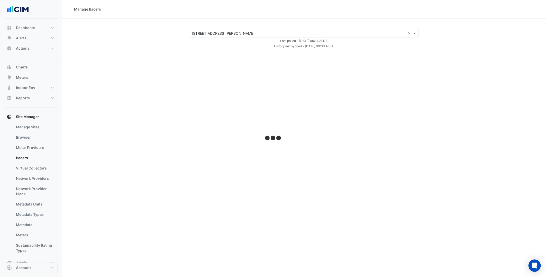
select select "***"
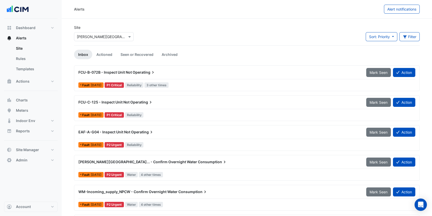
click at [111, 40] on div "× [PERSON_NAME][GEOGRAPHIC_DATA][PERSON_NAME]" at bounding box center [104, 36] width 60 height 9
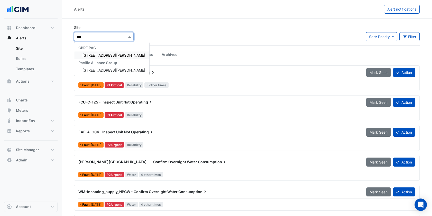
type input "***"
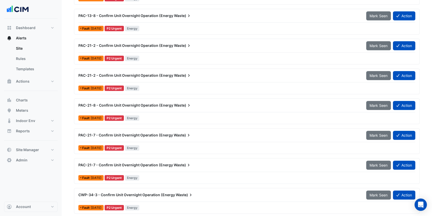
scroll to position [563, 0]
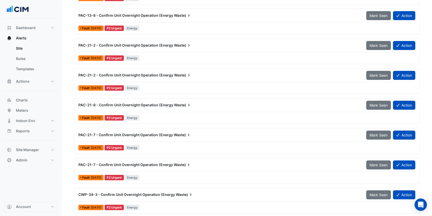
click at [165, 75] on span "PAC-21-2 - Confirm Unit Overnight Operation (Energy" at bounding box center [125, 75] width 95 height 4
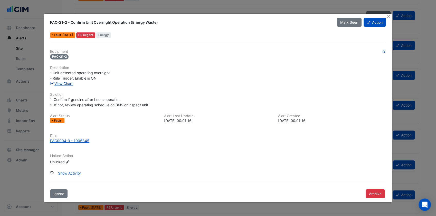
click at [68, 85] on link "View Chart" at bounding box center [61, 83] width 23 height 4
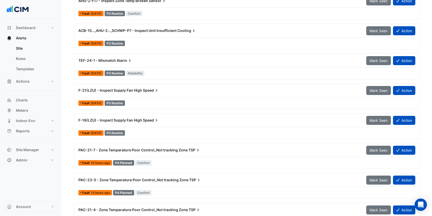
scroll to position [4170, 0]
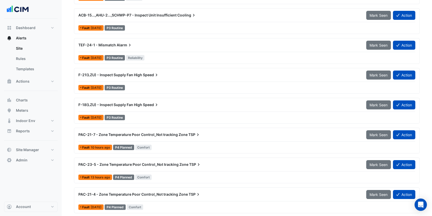
click at [189, 78] on div "F-21(LZU) - Inspect Supply Fan High Speed" at bounding box center [219, 74] width 288 height 9
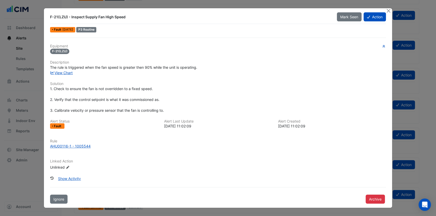
click at [90, 81] on h6 "Solution" at bounding box center [218, 83] width 336 height 4
click at [69, 72] on link "View Chart" at bounding box center [61, 72] width 23 height 4
click at [387, 10] on button "Close" at bounding box center [388, 10] width 5 height 5
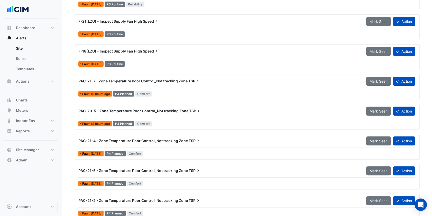
scroll to position [4225, 0]
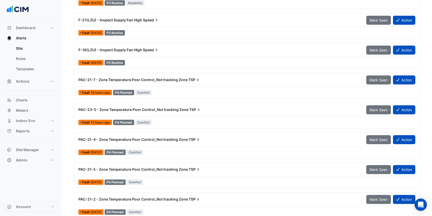
click at [190, 111] on span "TSP" at bounding box center [195, 109] width 12 height 5
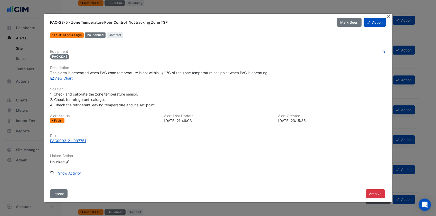
click at [388, 14] on button "Close" at bounding box center [388, 16] width 5 height 5
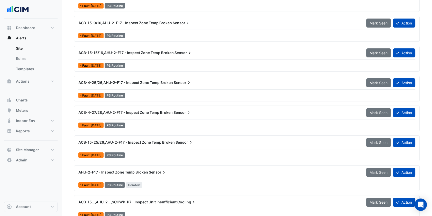
scroll to position [3983, 0]
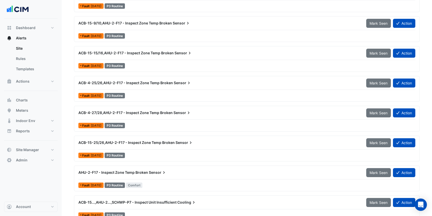
click at [176, 82] on span "Sensor" at bounding box center [183, 82] width 18 height 5
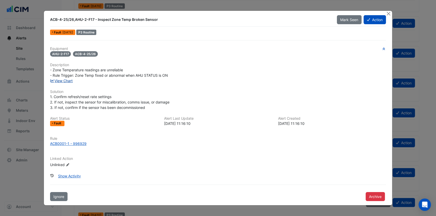
click at [72, 79] on link "View Chart" at bounding box center [61, 80] width 23 height 4
click at [389, 15] on button "Close" at bounding box center [388, 13] width 5 height 5
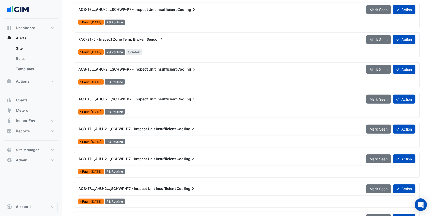
scroll to position [2744, 0]
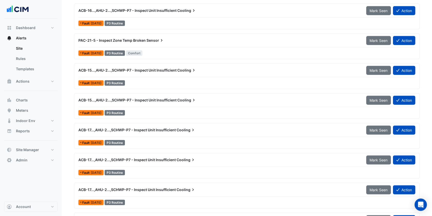
click at [164, 98] on span "ACB-15...,AHU-2...,SCHWP-P7 - Inspect Unit Insufficient" at bounding box center [127, 100] width 98 height 4
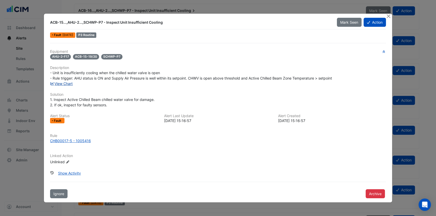
click at [65, 84] on link "View Chart" at bounding box center [61, 83] width 23 height 4
click at [388, 18] on button "Close" at bounding box center [388, 16] width 5 height 5
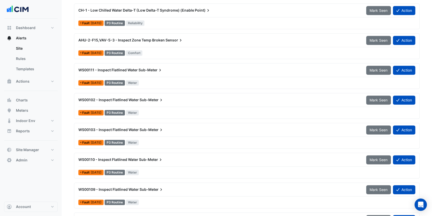
scroll to position [1671, 0]
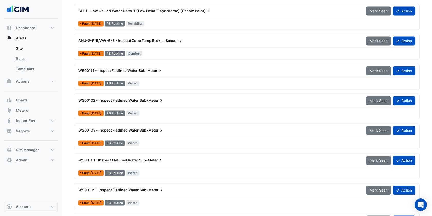
click at [173, 100] on div "WS00102 - Inspect Flatlined Water Sub-Meter" at bounding box center [219, 100] width 282 height 5
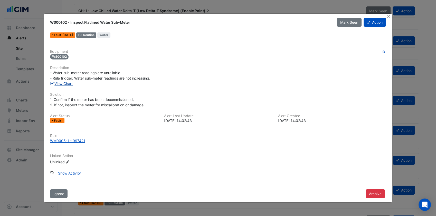
click at [71, 82] on link "View Chart" at bounding box center [61, 83] width 23 height 4
click at [389, 14] on button "Close" at bounding box center [388, 16] width 5 height 5
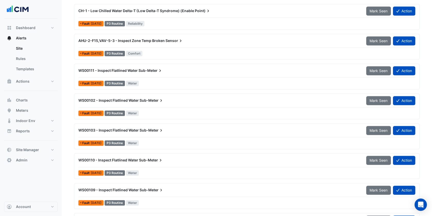
click at [178, 107] on div "WS00102 - Inspect Flatlined Water Sub-Meter Mark Seen Action Fault 1 week ago P…" at bounding box center [246, 106] width 341 height 21
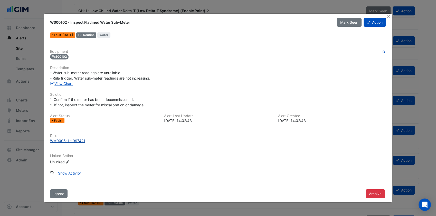
click at [75, 141] on div "WM0005-1 - 997421" at bounding box center [67, 140] width 35 height 5
click at [390, 16] on button "Close" at bounding box center [388, 16] width 5 height 5
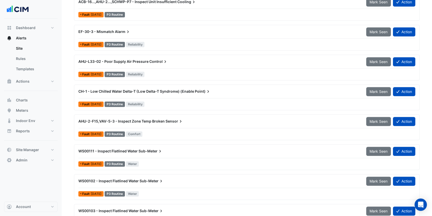
scroll to position [1590, 0]
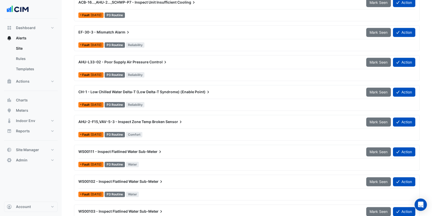
click at [176, 97] on div "CH-1 - Low Chilled Water Delta-T (Low Delta-T Syndrome) (Enable Point) Mark See…" at bounding box center [246, 93] width 337 height 12
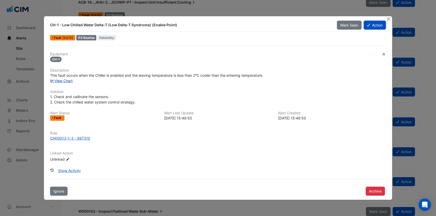
click at [68, 82] on link "View Chart" at bounding box center [61, 80] width 23 height 4
click at [185, 82] on div "View Chart" at bounding box center [218, 80] width 342 height 5
click at [363, 73] on div "This fault occurs when the Chiller is enabled and the leaving temperature is le…" at bounding box center [218, 74] width 336 height 5
click at [137, 107] on div "Equipment CH-1 Description This fault occurs when the Chiller is enabled and th…" at bounding box center [218, 109] width 336 height 114
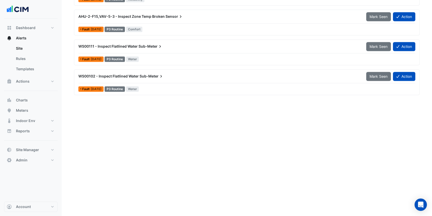
scroll to position [1261, 0]
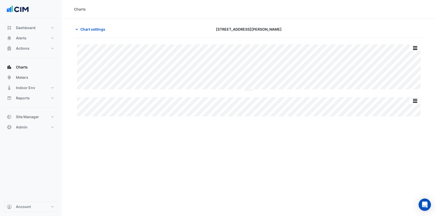
type input "**********"
click at [98, 30] on span "Chart settings" at bounding box center [92, 28] width 25 height 5
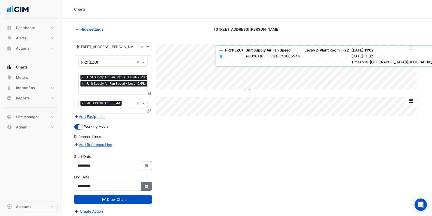
click at [145, 184] on icon "button" at bounding box center [146, 185] width 3 height 3
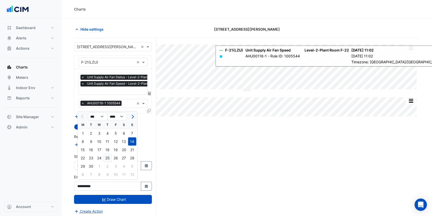
click at [107, 159] on div "25" at bounding box center [107, 158] width 8 height 8
type input "**********"
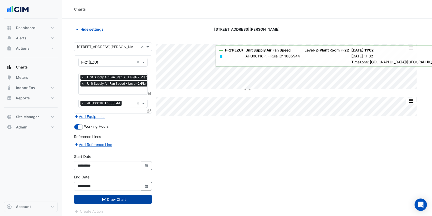
click at [124, 197] on button "Draw Chart" at bounding box center [113, 199] width 78 height 9
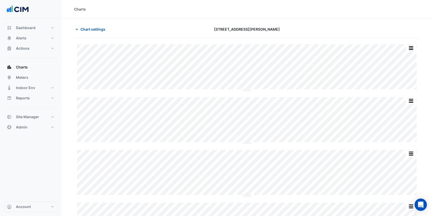
scroll to position [7, 0]
type input "**********"
click at [96, 29] on span "Chart settings" at bounding box center [92, 28] width 25 height 5
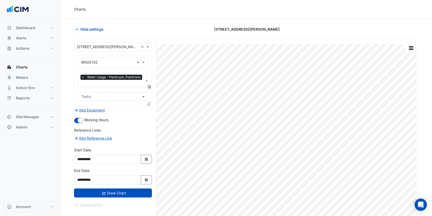
click at [148, 103] on icon at bounding box center [149, 104] width 4 height 4
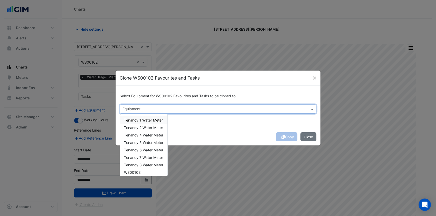
click at [145, 109] on input "text" at bounding box center [215, 109] width 185 height 5
click at [203, 131] on div "Copy Close" at bounding box center [218, 136] width 205 height 17
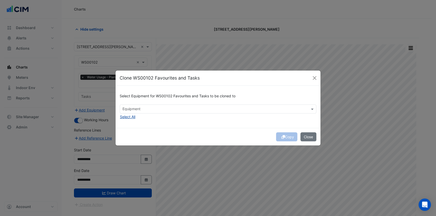
click at [127, 117] on button "Select All" at bounding box center [128, 117] width 16 height 6
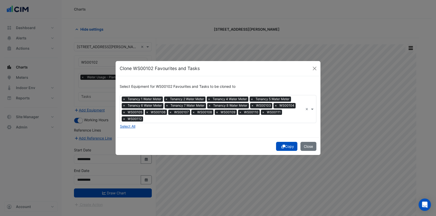
click at [288, 142] on button "Copy" at bounding box center [286, 146] width 21 height 9
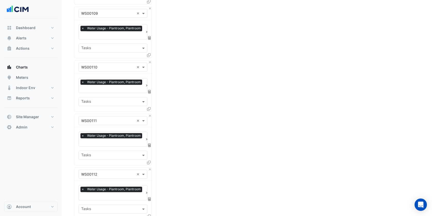
scroll to position [893, 0]
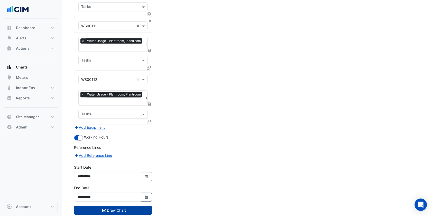
click at [118, 205] on button "Draw Chart" at bounding box center [113, 209] width 78 height 9
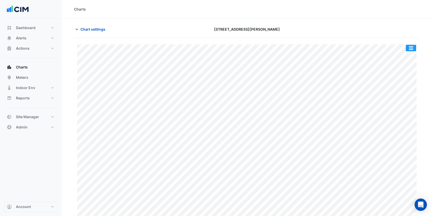
click at [408, 49] on button "button" at bounding box center [411, 48] width 10 height 6
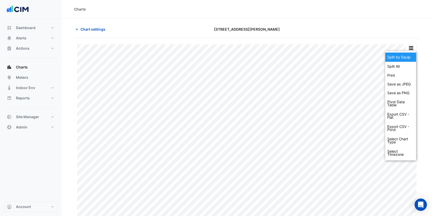
click at [398, 58] on div "Split by Equip" at bounding box center [400, 56] width 31 height 9
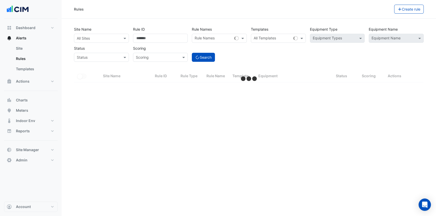
select select "***"
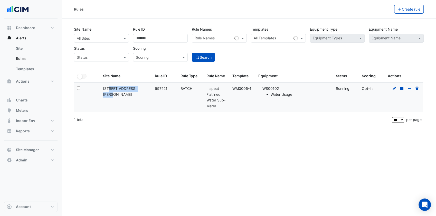
drag, startPoint x: 137, startPoint y: 87, endPoint x: 103, endPoint y: 88, distance: 33.7
click at [103, 88] on div "Site Name: [STREET_ADDRESS][PERSON_NAME]" at bounding box center [126, 92] width 46 height 12
copy div "[STREET_ADDRESS][PERSON_NAME]"
click at [106, 43] on div "Site Name All Sites Rule ID ****** Rule Names Rule Names Templates All Template…" at bounding box center [249, 43] width 354 height 38
click at [108, 42] on div "All Sites" at bounding box center [101, 38] width 55 height 9
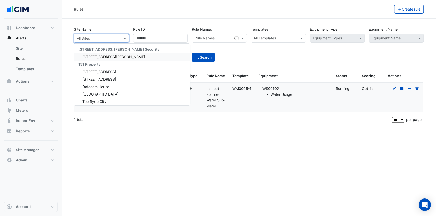
click at [106, 41] on div "All Sites" at bounding box center [97, 37] width 46 height 5
drag, startPoint x: 106, startPoint y: 41, endPoint x: 96, endPoint y: 38, distance: 11.0
click at [96, 38] on input "text" at bounding box center [96, 38] width 39 height 5
paste input "**********"
type input "**********"
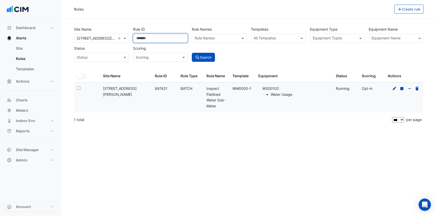
drag, startPoint x: 154, startPoint y: 38, endPoint x: 126, endPoint y: 35, distance: 27.9
click at [126, 35] on div "Site Name × 367 Collins Street × Rule ID ****** Rule Names Rule Names Templates…" at bounding box center [249, 43] width 354 height 38
drag, startPoint x: 231, startPoint y: 90, endPoint x: 251, endPoint y: 91, distance: 20.6
click at [251, 91] on datatable-body-cell "Template: WM0005-1" at bounding box center [242, 97] width 26 height 30
drag, startPoint x: 251, startPoint y: 91, endPoint x: 247, endPoint y: 89, distance: 5.0
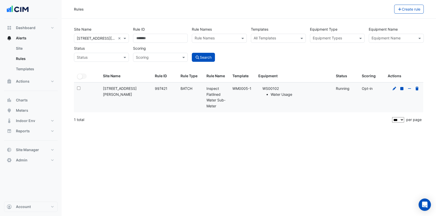
copy div "WM0005-1"
click at [279, 52] on div "Site Name × 367 Collins Street × Rule ID Rule Names Rule Names Templates All Te…" at bounding box center [249, 43] width 354 height 38
click at [284, 37] on input "text" at bounding box center [275, 38] width 43 height 5
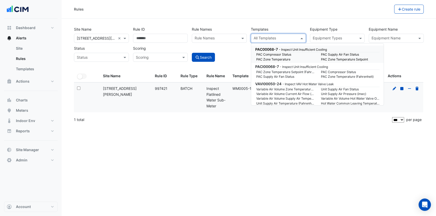
click at [284, 37] on input "text" at bounding box center [275, 38] width 43 height 5
paste input "********"
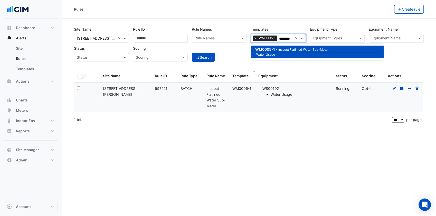
type input "********"
click at [237, 71] on datatable-header-cell "Template" at bounding box center [242, 76] width 26 height 12
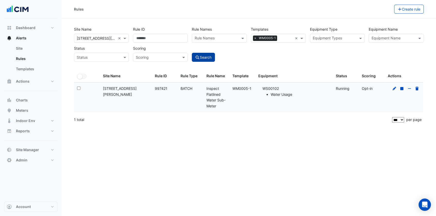
click at [212, 61] on button "Search" at bounding box center [203, 57] width 23 height 9
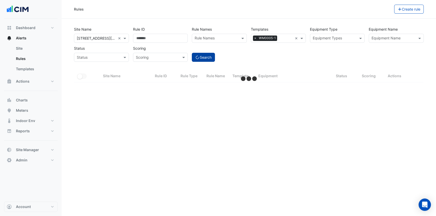
select select "***"
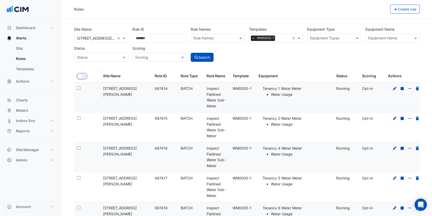
click at [81, 75] on small "button" at bounding box center [79, 76] width 5 height 5
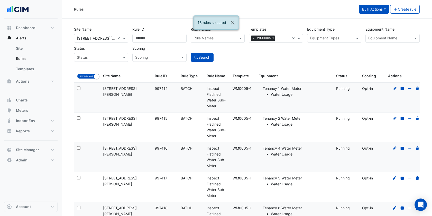
click at [365, 12] on button "Bulk Actions" at bounding box center [374, 9] width 30 height 9
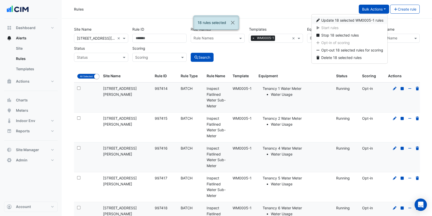
click at [360, 19] on span "Update 18 selected WM0005-1 rules" at bounding box center [352, 20] width 62 height 4
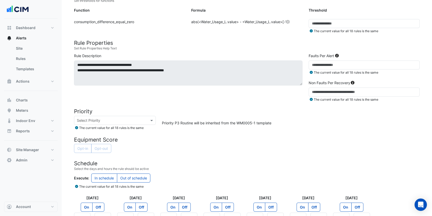
scroll to position [132, 0]
drag, startPoint x: 319, startPoint y: 62, endPoint x: 294, endPoint y: 68, distance: 26.1
click at [294, 68] on div "**********" at bounding box center [247, 78] width 352 height 51
type input "***"
click at [268, 116] on div "Priority P3 Routine will be inherited from the WM0005-1 template" at bounding box center [291, 123] width 264 height 14
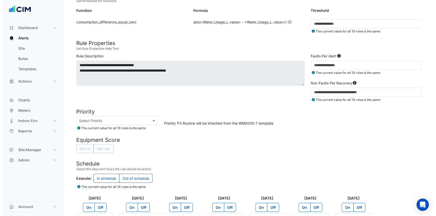
scroll to position [183, 0]
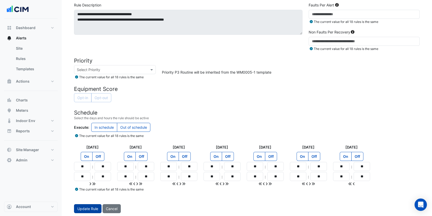
click at [94, 206] on span "Update Rule" at bounding box center [87, 208] width 21 height 4
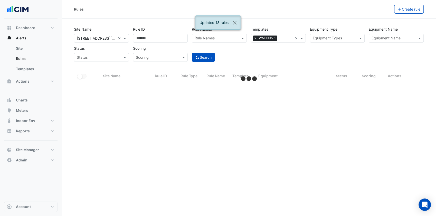
select select "***"
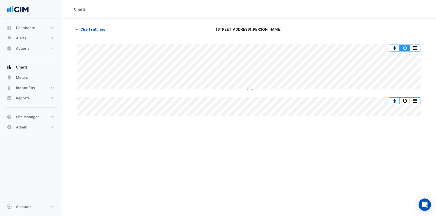
click at [406, 46] on button "button" at bounding box center [405, 48] width 10 height 6
click at [93, 26] on span "Chart settings" at bounding box center [92, 28] width 25 height 5
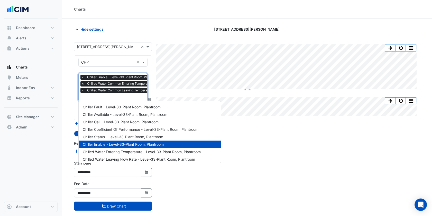
scroll to position [0, 2]
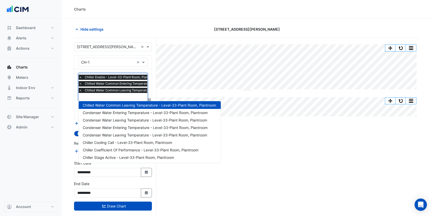
click at [119, 95] on input "text" at bounding box center [142, 97] width 127 height 5
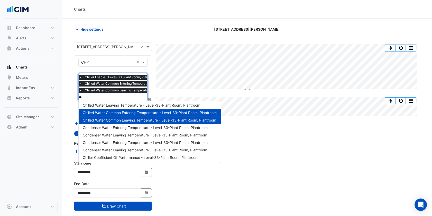
scroll to position [0, 0]
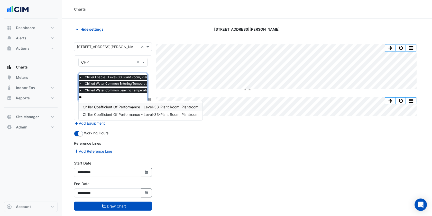
type input "*"
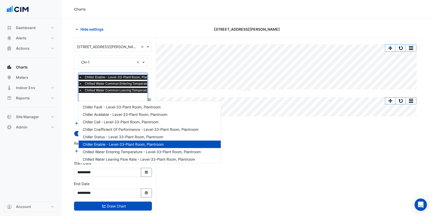
click at [80, 103] on div "Chiller Fault - Level-33-Plant Room, Plantroom Chiller Available - Level-33-Pla…" at bounding box center [150, 132] width 142 height 62
click at [70, 102] on section "Hide settings [STREET_ADDRESS][PERSON_NAME] Split All Split None Print Save as …" at bounding box center [247, 126] width 370 height 217
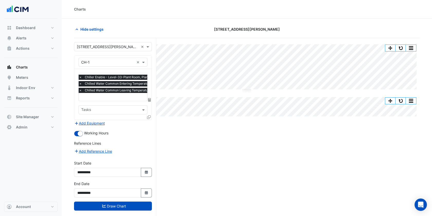
click at [149, 117] on icon at bounding box center [149, 117] width 4 height 4
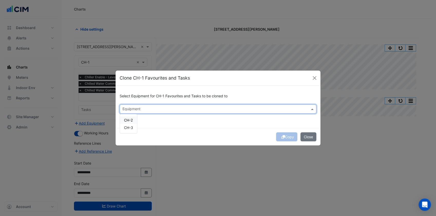
drag, startPoint x: 150, startPoint y: 105, endPoint x: 129, endPoint y: 117, distance: 24.7
click at [129, 113] on ng-select "Equipment CH-2 CH-3" at bounding box center [218, 108] width 197 height 9
click at [128, 118] on span "CH-2" at bounding box center [128, 120] width 9 height 4
click at [130, 127] on span "CH-3" at bounding box center [128, 127] width 9 height 4
click at [228, 121] on div "Select Equipment for CH-1 Favourites and Tasks to be cloned to × CH-2 × CH-3 × …" at bounding box center [218, 107] width 205 height 42
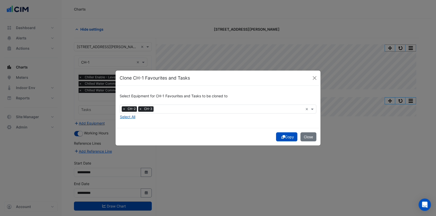
click at [284, 138] on button "Copy" at bounding box center [286, 136] width 21 height 9
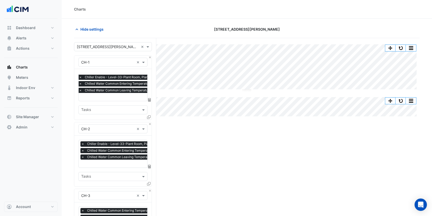
click at [84, 150] on span "×" at bounding box center [82, 150] width 5 height 5
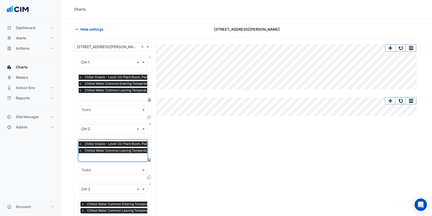
click at [79, 150] on span "×" at bounding box center [80, 150] width 5 height 5
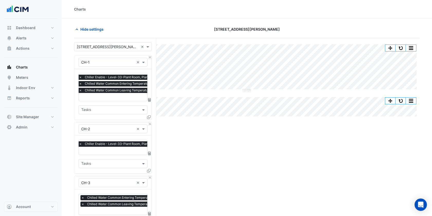
click at [63, 160] on section "Hide settings [STREET_ADDRESS][PERSON_NAME] Split All Split None Print Save as …" at bounding box center [247, 177] width 370 height 319
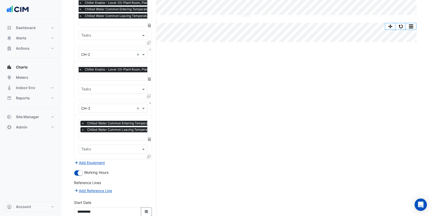
scroll to position [76, 0]
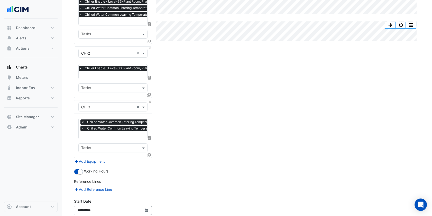
click at [82, 120] on span "×" at bounding box center [82, 121] width 5 height 5
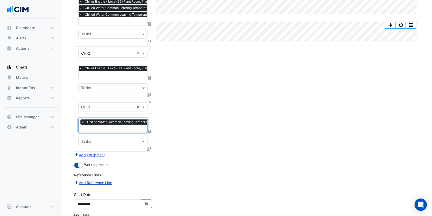
scroll to position [0, 2]
click at [80, 120] on span "×" at bounding box center [80, 121] width 5 height 5
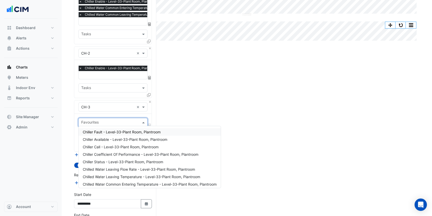
click at [80, 120] on div "Favourites" at bounding box center [109, 122] width 60 height 8
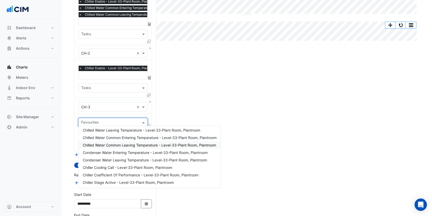
scroll to position [113, 0]
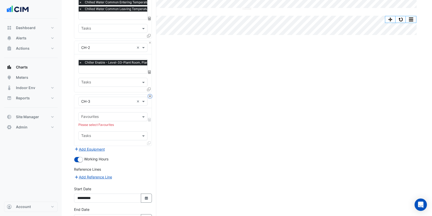
click at [151, 95] on button "Close" at bounding box center [149, 96] width 3 height 3
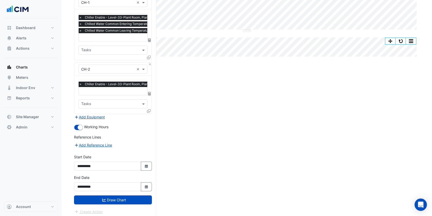
click at [121, 89] on input "text" at bounding box center [119, 91] width 80 height 5
type input "*"
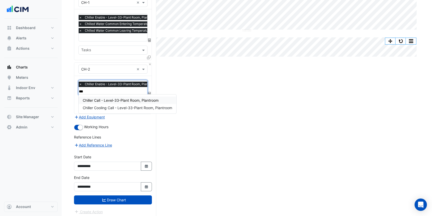
type input "****"
click at [121, 102] on div "Chiller Call - Level-33-Plant Room, Plantroom" at bounding box center [128, 99] width 98 height 7
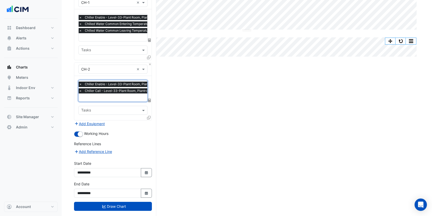
click at [121, 102] on div "× Chiller Enable - Level-33-Plant Room, Plantroom × Chiller Call - Level-33-Pla…" at bounding box center [112, 98] width 77 height 44
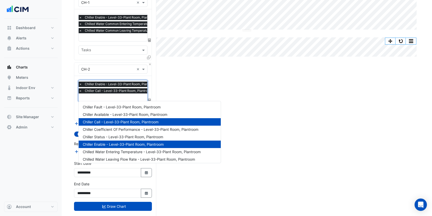
click at [127, 96] on input "text" at bounding box center [119, 97] width 80 height 5
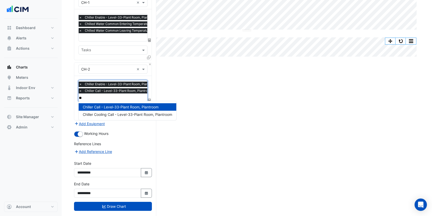
type input "***"
click at [139, 114] on span "Chiller Cooling Call - Level-33-Plant Room, Plantroom" at bounding box center [127, 114] width 89 height 4
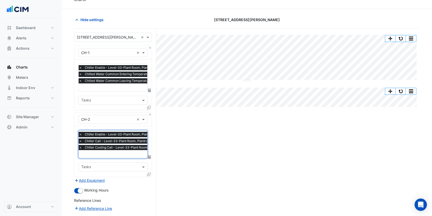
scroll to position [73, 0]
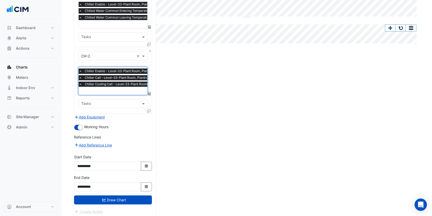
drag, startPoint x: 156, startPoint y: 179, endPoint x: 154, endPoint y: 182, distance: 3.7
click at [156, 180] on div "Split All Split None Print Save as JPEG Save as PNG Pivot Data Table Export CSV…" at bounding box center [247, 91] width 346 height 253
click at [148, 186] on fa-icon "Select Date" at bounding box center [146, 186] width 5 height 4
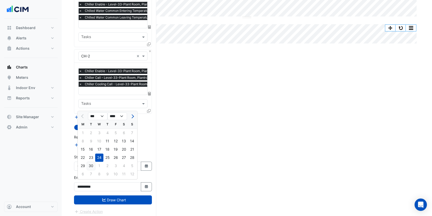
click at [94, 164] on div "30" at bounding box center [91, 165] width 8 height 8
type input "**********"
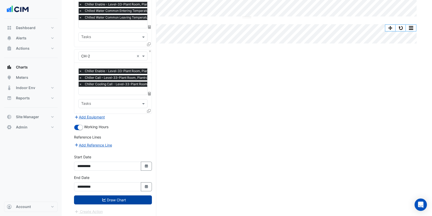
click at [127, 196] on button "Draw Chart" at bounding box center [113, 199] width 78 height 9
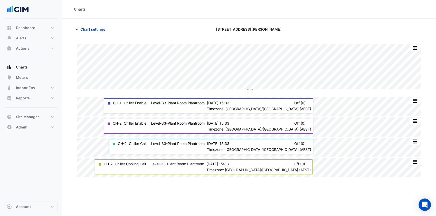
click at [95, 31] on span "Chart settings" at bounding box center [92, 28] width 25 height 5
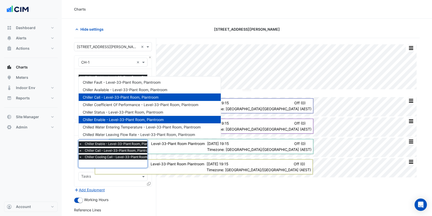
click at [88, 165] on input "text" at bounding box center [123, 163] width 88 height 5
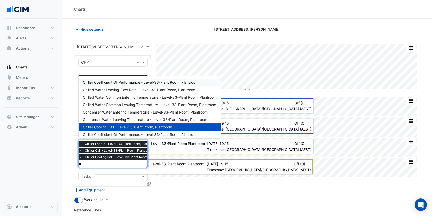
type input "***"
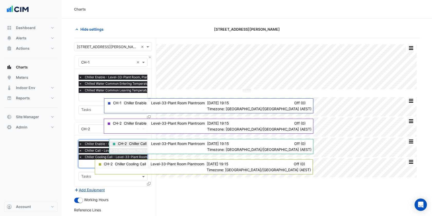
click at [94, 187] on button "Add Equipment" at bounding box center [89, 190] width 31 height 6
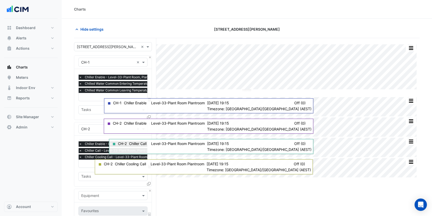
click at [100, 193] on input "text" at bounding box center [107, 195] width 53 height 5
type input "***"
type input "*"
type input "***"
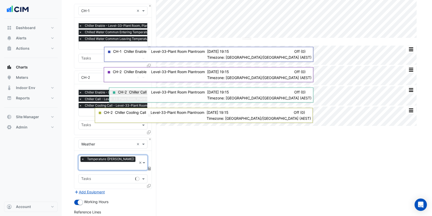
scroll to position [120, 0]
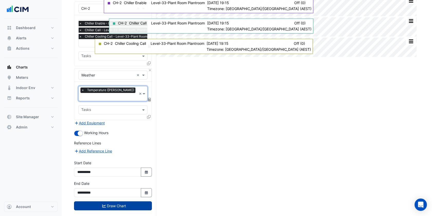
click at [122, 201] on button "Draw Chart" at bounding box center [113, 205] width 78 height 9
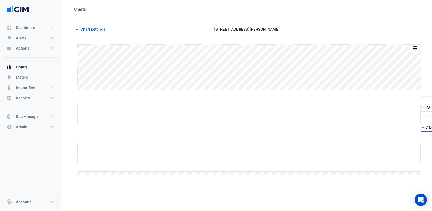
drag, startPoint x: 247, startPoint y: 89, endPoint x: 246, endPoint y: 172, distance: 82.5
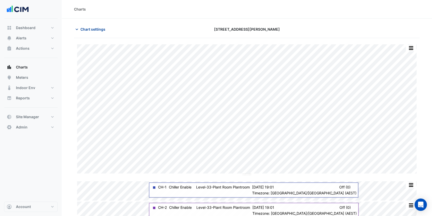
click at [107, 32] on button "Chart settings" at bounding box center [91, 29] width 35 height 9
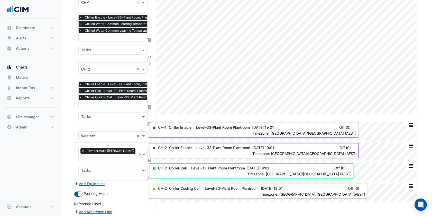
scroll to position [59, 0]
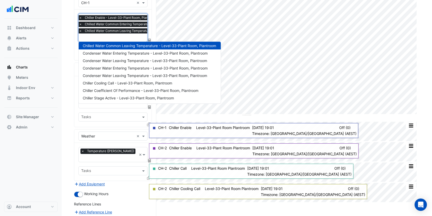
click at [109, 33] on div "× Chiller Enable - Level-33-Plant Room, Plantroom × Chilled Water Common Enteri…" at bounding box center [141, 25] width 127 height 20
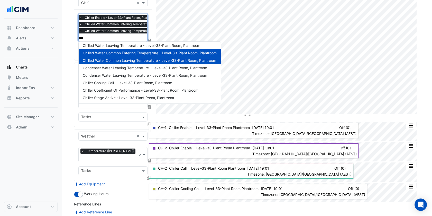
scroll to position [0, 0]
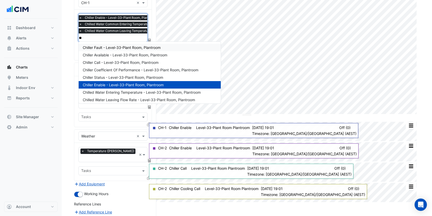
type input "*"
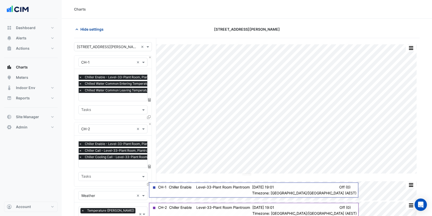
click at [102, 31] on span "Hide settings" at bounding box center [91, 28] width 23 height 5
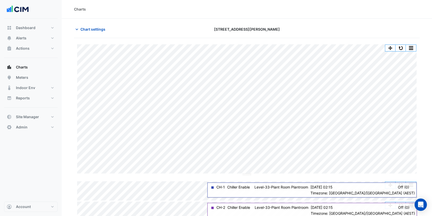
scroll to position [35, 0]
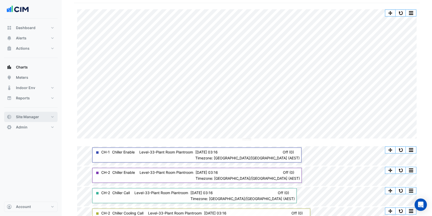
click at [31, 114] on span "Site Manager" at bounding box center [27, 116] width 23 height 5
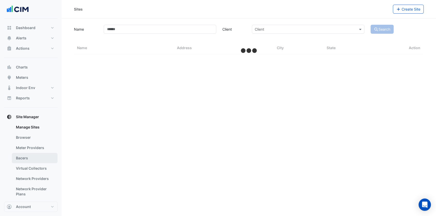
click at [36, 156] on link "Bacers" at bounding box center [35, 158] width 46 height 10
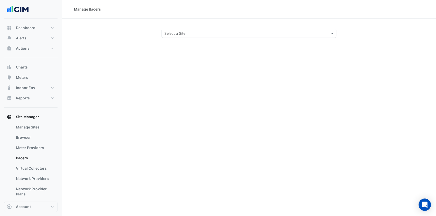
click at [263, 31] on input "text" at bounding box center [243, 33] width 159 height 5
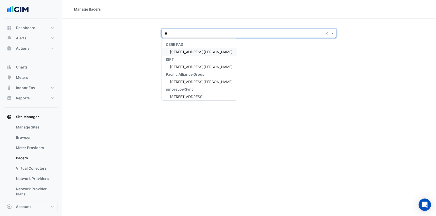
type input "***"
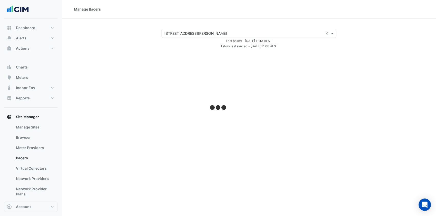
select select "***"
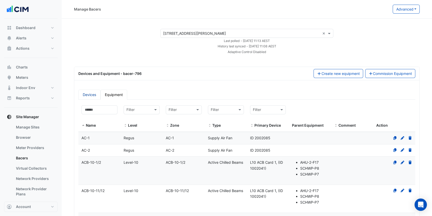
click at [94, 90] on link "Devices" at bounding box center [89, 94] width 22 height 10
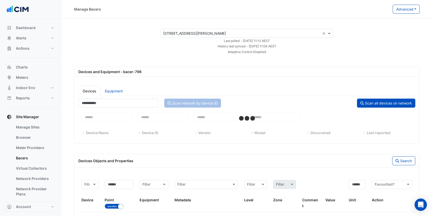
select select "***"
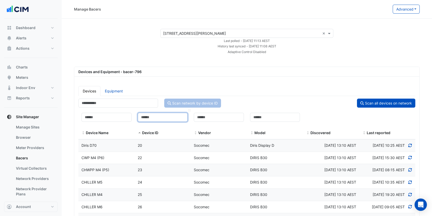
click at [154, 117] on input at bounding box center [163, 117] width 50 height 9
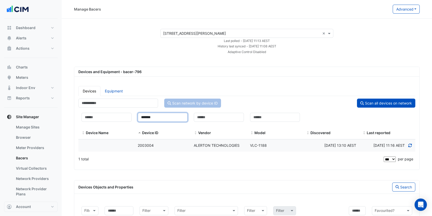
type input "*******"
click at [149, 151] on datatable-body-cell "Device ID 2003004" at bounding box center [163, 145] width 56 height 12
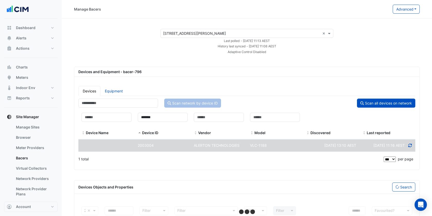
scroll to position [42, 0]
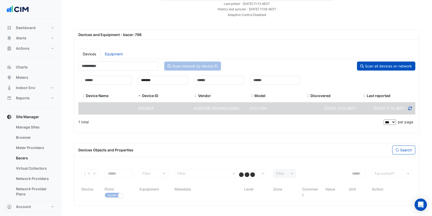
select select "***"
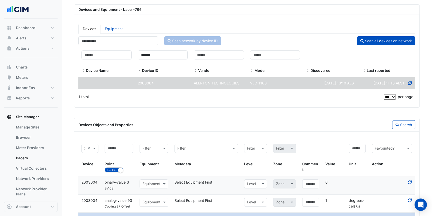
scroll to position [71, 0]
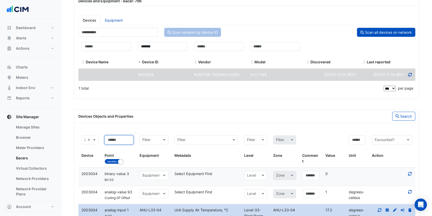
click at [117, 144] on input at bounding box center [119, 139] width 29 height 9
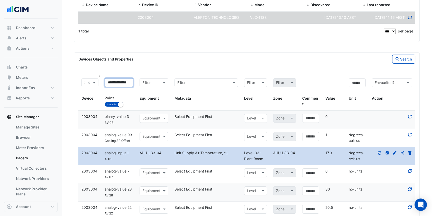
scroll to position [0, 0]
drag, startPoint x: 126, startPoint y: 88, endPoint x: 100, endPoint y: 87, distance: 26.0
click at [100, 87] on div "**********" at bounding box center [246, 92] width 337 height 35
type input "**********"
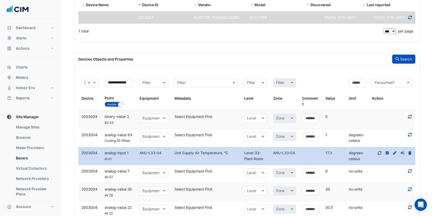
click at [406, 63] on button "Search" at bounding box center [403, 58] width 23 height 9
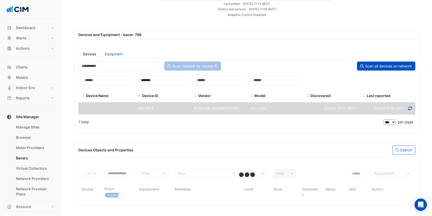
scroll to position [74, 0]
select select "***"
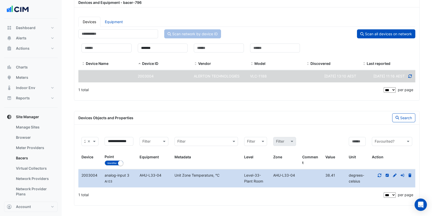
click at [187, 174] on div "Unit Zone Temperature, °C" at bounding box center [206, 175] width 70 height 6
click at [193, 109] on app-bacers "× 367 Collins Street × Last polled - Mon 29-Sep-2025 11:13 AEST History last sy…" at bounding box center [247, 83] width 346 height 246
drag, startPoint x: 150, startPoint y: 43, endPoint x: 179, endPoint y: 44, distance: 28.8
click at [179, 44] on input "*******" at bounding box center [163, 47] width 50 height 9
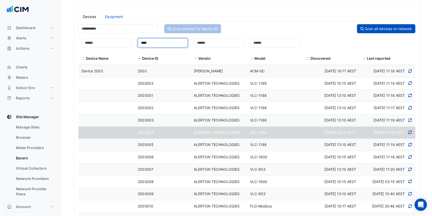
type input "****"
click at [185, 70] on div "2003" at bounding box center [163, 71] width 56 height 6
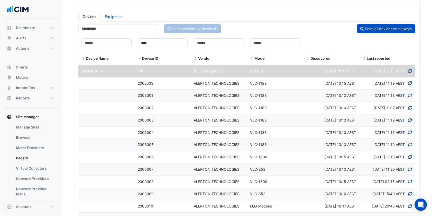
select select "***"
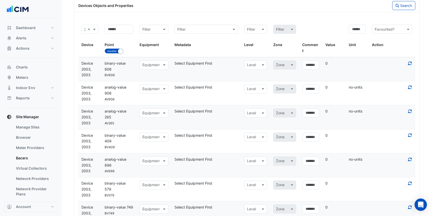
scroll to position [388, 0]
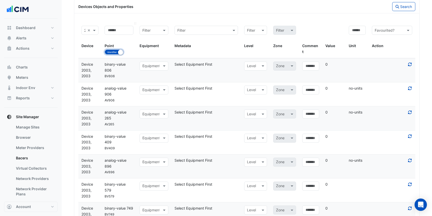
click at [115, 54] on button "Identifier Name" at bounding box center [114, 51] width 19 height 5
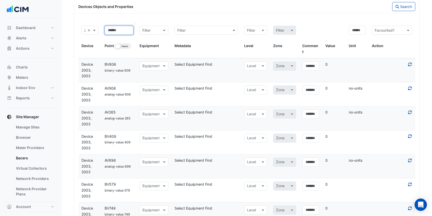
click at [120, 35] on input at bounding box center [119, 30] width 29 height 9
type input "***"
click at [402, 11] on button "Search" at bounding box center [403, 6] width 23 height 9
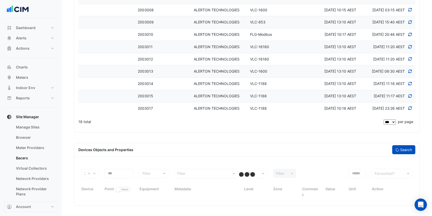
select select "***"
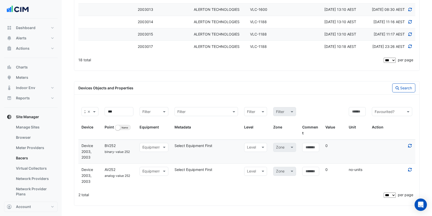
scroll to position [406, 0]
drag, startPoint x: 116, startPoint y: 115, endPoint x: 99, endPoint y: 117, distance: 17.0
click at [99, 117] on div "2003, Device 2003 × Device *** Point Identifier Name Filter Equipment Filter Me…" at bounding box center [246, 121] width 337 height 35
type input "***"
click at [402, 92] on button "Search" at bounding box center [403, 87] width 23 height 9
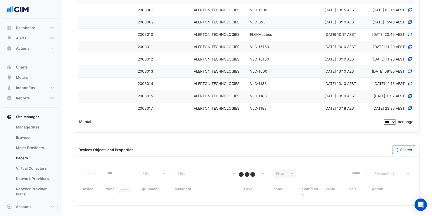
select select "***"
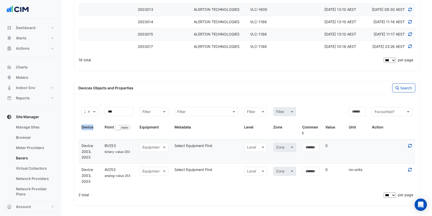
drag, startPoint x: 134, startPoint y: 115, endPoint x: 86, endPoint y: 119, distance: 47.9
click at [86, 119] on div "2003, Device 2003 × Device *** Point Identifier Name Filter Equipment Filter Me…" at bounding box center [246, 121] width 337 height 35
drag, startPoint x: 86, startPoint y: 119, endPoint x: 180, endPoint y: 214, distance: 133.5
drag, startPoint x: 118, startPoint y: 121, endPoint x: 104, endPoint y: 119, distance: 13.9
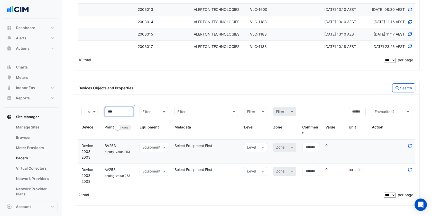
click at [104, 119] on datatable-header-cell "*** Point Identifier Name" at bounding box center [118, 121] width 35 height 35
type input "***"
click at [408, 92] on button "Search" at bounding box center [403, 87] width 23 height 9
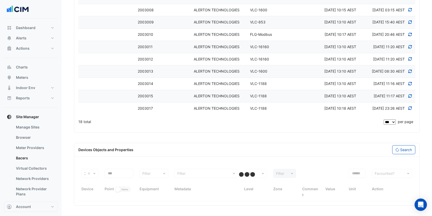
select select "***"
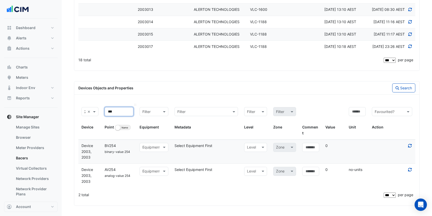
drag, startPoint x: 112, startPoint y: 116, endPoint x: 103, endPoint y: 117, distance: 9.3
click at [103, 117] on datatable-header-cell "*** Point Identifier Name" at bounding box center [118, 121] width 35 height 35
type input "***"
click at [408, 92] on button "Search" at bounding box center [403, 87] width 23 height 9
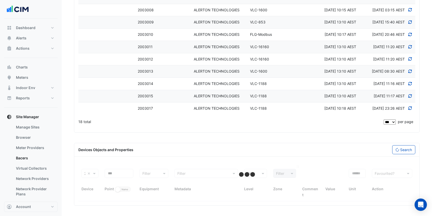
select select "***"
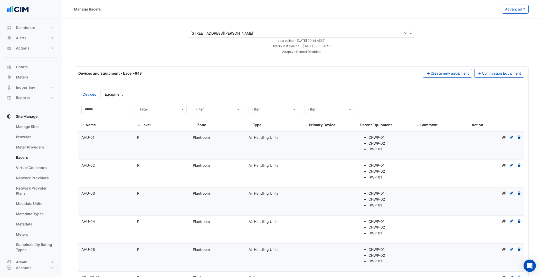
select select "***"
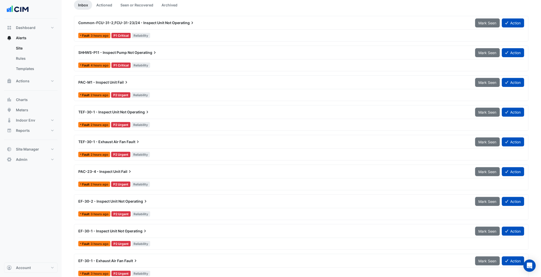
scroll to position [57, 0]
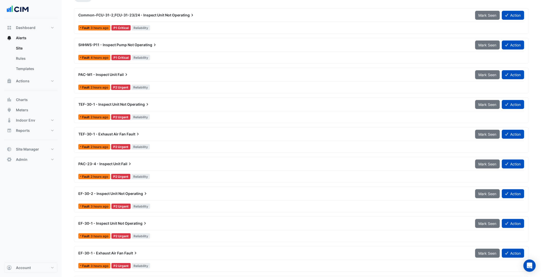
click at [165, 45] on div "SHHWS-P11 - Inspect Pump Not Operating" at bounding box center [273, 44] width 391 height 5
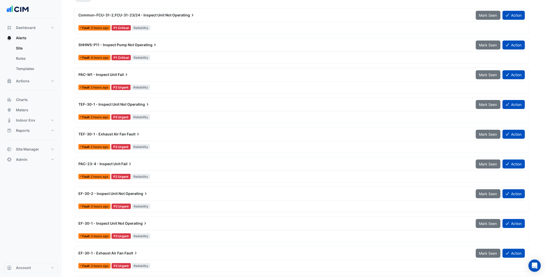
click at [214, 129] on div "1. Check that the pump is not manually overridden on the BMS or VSD (if applica…" at bounding box center [273, 132] width 432 height 16
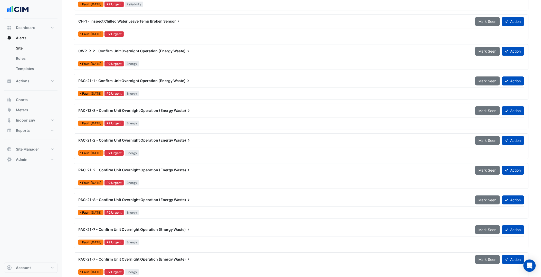
scroll to position [485, 0]
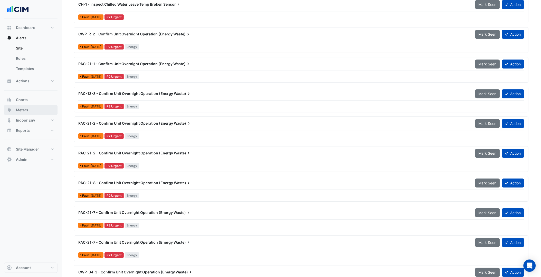
click at [44, 113] on button "Meters" at bounding box center [30, 110] width 53 height 10
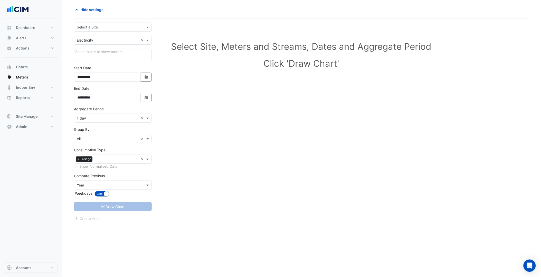
scroll to position [20, 0]
click at [116, 34] on form "**********" at bounding box center [113, 122] width 78 height 199
click at [117, 30] on div "Select a Site" at bounding box center [113, 27] width 78 height 9
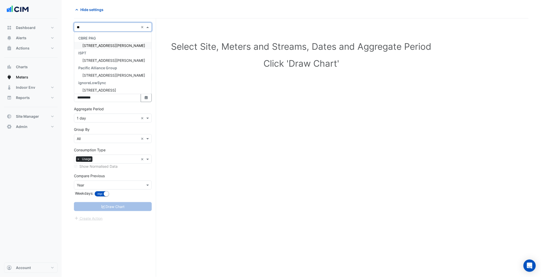
type input "***"
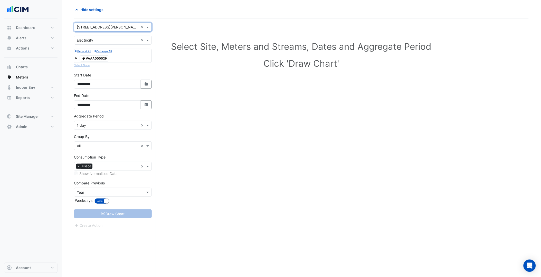
click at [113, 41] on input "text" at bounding box center [108, 40] width 62 height 5
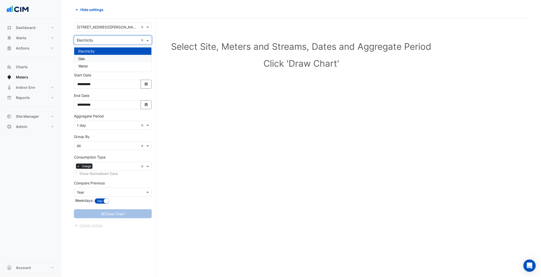
click at [100, 61] on div "Gas" at bounding box center [112, 58] width 77 height 7
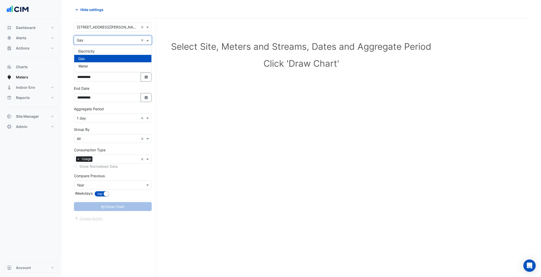
click at [105, 42] on input "text" at bounding box center [108, 40] width 62 height 5
click at [96, 65] on div "Water" at bounding box center [112, 65] width 77 height 7
click at [100, 44] on div "× Water ×" at bounding box center [113, 40] width 78 height 9
click at [90, 55] on div "Gas" at bounding box center [112, 58] width 77 height 7
click at [90, 50] on span "No meters" at bounding box center [83, 52] width 17 height 4
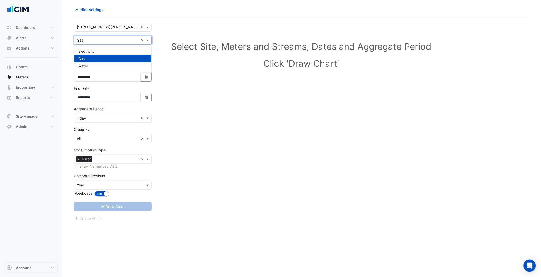
click at [92, 42] on input "text" at bounding box center [108, 40] width 62 height 5
click at [91, 50] on span "Electricity" at bounding box center [86, 51] width 16 height 4
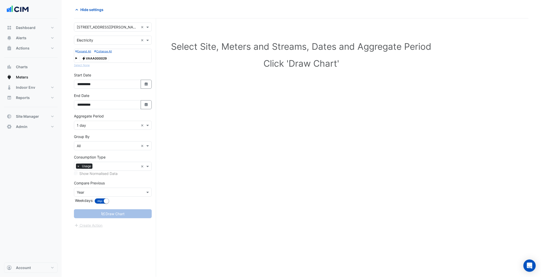
click at [35, 158] on div "Dashboard Portfolio Ratings Performance Alerts Site Rules Templates Actions Sit…" at bounding box center [30, 140] width 53 height 245
click at [91, 60] on span "Electricity VAAA000029" at bounding box center [95, 58] width 30 height 6
click at [114, 214] on button "Draw Chart" at bounding box center [113, 214] width 78 height 9
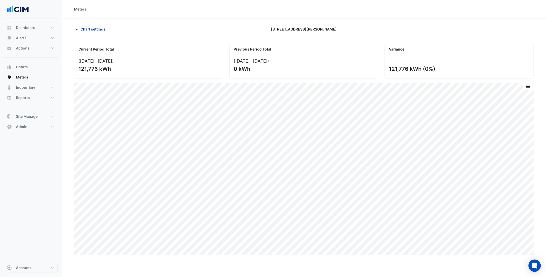
click at [87, 25] on button "Chart settings" at bounding box center [91, 29] width 35 height 9
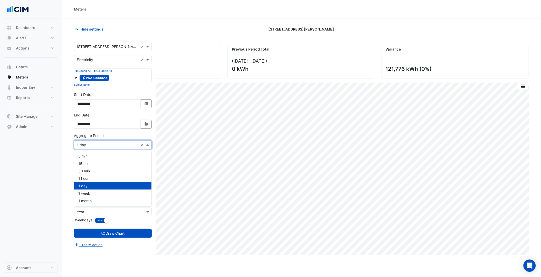
click at [91, 141] on div "× 1 day ×" at bounding box center [113, 145] width 78 height 9
click at [93, 171] on div "30 min" at bounding box center [112, 171] width 77 height 7
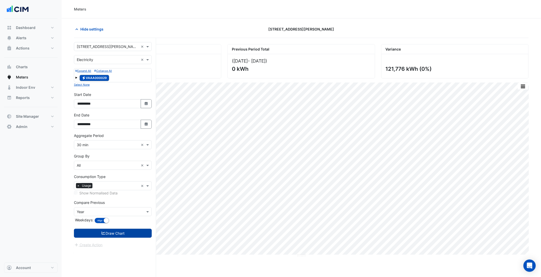
click at [110, 237] on button "Draw Chart" at bounding box center [113, 233] width 78 height 9
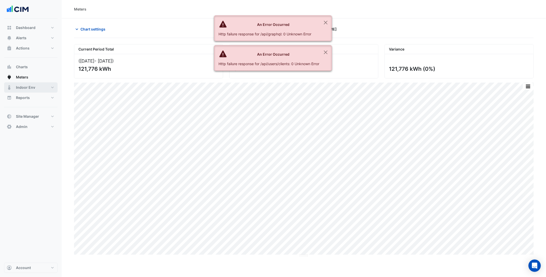
click at [28, 89] on span "Indoor Env" at bounding box center [25, 87] width 19 height 5
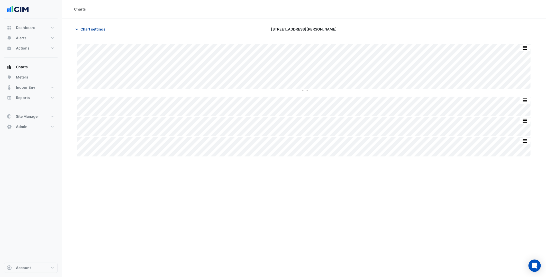
click at [102, 28] on span "Chart settings" at bounding box center [92, 28] width 25 height 5
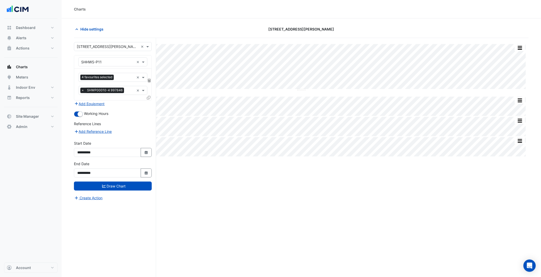
click at [116, 60] on input "text" at bounding box center [107, 62] width 53 height 5
type input "***"
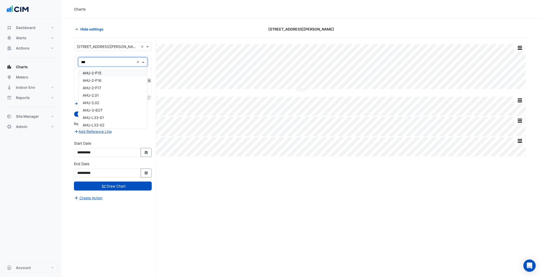
click at [109, 74] on div "AHU-2-F15" at bounding box center [113, 72] width 69 height 7
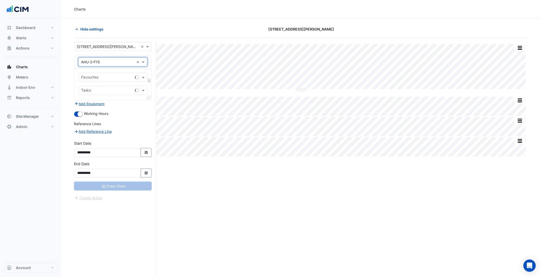
click at [100, 79] on input "text" at bounding box center [107, 77] width 52 height 5
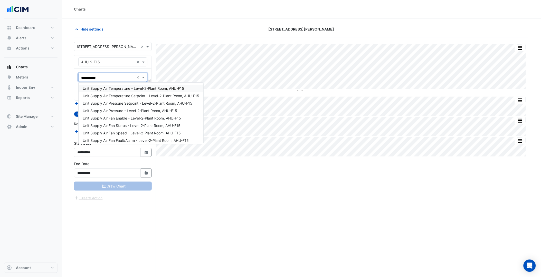
type input "**********"
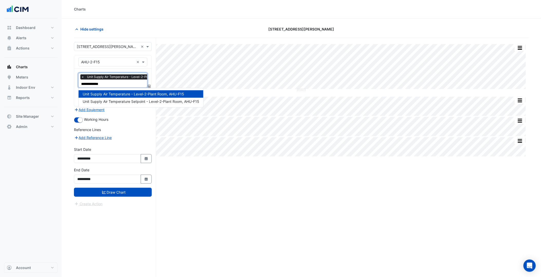
type input "**********"
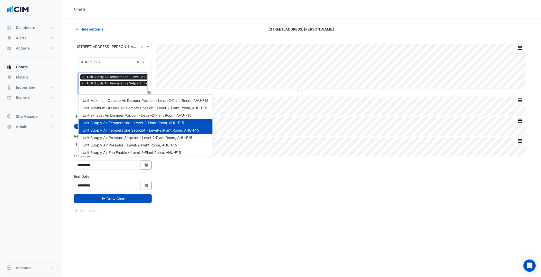
type input "*"
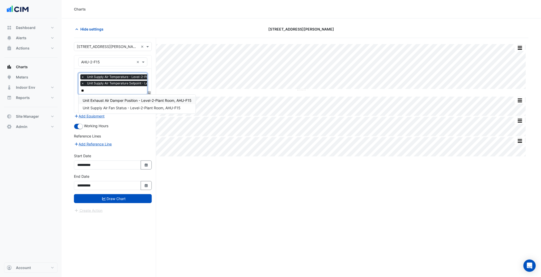
type input "***"
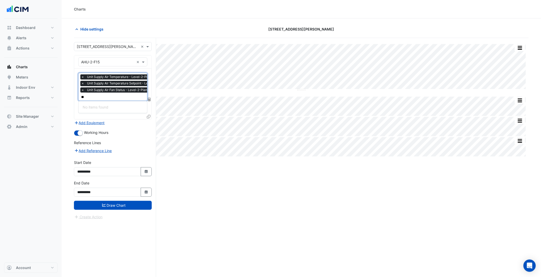
type input "*"
click at [150, 115] on icon at bounding box center [149, 117] width 4 height 4
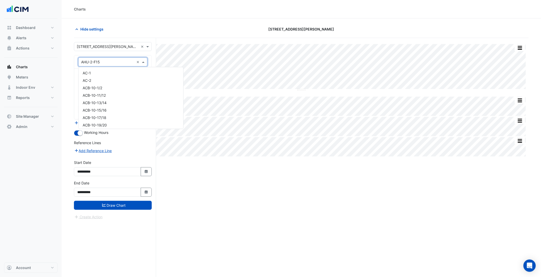
click at [115, 61] on input "text" at bounding box center [107, 62] width 53 height 5
type input "*"
click at [123, 117] on div "AHU-L33-01" at bounding box center [131, 116] width 105 height 7
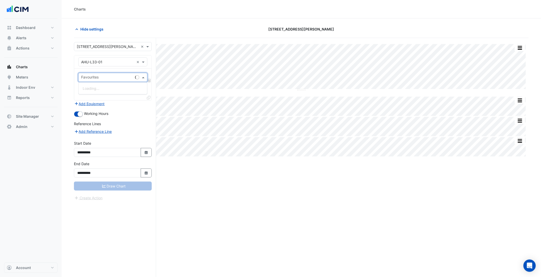
click at [106, 78] on input "text" at bounding box center [107, 77] width 52 height 5
type input "*"
type input "**********"
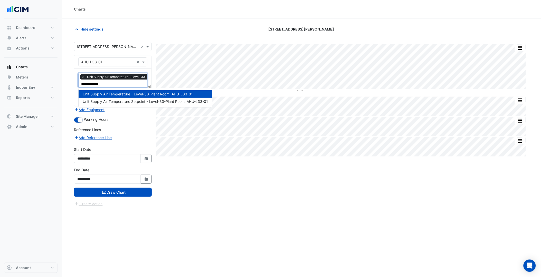
type input "**********"
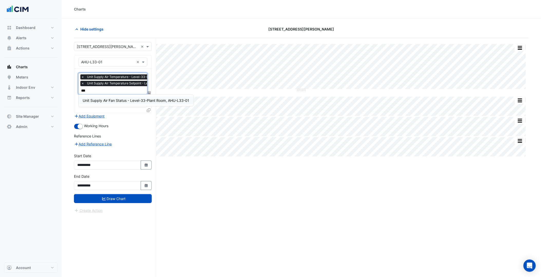
type input "****"
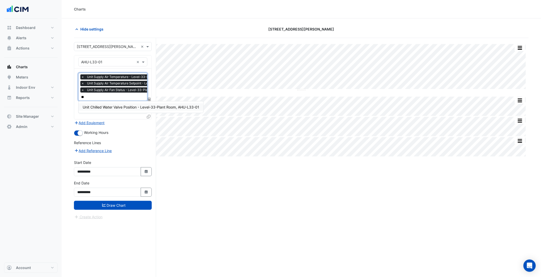
type input "***"
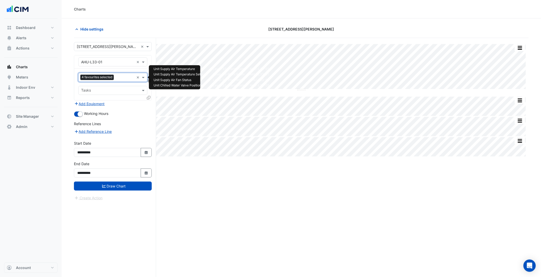
click at [147, 96] on icon at bounding box center [149, 98] width 4 height 4
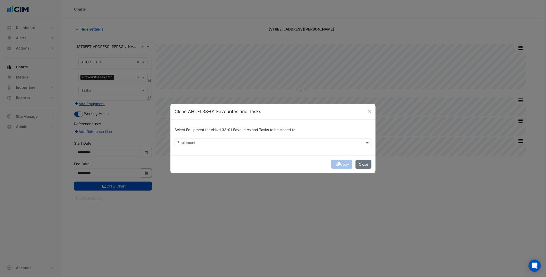
click at [209, 153] on div "Select Equipment for AHU-L33-01 Favourites and Tasks to be cloned to Equipment" at bounding box center [272, 138] width 205 height 36
click at [209, 147] on div "Select Equipment for AHU-L33-01 Favourites and Tasks to be cloned to Equipment" at bounding box center [272, 138] width 205 height 36
click at [209, 145] on input "text" at bounding box center [269, 143] width 185 height 5
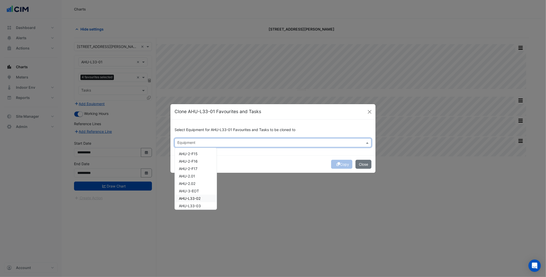
click at [198, 201] on div "AHU-L33-02" at bounding box center [196, 198] width 42 height 7
click at [199, 206] on span "AHU-L33-03" at bounding box center [190, 206] width 22 height 4
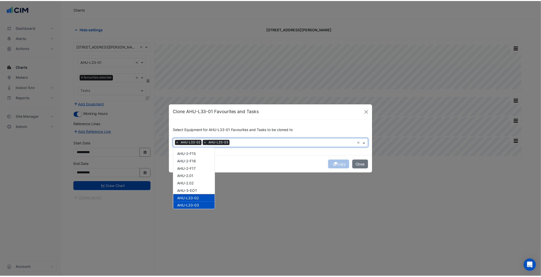
scroll to position [29, 0]
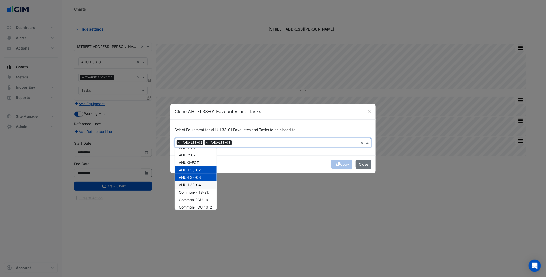
drag, startPoint x: 201, startPoint y: 187, endPoint x: 229, endPoint y: 179, distance: 28.9
click at [202, 187] on div "AHU-L33-04" at bounding box center [196, 184] width 42 height 7
click at [272, 160] on div "Copy Close" at bounding box center [272, 164] width 205 height 17
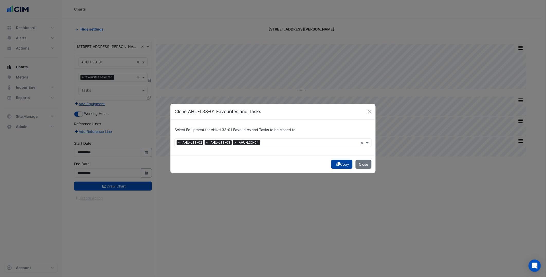
click at [343, 166] on button "Copy" at bounding box center [341, 164] width 21 height 9
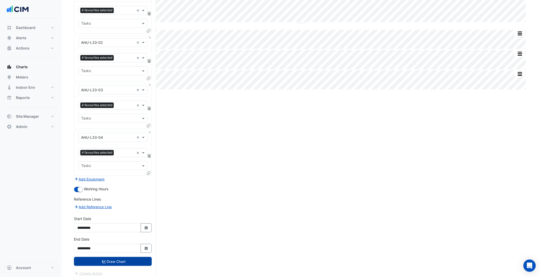
scroll to position [70, 0]
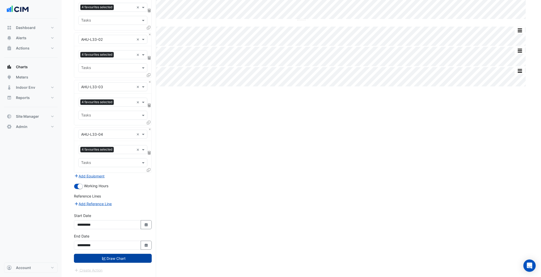
click at [115, 260] on button "Draw Chart" at bounding box center [113, 258] width 78 height 9
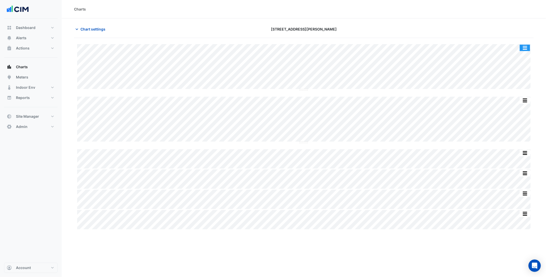
click at [523, 48] on button "button" at bounding box center [525, 48] width 10 height 6
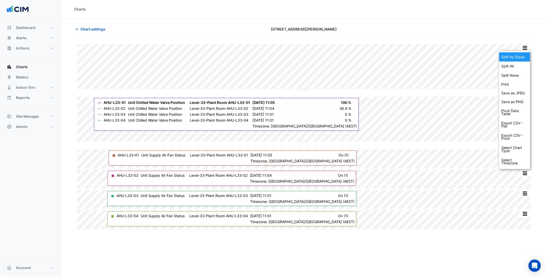
click at [516, 61] on div "Split by Equip" at bounding box center [514, 56] width 31 height 9
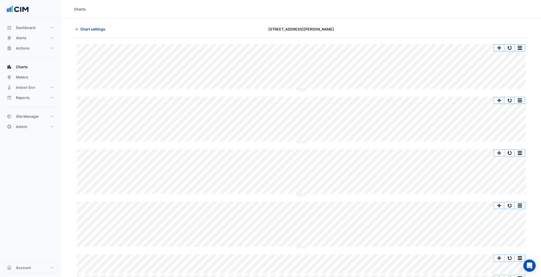
click at [94, 29] on span "Chart settings" at bounding box center [92, 28] width 25 height 5
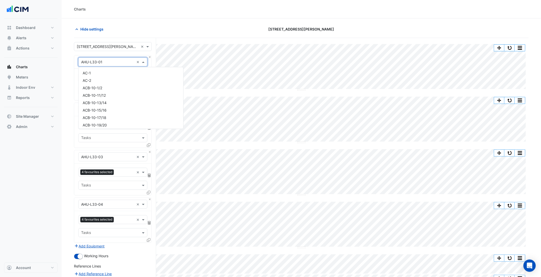
click at [110, 58] on div "× AHU-L33-01 ×" at bounding box center [112, 62] width 69 height 9
type input "******"
click at [100, 63] on input "text" at bounding box center [107, 62] width 53 height 5
type input "***"
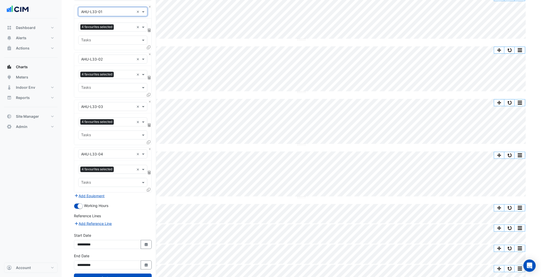
scroll to position [0, 0]
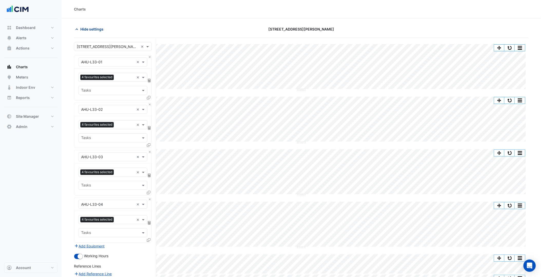
click at [97, 32] on span "Hide settings" at bounding box center [91, 28] width 23 height 5
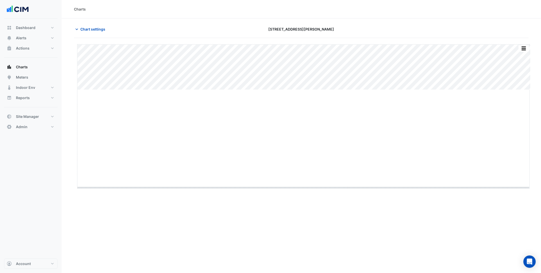
drag, startPoint x: 303, startPoint y: 89, endPoint x: 294, endPoint y: 191, distance: 102.1
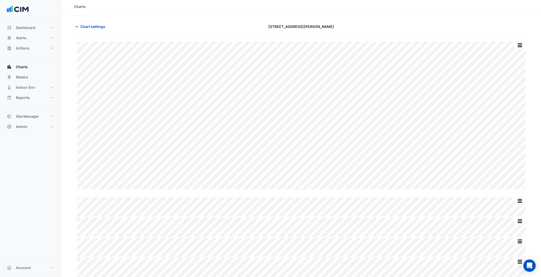
scroll to position [4, 0]
click at [436, 45] on button "button" at bounding box center [510, 44] width 10 height 6
click at [95, 27] on span "Chart settings" at bounding box center [92, 25] width 25 height 5
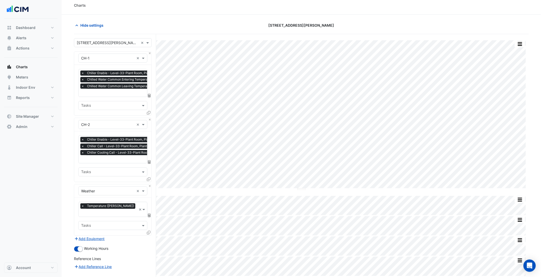
scroll to position [0, 3]
click at [117, 91] on input "text" at bounding box center [142, 93] width 127 height 5
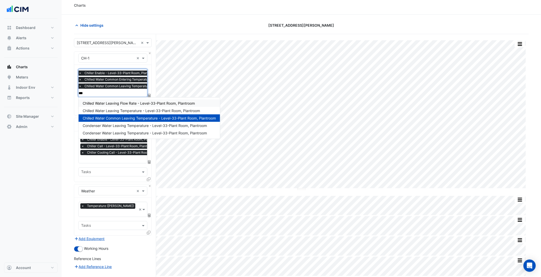
scroll to position [0, 0]
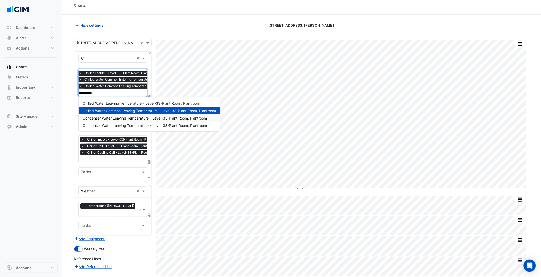
type input "**********"
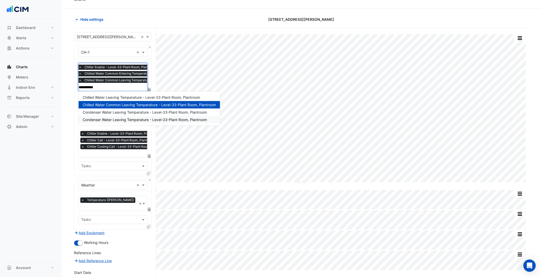
scroll to position [3, 0]
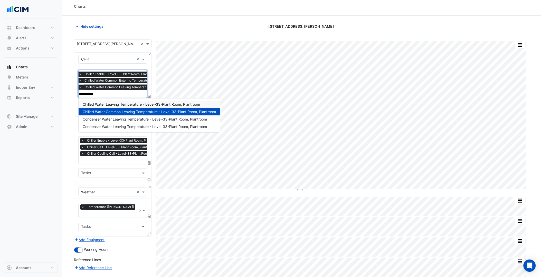
click at [79, 73] on span "×" at bounding box center [80, 74] width 5 height 5
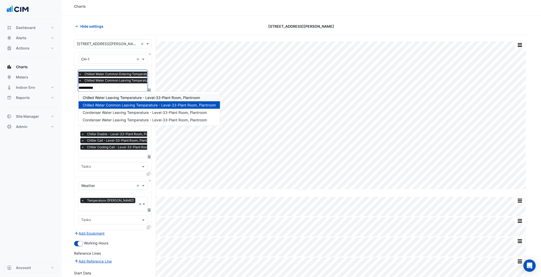
drag, startPoint x: 100, startPoint y: 88, endPoint x: 73, endPoint y: 84, distance: 27.3
click at [73, 84] on section "Hide settings [STREET_ADDRESS][PERSON_NAME] Split by Equip Split All Split None…" at bounding box center [302, 175] width 480 height 319
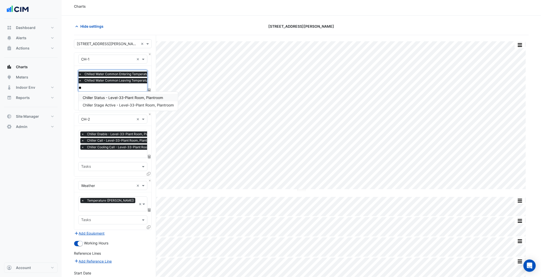
type input "***"
click at [105, 97] on span "Chiller Status - Level-33-Plant Room, Plantroom" at bounding box center [123, 98] width 80 height 4
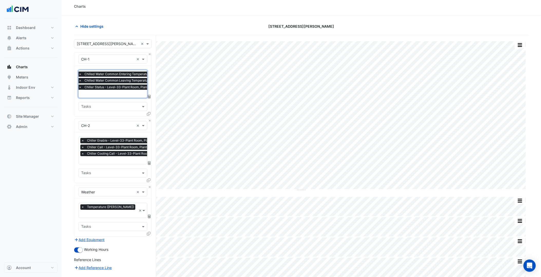
scroll to position [0, 3]
click at [119, 156] on div "× Chiller Enable - Level-33-Plant Room, Plantroom × Chiller Call - Level-33-Pla…" at bounding box center [122, 148] width 89 height 20
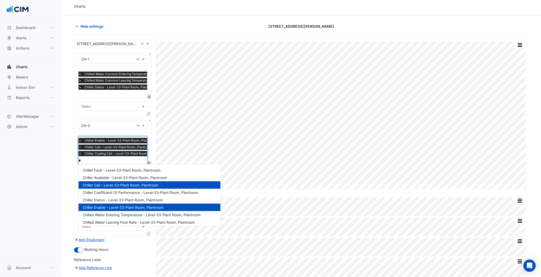
scroll to position [0, 0]
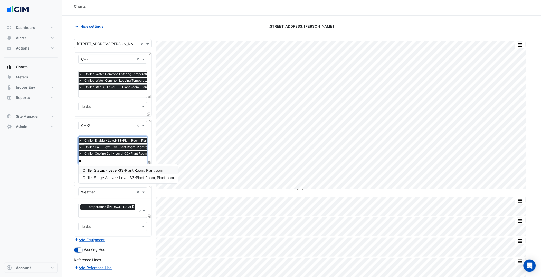
type input "***"
drag, startPoint x: 121, startPoint y: 169, endPoint x: 116, endPoint y: 195, distance: 26.7
click at [121, 169] on span "Chiller Status - Level-33-Plant Room, Plantroom" at bounding box center [123, 170] width 80 height 4
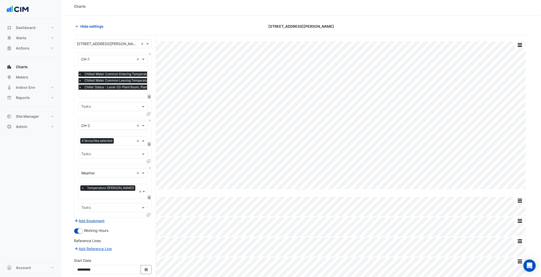
click at [96, 215] on button "Add Equipment" at bounding box center [89, 221] width 31 height 6
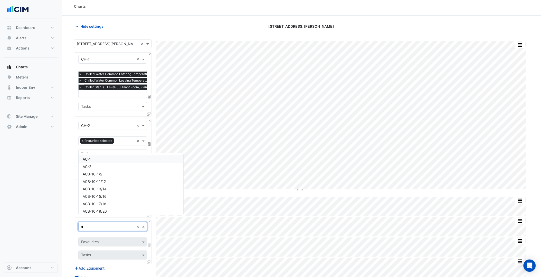
type input "**"
click at [95, 198] on div "CH-3" at bounding box center [113, 194] width 69 height 7
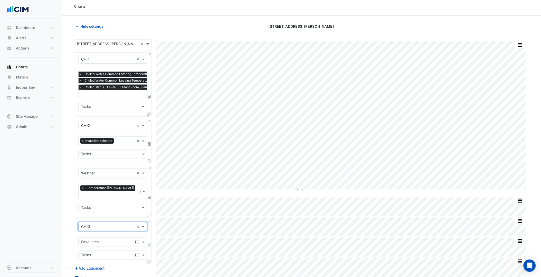
click at [104, 215] on input "text" at bounding box center [107, 242] width 52 height 5
type input "****"
click at [113, 215] on span "Chiller Status - Level-33-Plant Room, Plantroom" at bounding box center [123, 247] width 80 height 4
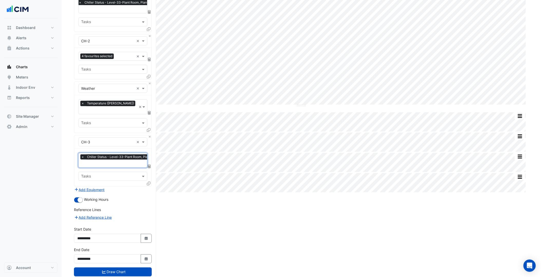
scroll to position [88, 0]
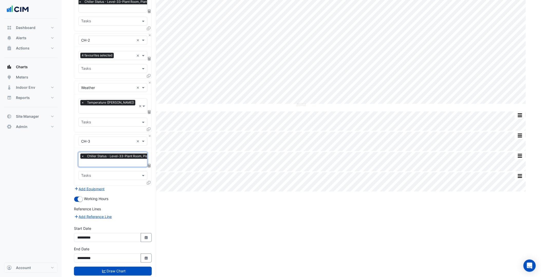
click at [124, 215] on div "**********" at bounding box center [113, 257] width 84 height 21
click at [132, 215] on button "Draw Chart" at bounding box center [113, 271] width 78 height 9
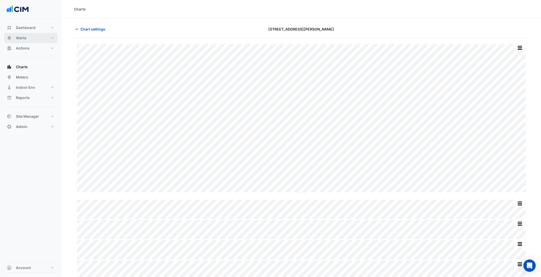
click at [35, 35] on button "Alerts" at bounding box center [30, 38] width 53 height 10
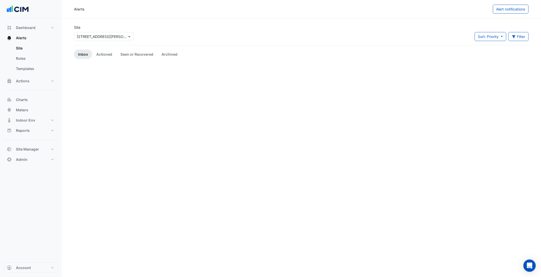
click at [115, 37] on input "text" at bounding box center [99, 36] width 44 height 5
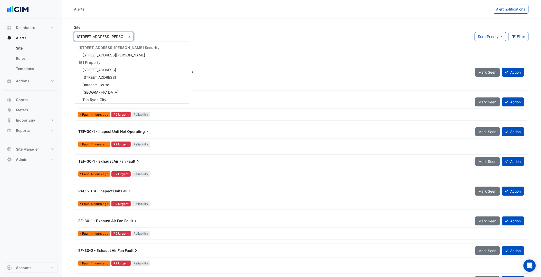
scroll to position [2355, 0]
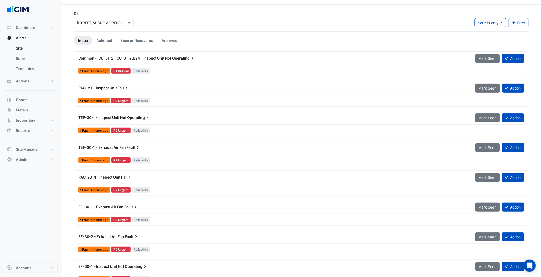
scroll to position [0, 0]
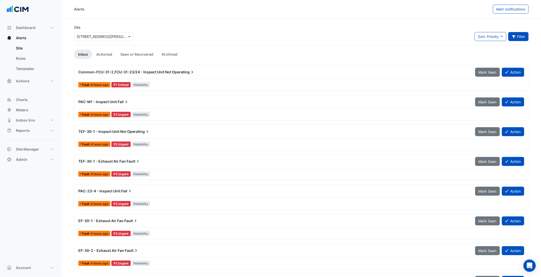
click at [436, 35] on button "Filter" at bounding box center [519, 36] width 21 height 9
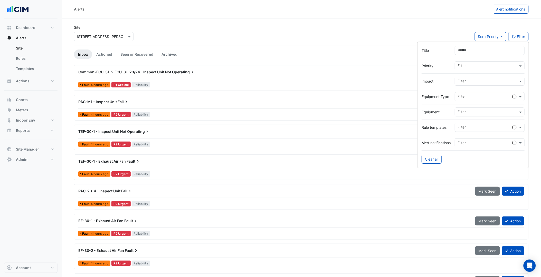
click at [436, 56] on div at bounding box center [473, 58] width 103 height 6
click at [436, 52] on input "Title" at bounding box center [490, 50] width 70 height 9
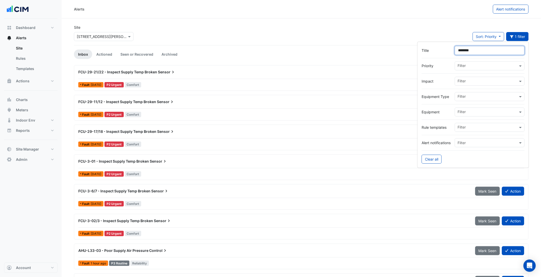
type input "********"
click at [248, 105] on div "FCU-29-11/12 - Inspect Supply Temp Broken Sensor" at bounding box center [273, 101] width 397 height 9
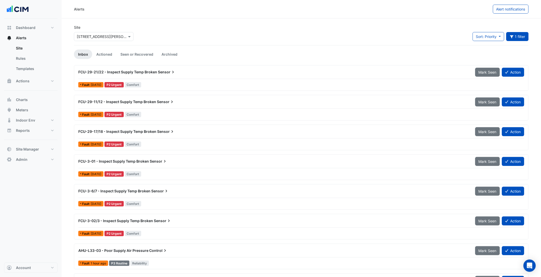
click at [189, 135] on div "FCU-29-17/18 - Inspect Supply Temp Broken Sensor" at bounding box center [273, 131] width 397 height 9
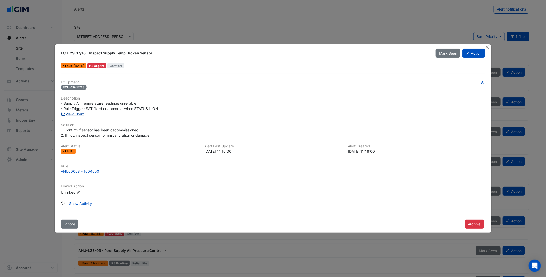
click at [78, 115] on link "View Chart" at bounding box center [72, 114] width 23 height 4
drag, startPoint x: 60, startPoint y: 50, endPoint x: 92, endPoint y: 52, distance: 32.5
click at [92, 52] on div "FCU-29-17/18 - Inspect Supply Temp Broken Sensor" at bounding box center [245, 53] width 375 height 9
drag, startPoint x: 92, startPoint y: 52, endPoint x: 143, endPoint y: 56, distance: 51.0
click at [143, 55] on div "FCU-29-17/18 - Inspect Supply Temp Broken Sensor" at bounding box center [245, 53] width 368 height 5
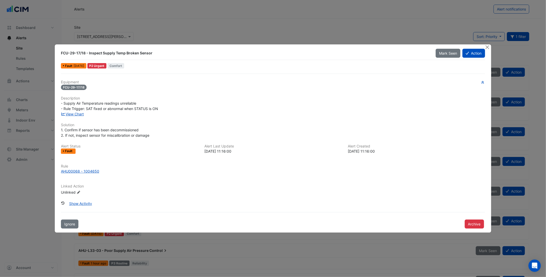
drag, startPoint x: 143, startPoint y: 56, endPoint x: 190, endPoint y: 76, distance: 51.0
click at [190, 76] on div "Equipment FCU-29-17/18 Description - Supply Air Temperature readings unreliable…" at bounding box center [273, 151] width 428 height 155
drag, startPoint x: 105, startPoint y: 55, endPoint x: 132, endPoint y: 57, distance: 27.3
click at [132, 57] on div "FCU-29-17/18 - Inspect Supply Temp Broken Sensor" at bounding box center [245, 53] width 375 height 9
drag, startPoint x: 132, startPoint y: 57, endPoint x: 184, endPoint y: 101, distance: 69.1
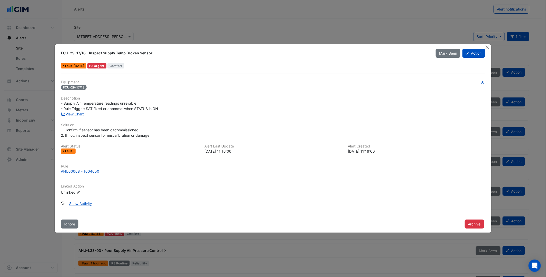
click at [184, 101] on div "- Supply Air Temperature readings unreliable - Rule Trigger: SAT fixed or abnor…" at bounding box center [273, 106] width 424 height 11
click at [237, 68] on div "Fault [DATE] P2 Urgent [GEOGRAPHIC_DATA]" at bounding box center [272, 65] width 425 height 7
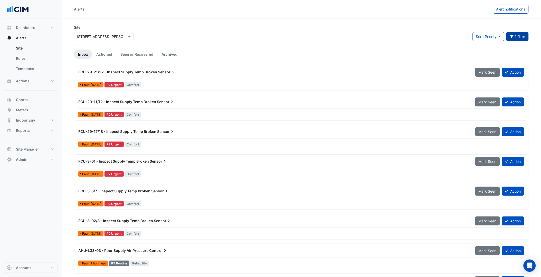
click at [436, 35] on button "1 filter" at bounding box center [518, 36] width 23 height 9
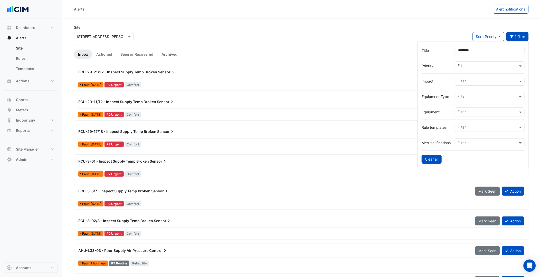
click at [435, 162] on button "Clear all" at bounding box center [432, 159] width 20 height 9
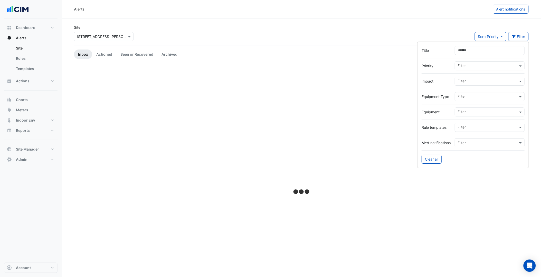
click at [339, 27] on div "Site × [STREET_ADDRESS][PERSON_NAME] Sort: Priority Priority Updated Filter" at bounding box center [301, 35] width 461 height 21
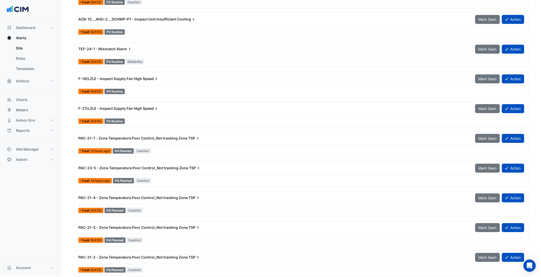
scroll to position [4038, 0]
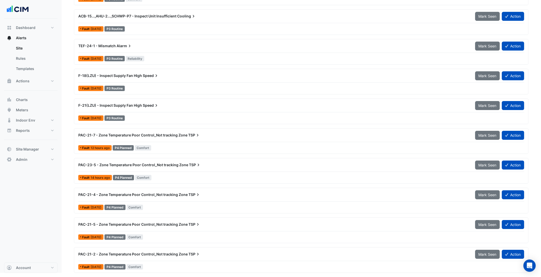
click at [171, 172] on div at bounding box center [301, 172] width 446 height 0
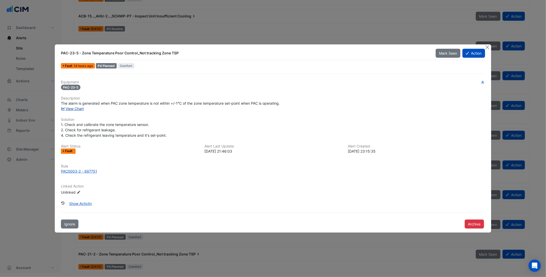
click at [75, 109] on link "View Chart" at bounding box center [72, 109] width 23 height 4
click at [436, 47] on button "Close" at bounding box center [487, 46] width 5 height 5
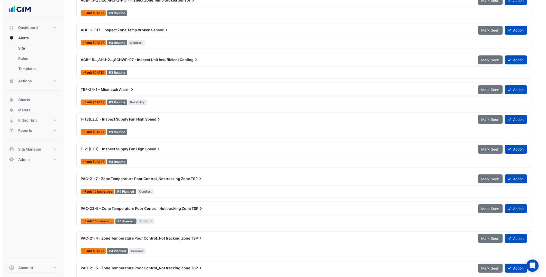
scroll to position [3981, 0]
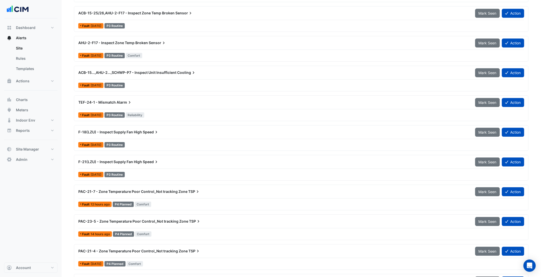
click at [189, 135] on div "F-18(LZU) - Inspect Supply Fan High Speed" at bounding box center [273, 132] width 397 height 9
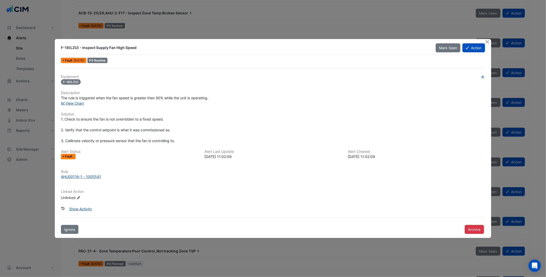
click at [86, 104] on div "View Chart" at bounding box center [273, 103] width 430 height 5
click at [82, 104] on link "View Chart" at bounding box center [72, 103] width 23 height 4
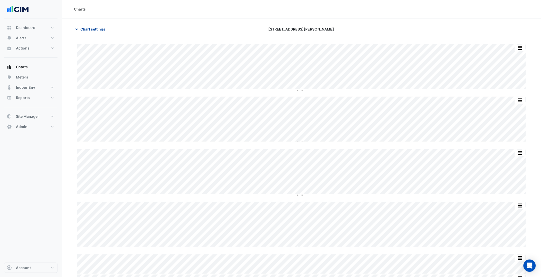
click at [103, 28] on span "Chart settings" at bounding box center [92, 28] width 25 height 5
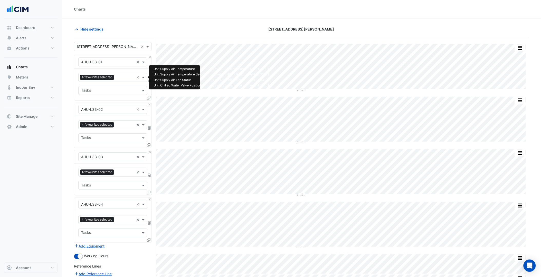
click at [123, 77] on input "text" at bounding box center [125, 77] width 18 height 5
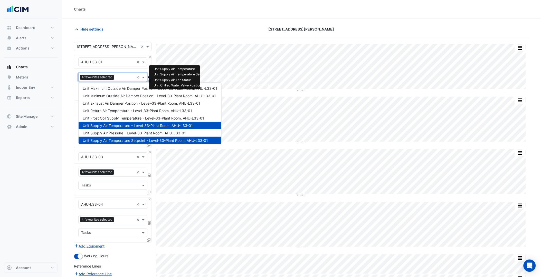
scroll to position [62, 0]
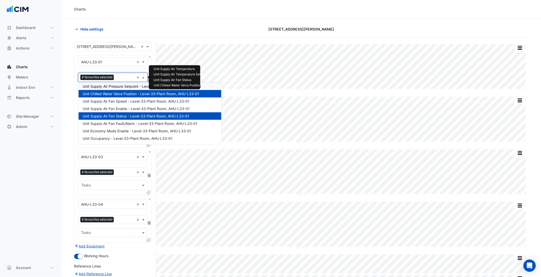
click at [121, 76] on input "text" at bounding box center [125, 77] width 18 height 5
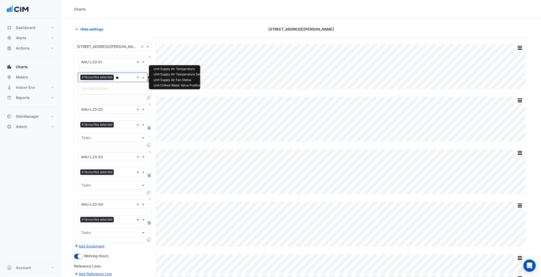
type input "***"
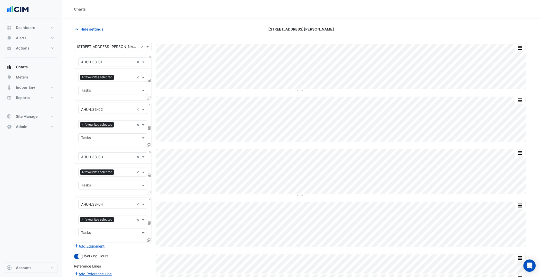
click at [69, 118] on section "Hide settings [STREET_ADDRESS][PERSON_NAME] Split by Unit Split All Split None …" at bounding box center [302, 182] width 480 height 329
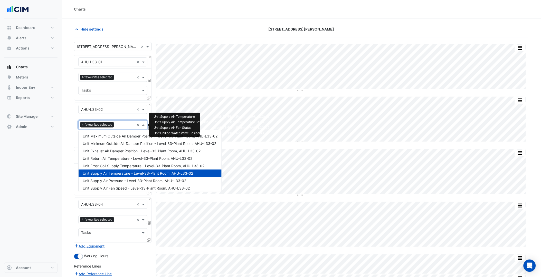
click at [129, 127] on input "text" at bounding box center [125, 125] width 18 height 5
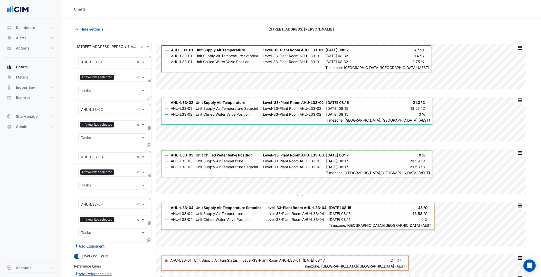
click at [91, 248] on button "Add Equipment" at bounding box center [89, 247] width 31 height 6
click at [99, 249] on div "Equipment" at bounding box center [112, 252] width 69 height 9
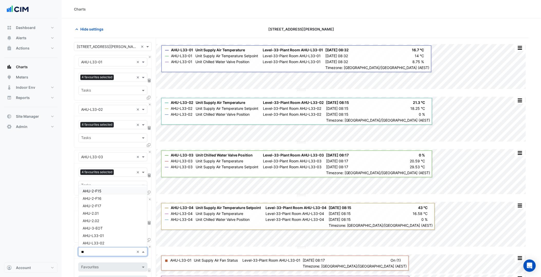
type input "***"
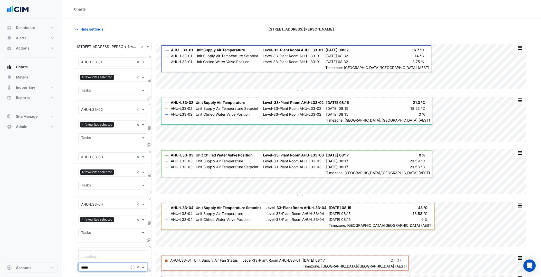
type input "******"
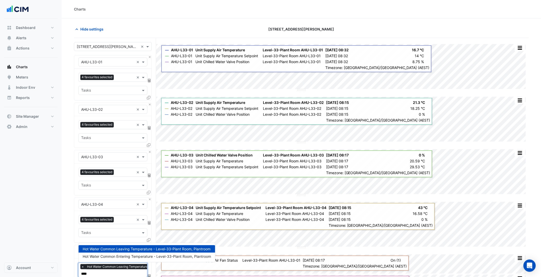
type input "*****"
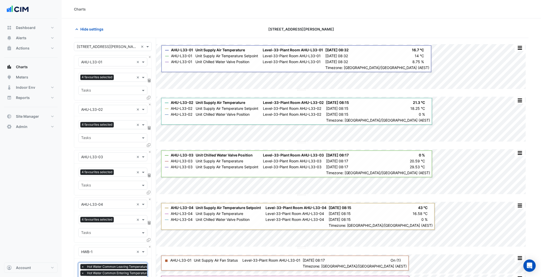
scroll to position [29, 0]
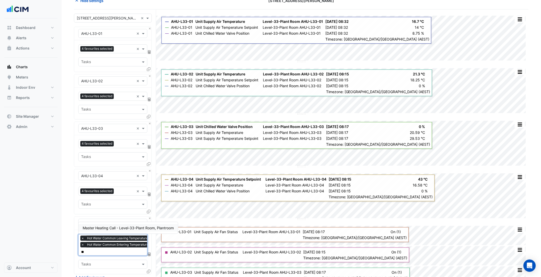
type input "***"
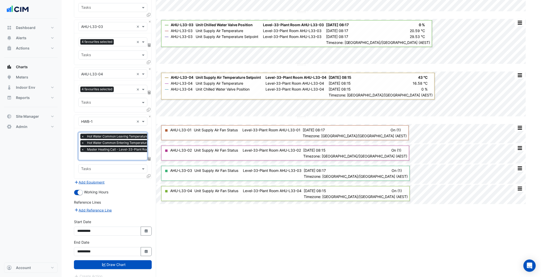
scroll to position [136, 0]
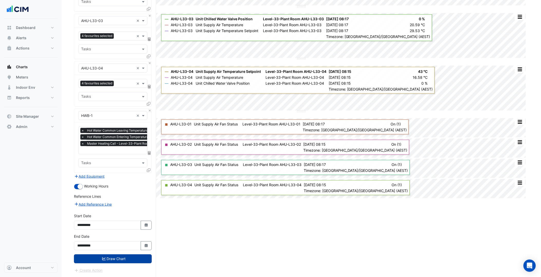
click at [109, 255] on button "Draw Chart" at bounding box center [113, 259] width 78 height 9
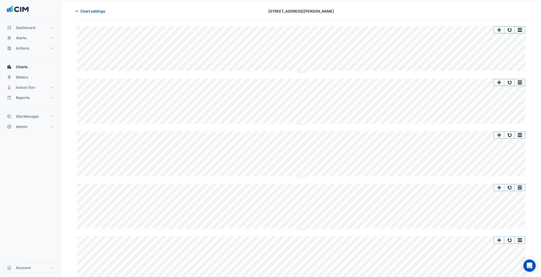
scroll to position [17, 0]
click at [97, 14] on button "Chart settings" at bounding box center [91, 11] width 35 height 9
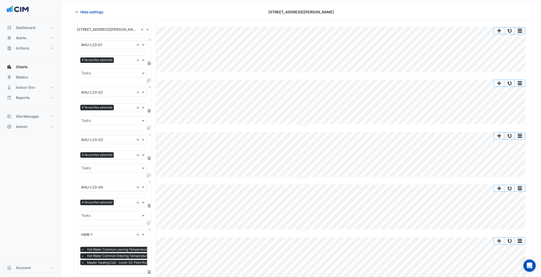
click at [125, 43] on input "text" at bounding box center [107, 44] width 53 height 5
type input "***"
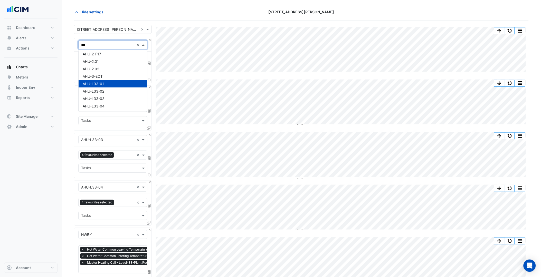
scroll to position [0, 0]
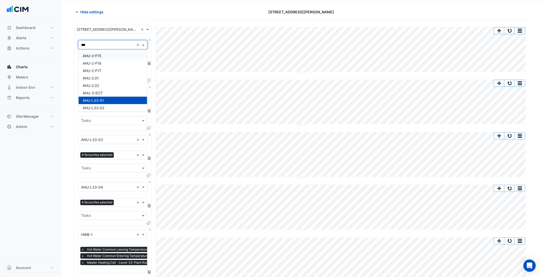
drag, startPoint x: 86, startPoint y: 44, endPoint x: 63, endPoint y: 47, distance: 23.0
click at [63, 47] on section "Hide settings 367 Collins Street Split by Unit Split All Split None Print Save …" at bounding box center [302, 199] width 480 height 396
type input "**"
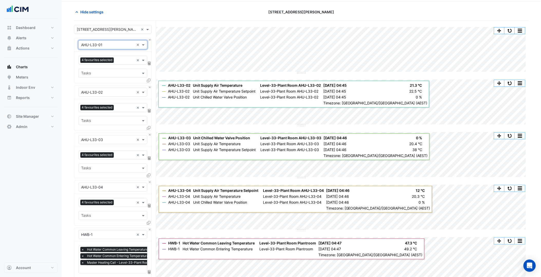
click at [98, 44] on input "text" at bounding box center [107, 44] width 53 height 5
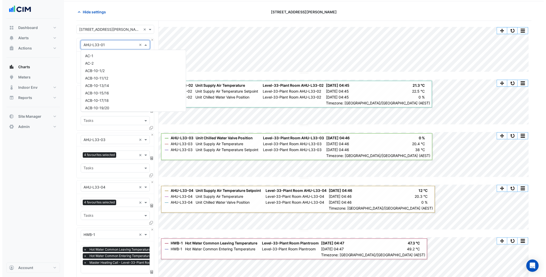
scroll to position [1521, 0]
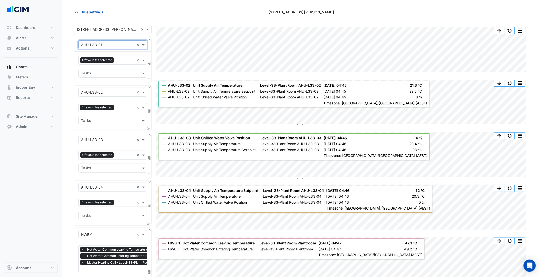
click at [149, 80] on icon at bounding box center [149, 81] width 4 height 4
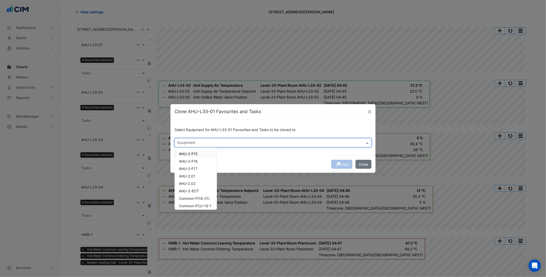
click at [256, 145] on input "text" at bounding box center [269, 143] width 185 height 5
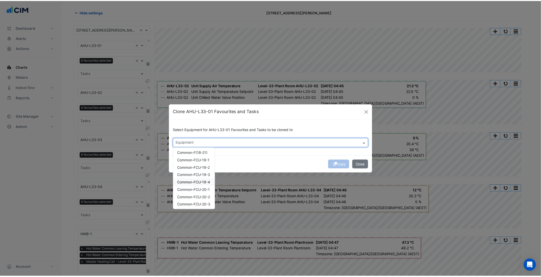
scroll to position [0, 0]
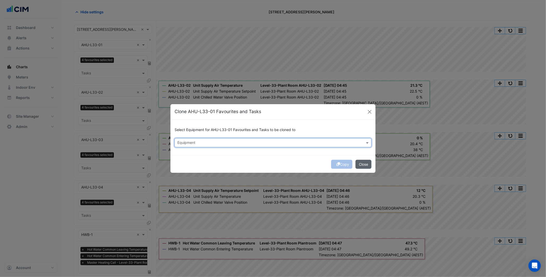
click at [364, 166] on button "Close" at bounding box center [363, 164] width 16 height 9
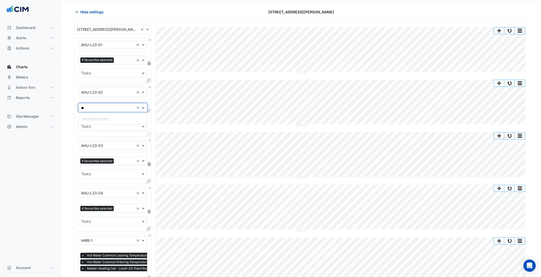
type input "*"
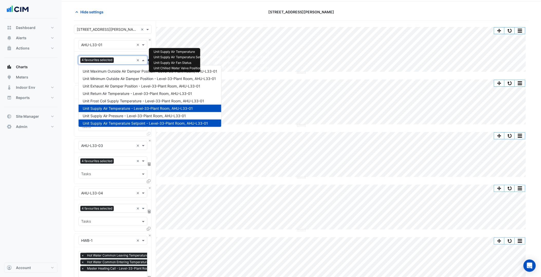
click at [126, 61] on input "text" at bounding box center [125, 60] width 18 height 5
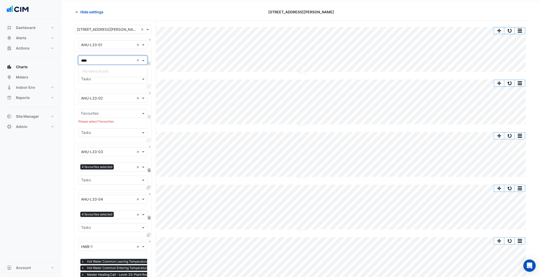
type input "****"
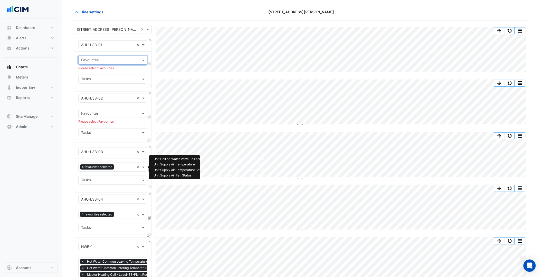
click at [125, 170] on div at bounding box center [124, 168] width 19 height 7
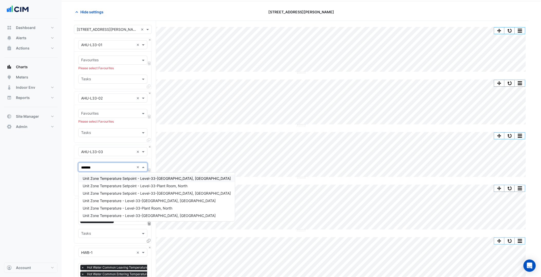
type input "********"
click at [137, 216] on span "Unit Zone Temperature - Level-33-Plant Room, North West" at bounding box center [149, 216] width 133 height 4
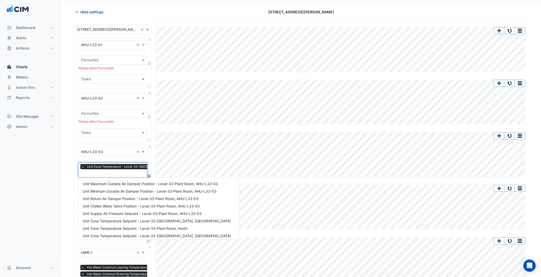
click at [117, 172] on input "text" at bounding box center [144, 173] width 126 height 5
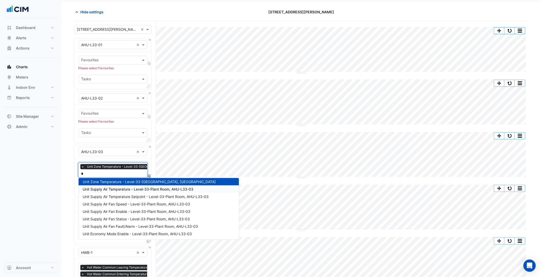
scroll to position [9, 0]
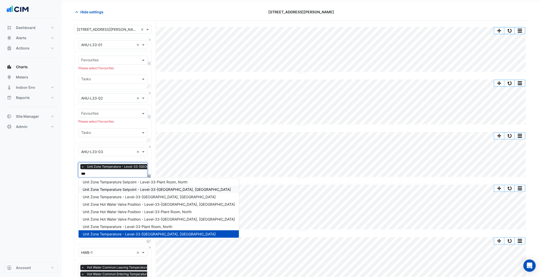
type input "****"
click at [125, 227] on span "Unit Zone Temperature - Level-33-Plant Room, North" at bounding box center [128, 227] width 90 height 4
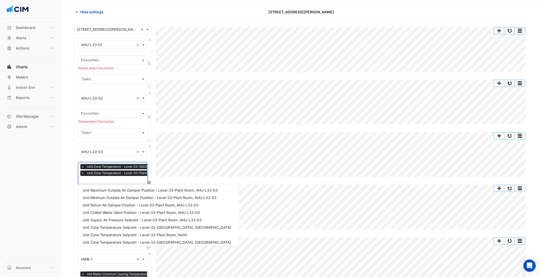
click at [128, 178] on input "text" at bounding box center [144, 180] width 126 height 5
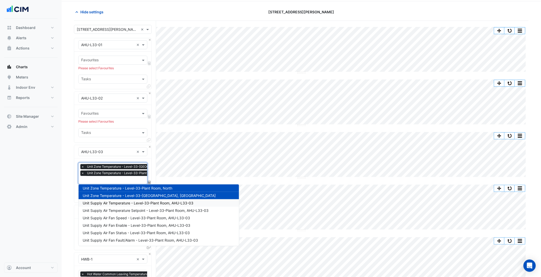
scroll to position [70, 0]
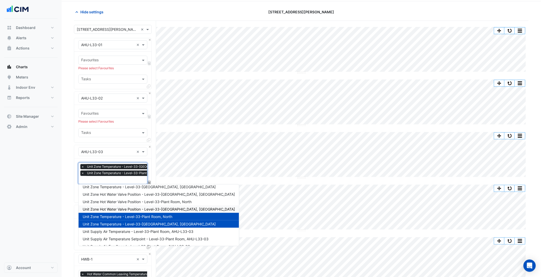
click at [117, 210] on span "Unit Zone Hot Water Valve Position - Level-33-Plant Room, North West" at bounding box center [159, 209] width 152 height 4
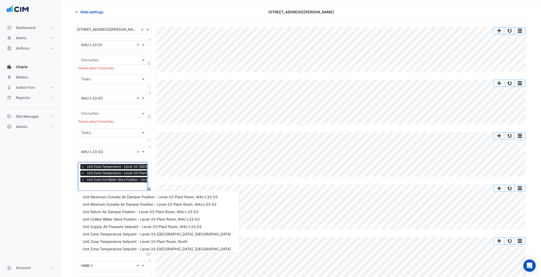
click at [118, 180] on span "Unit Zone Hot Water Valve Position - Level-33-Plant Room, North West" at bounding box center [154, 180] width 137 height 5
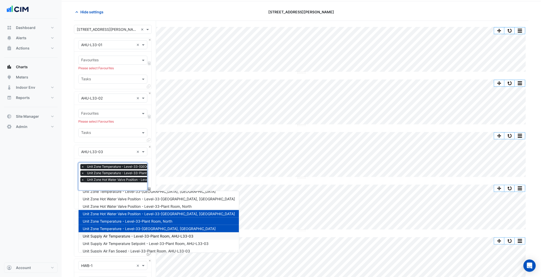
scroll to position [63, 0]
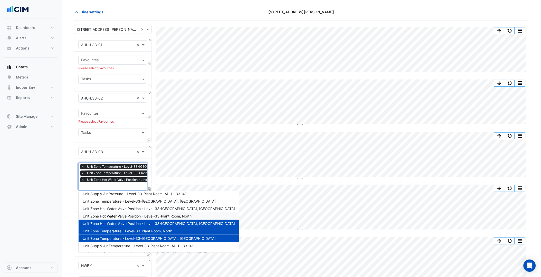
click at [126, 216] on span "Unit Zone Hot Water Valve Position - Level-33-Plant Room, North" at bounding box center [137, 216] width 109 height 4
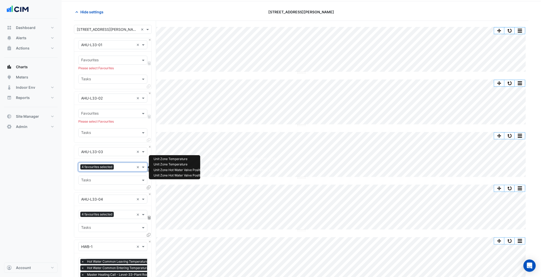
click at [125, 171] on div "4 favourites selected ×" at bounding box center [112, 167] width 69 height 9
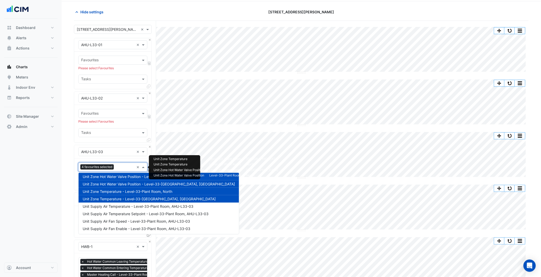
scroll to position [55, 0]
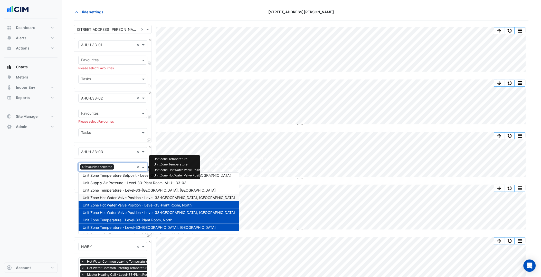
click at [119, 199] on span "Unit Zone Hot Water Valve Position - Level-33-Plant Room, North East" at bounding box center [159, 198] width 152 height 4
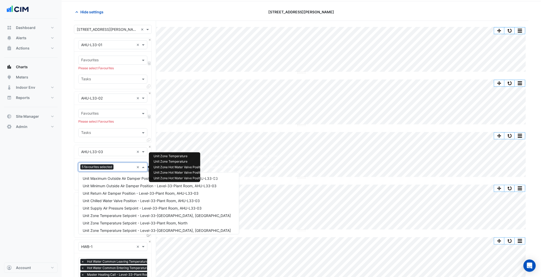
click at [121, 166] on input "text" at bounding box center [125, 167] width 19 height 5
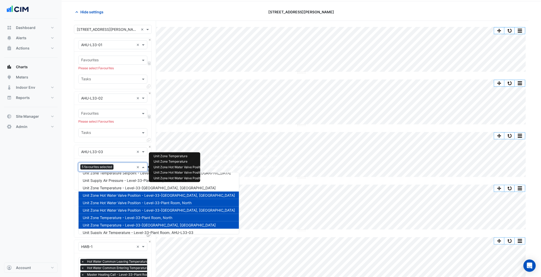
scroll to position [48, 0]
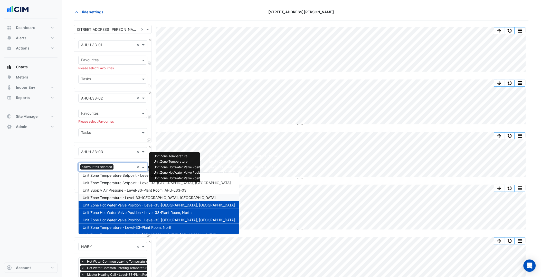
click at [132, 196] on span "Unit Zone Temperature - Level-33-Plant Room, North East" at bounding box center [149, 198] width 133 height 4
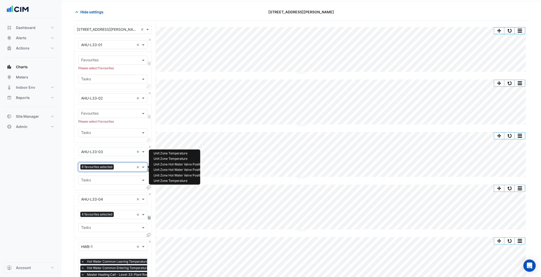
click at [120, 166] on input "text" at bounding box center [125, 167] width 18 height 5
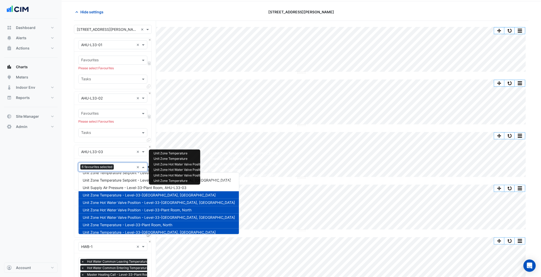
scroll to position [40, 0]
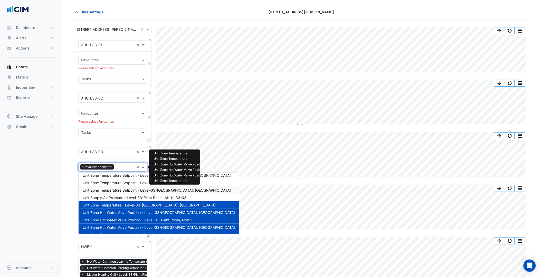
click at [129, 187] on div "Unit Zone Temperature Setpoint - Level-33-Plant Room, North West" at bounding box center [159, 190] width 161 height 7
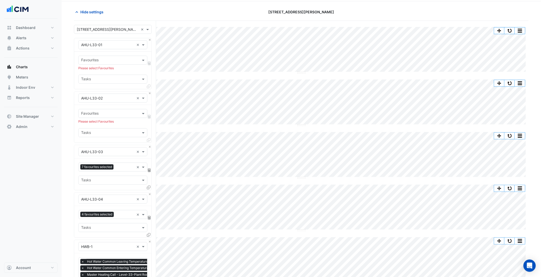
click at [125, 162] on div "7 favourites selected × Tasks" at bounding box center [112, 175] width 77 height 32
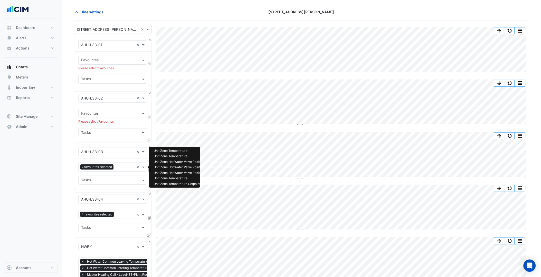
click at [124, 171] on div at bounding box center [125, 168] width 20 height 7
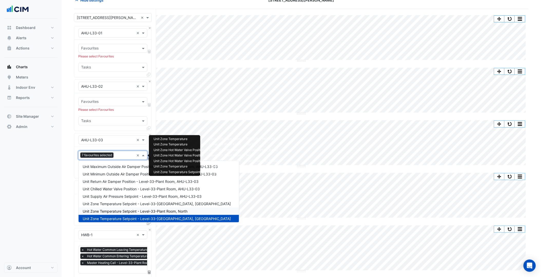
scroll to position [29, 0]
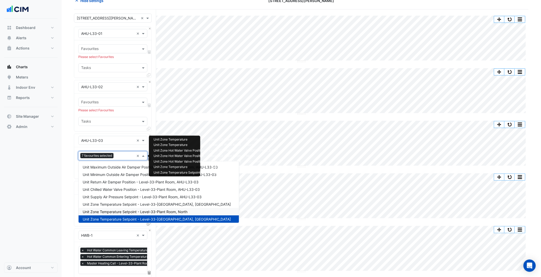
click at [123, 211] on span "Unit Zone Temperature Setpoint - Level-33-Plant Room, North" at bounding box center [135, 212] width 105 height 4
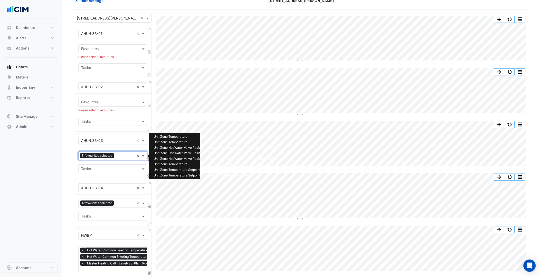
click at [124, 153] on div "8 favourites selected" at bounding box center [107, 156] width 56 height 8
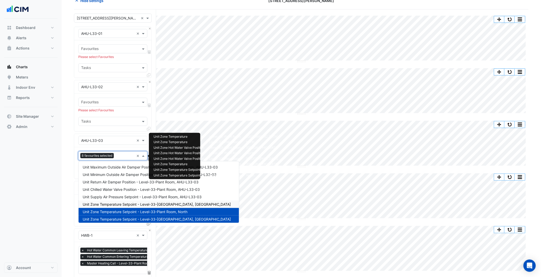
click at [128, 202] on span "Unit Zone Temperature Setpoint - Level-33-Plant Room, North East" at bounding box center [157, 204] width 148 height 4
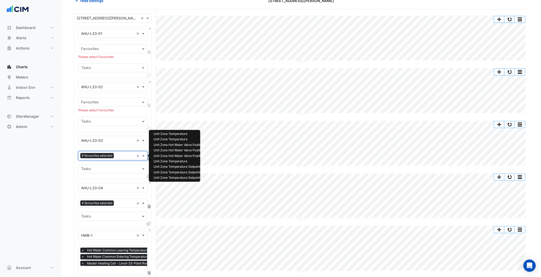
click at [123, 156] on input "text" at bounding box center [125, 156] width 18 height 5
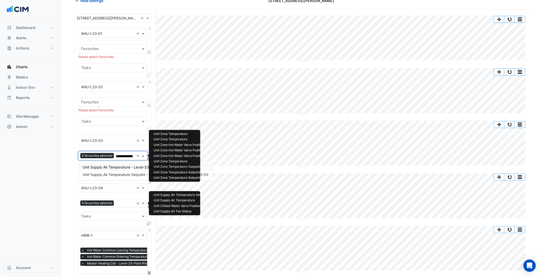
scroll to position [0, 6]
type input "**********"
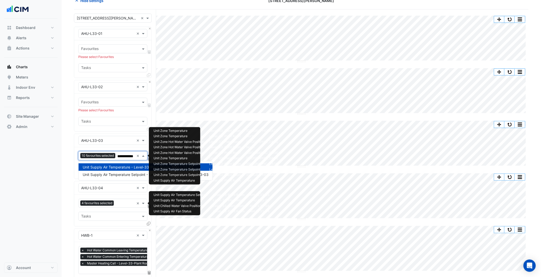
scroll to position [0, 0]
type input "**********"
click at [133, 174] on span "Unit Supply Air Temperature Setpoint - Level-33-Plant Room, AHU-L33-03" at bounding box center [146, 175] width 126 height 4
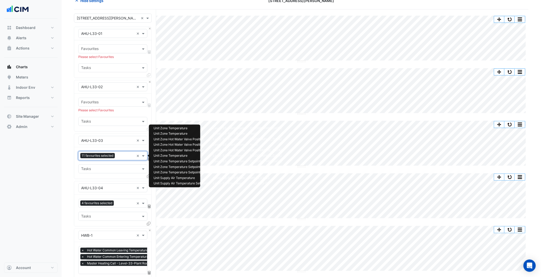
click at [70, 206] on section "Hide settings 367 Collins Street Split by Unit Split All Split None Print Save …" at bounding box center [302, 194] width 480 height 408
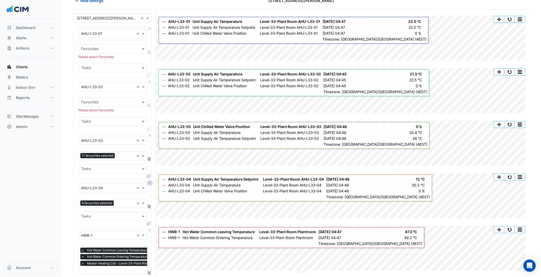
click at [151, 182] on button "Close" at bounding box center [149, 183] width 3 height 3
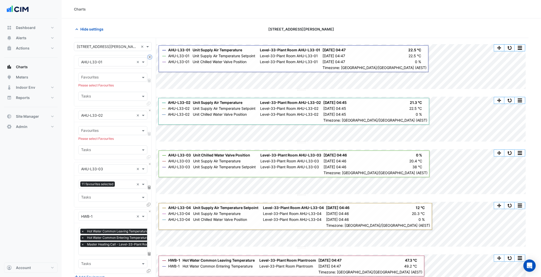
click at [151, 58] on button "Close" at bounding box center [149, 56] width 3 height 3
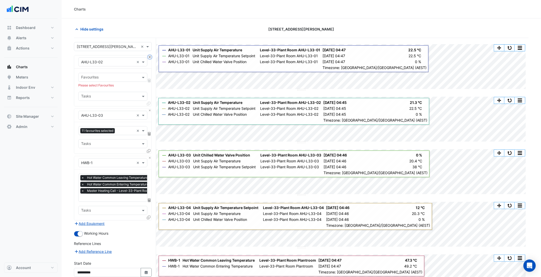
click at [151, 58] on button "Close" at bounding box center [149, 56] width 3 height 3
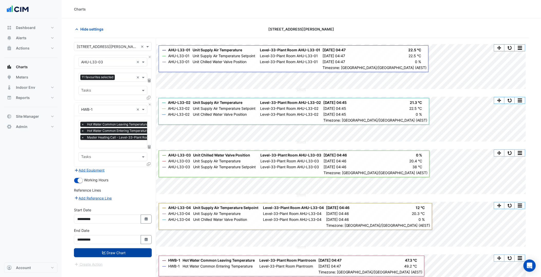
click at [112, 249] on button "Draw Chart" at bounding box center [113, 253] width 78 height 9
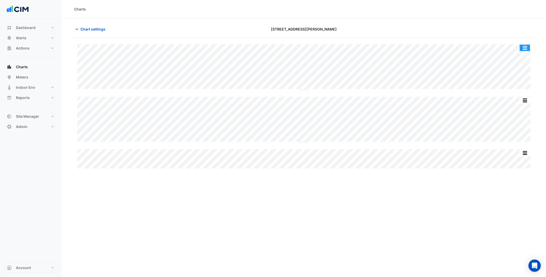
click at [525, 48] on button "button" at bounding box center [525, 48] width 10 height 6
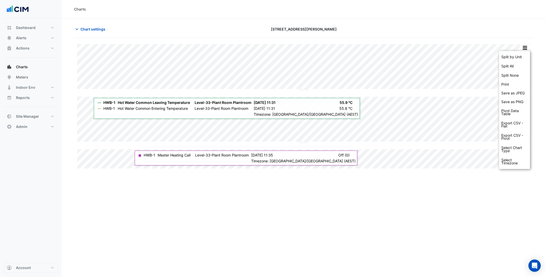
click at [523, 51] on div "Split by Unit Split All Split None Print Save as JPEG Save as PNG Pivot Data Ta…" at bounding box center [514, 110] width 31 height 118
click at [523, 55] on div "Split by Unit" at bounding box center [514, 56] width 31 height 9
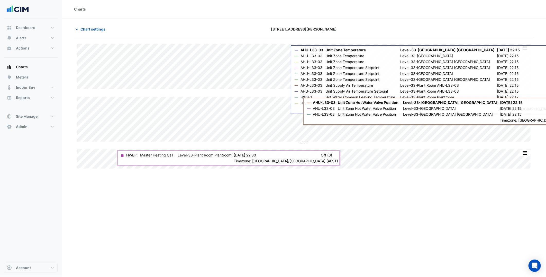
click at [299, 188] on div "Charts Chart settings 367 Collins Street Split by Equip Split All Split None Pr…" at bounding box center [304, 138] width 484 height 277
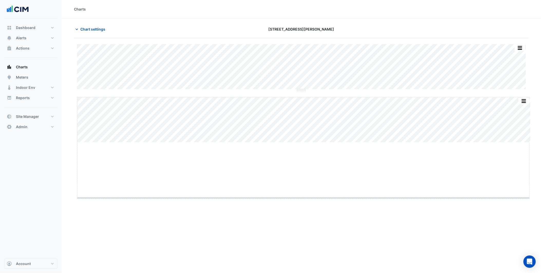
drag, startPoint x: 303, startPoint y: 142, endPoint x: 287, endPoint y: 198, distance: 58.4
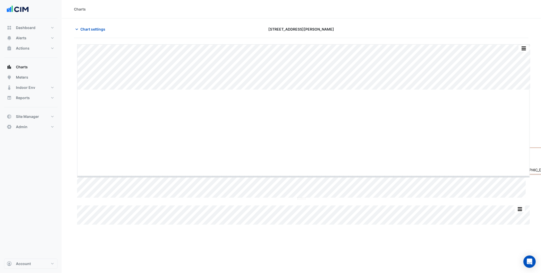
drag, startPoint x: 301, startPoint y: 90, endPoint x: 301, endPoint y: 94, distance: 4.4
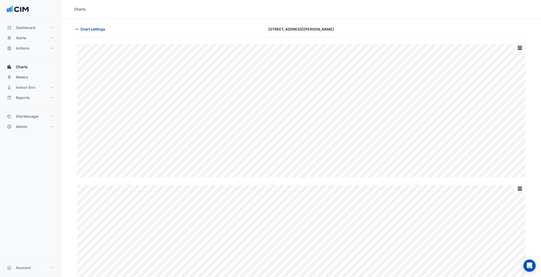
click at [91, 29] on span "Chart settings" at bounding box center [92, 28] width 25 height 5
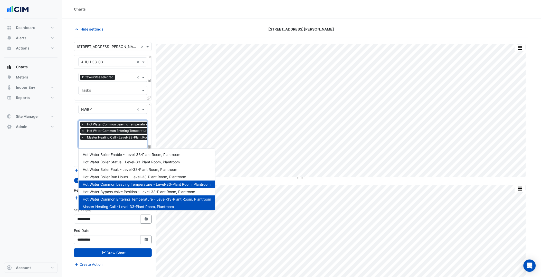
scroll to position [0, 3]
click at [109, 143] on input "text" at bounding box center [140, 144] width 122 height 5
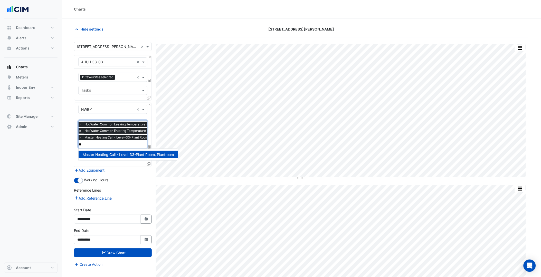
type input "**"
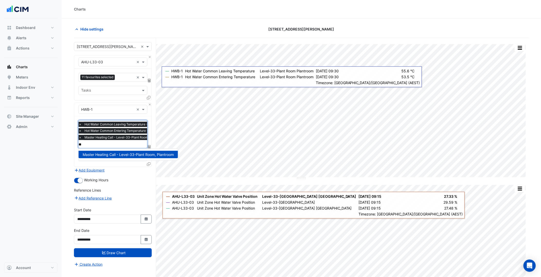
click at [47, 147] on div "Dashboard Portfolio Ratings Performance Alerts Site Rules Templates Actions Sit…" at bounding box center [30, 140] width 53 height 245
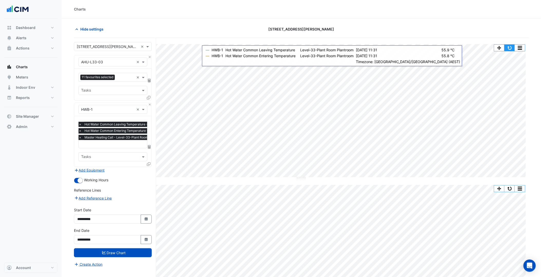
click at [512, 49] on button "button" at bounding box center [510, 48] width 10 height 6
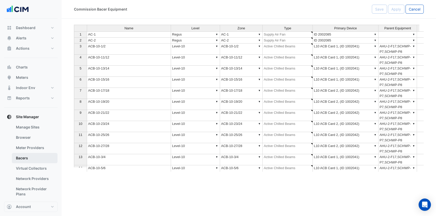
click at [32, 158] on link "Bacers" at bounding box center [35, 158] width 46 height 10
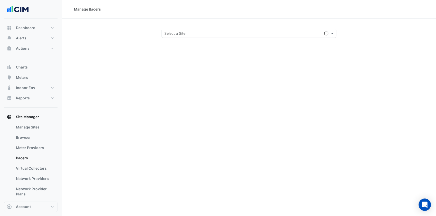
click at [398, 124] on div "Manage Bacers Select a Site" at bounding box center [249, 108] width 375 height 216
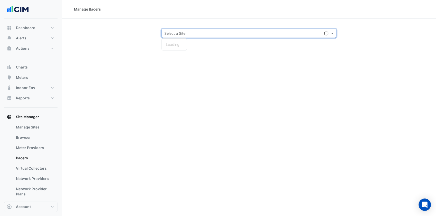
click at [253, 35] on input "text" at bounding box center [243, 33] width 159 height 5
type input "***"
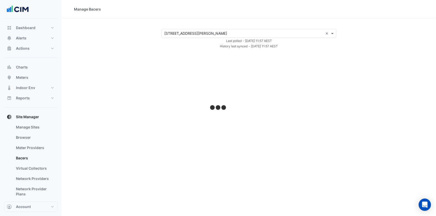
click at [121, 43] on div "× [STREET_ADDRESS][PERSON_NAME] × Last polled - [DATE] 11:57 AEST History last …" at bounding box center [249, 39] width 362 height 20
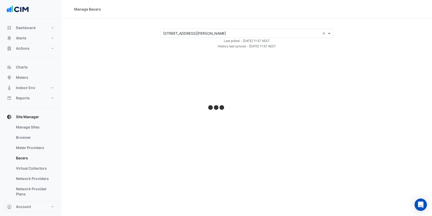
select select "***"
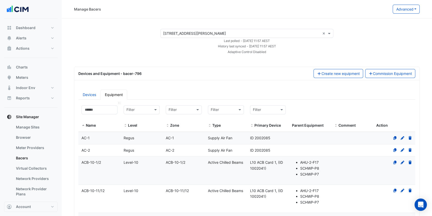
click at [94, 102] on datatable-header-cell "Name" at bounding box center [99, 117] width 42 height 30
click at [92, 95] on link "Devices" at bounding box center [89, 94] width 22 height 10
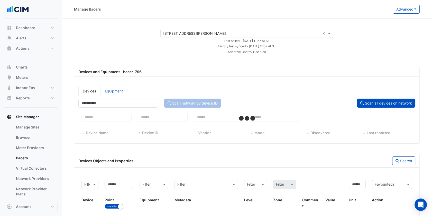
select select "***"
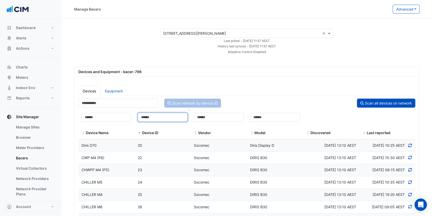
click at [165, 117] on input at bounding box center [163, 117] width 50 height 9
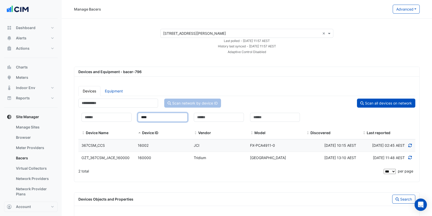
type input "****"
click at [181, 161] on div "160000" at bounding box center [163, 158] width 56 height 6
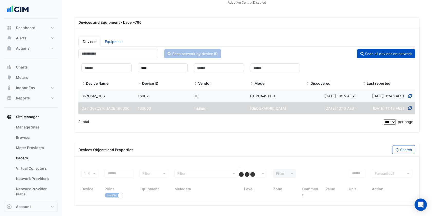
scroll to position [60, 0]
select select "***"
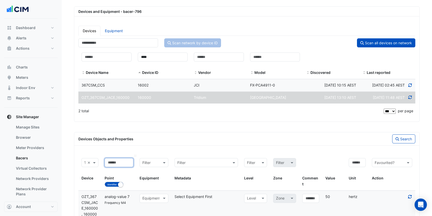
click at [123, 167] on input at bounding box center [119, 162] width 29 height 9
type input "**"
click at [412, 143] on button "Search" at bounding box center [403, 138] width 23 height 9
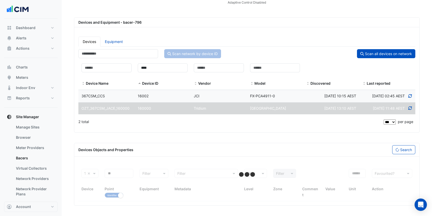
select select "***"
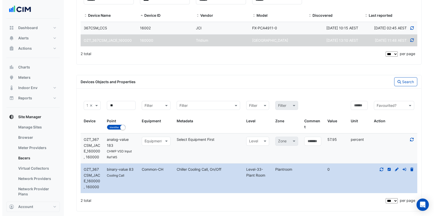
scroll to position [134, 0]
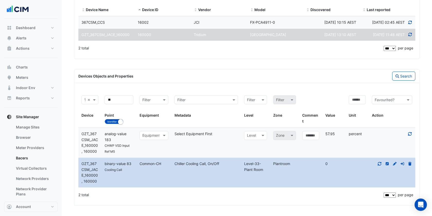
click at [201, 180] on datatable-body-cell "Metadata Chiller Cooling Call, On/Off" at bounding box center [206, 173] width 70 height 30
click at [386, 164] on icon at bounding box center [387, 164] width 5 height 4
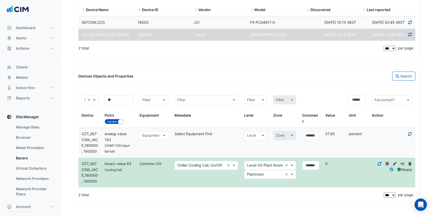
click at [193, 164] on input "text" at bounding box center [201, 165] width 48 height 6
type input "********"
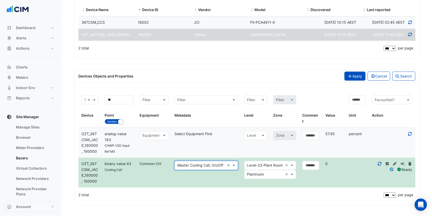
click at [353, 73] on button "Apply" at bounding box center [354, 75] width 21 height 9
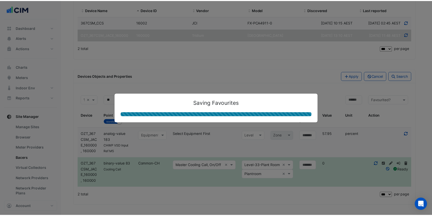
scroll to position [60, 0]
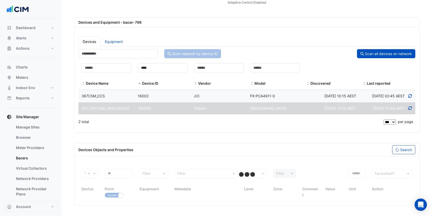
select select "***"
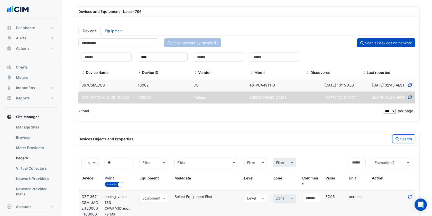
click at [109, 33] on link "Equipment" at bounding box center [113, 31] width 27 height 10
select select "***"
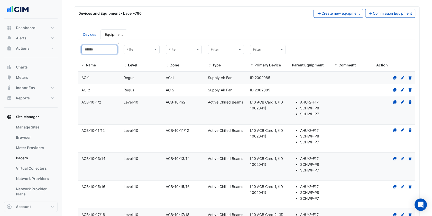
click at [106, 48] on input at bounding box center [99, 49] width 36 height 9
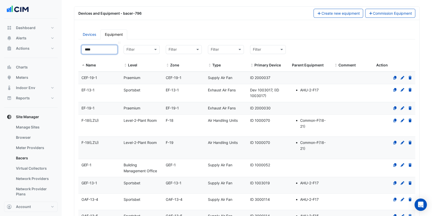
scroll to position [40, 0]
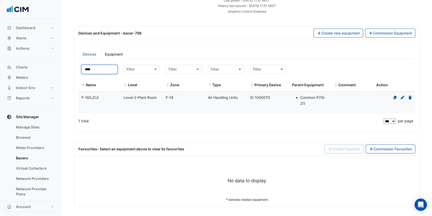
type input "****"
click at [140, 92] on datatable-body-cell "Level Level-2-Plant Room" at bounding box center [142, 102] width 42 height 22
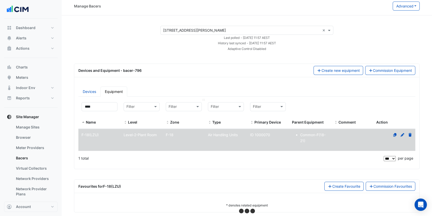
scroll to position [0, 0]
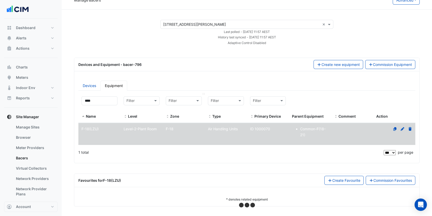
select select "***"
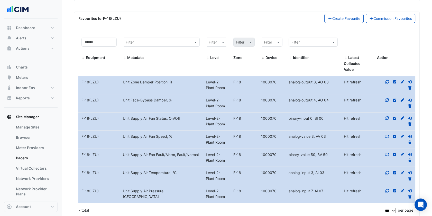
scroll to position [180, 0]
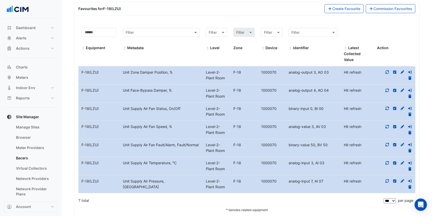
click at [304, 129] on datatable-body-cell "Identifier analog-value 3, AV 03" at bounding box center [312, 130] width 55 height 18
drag, startPoint x: 372, startPoint y: 195, endPoint x: 368, endPoint y: 193, distance: 4.1
click at [372, 195] on div "7 total" at bounding box center [230, 200] width 304 height 13
click at [402, 125] on icon at bounding box center [402, 127] width 5 height 4
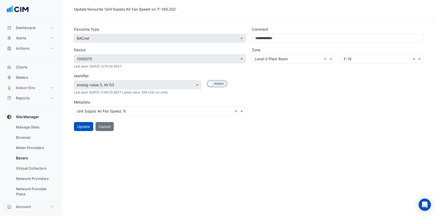
click at [217, 83] on button "Enabled Disabled" at bounding box center [217, 84] width 19 height 6
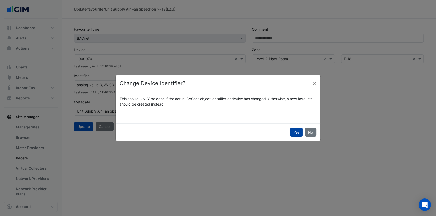
click at [301, 130] on button "Yes" at bounding box center [296, 131] width 13 height 9
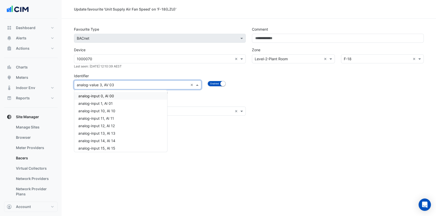
click at [138, 85] on input "text" at bounding box center [133, 84] width 112 height 5
type input "**********"
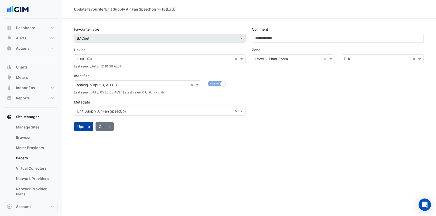
click at [86, 127] on button "Update" at bounding box center [83, 126] width 19 height 9
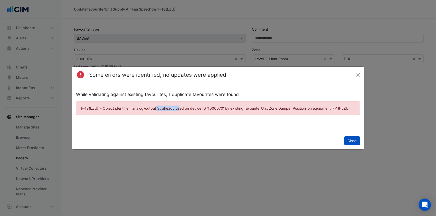
drag, startPoint x: 136, startPoint y: 106, endPoint x: 162, endPoint y: 107, distance: 25.7
click at [162, 107] on ngb-alert "'F-18(LZU)' - Object identifier, 'analog-output 3', already used on device ID '…" at bounding box center [218, 108] width 284 height 14
drag, startPoint x: 162, startPoint y: 107, endPoint x: 226, endPoint y: 112, distance: 64.5
click at [226, 112] on ngb-alert "'F-18(LZU)' - Object identifier, 'analog-output 3', already used on device ID '…" at bounding box center [218, 108] width 284 height 14
click at [360, 138] on button "Close" at bounding box center [352, 140] width 16 height 9
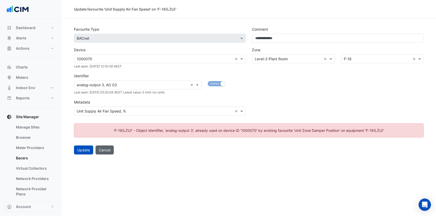
click at [101, 149] on button "Cancel" at bounding box center [105, 149] width 18 height 9
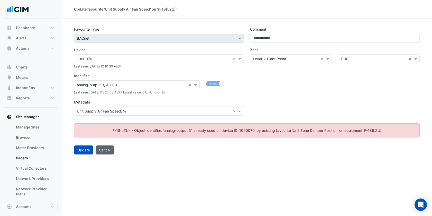
select select "***"
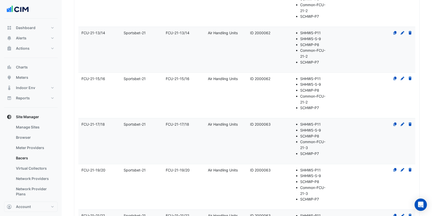
scroll to position [3460, 0]
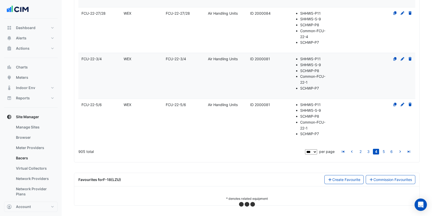
select select "***"
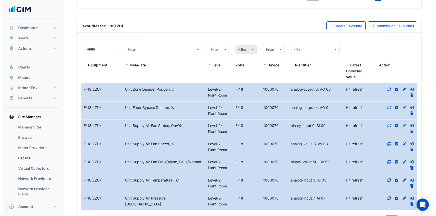
scroll to position [3631, 0]
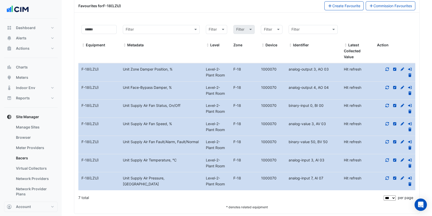
click at [183, 89] on div "Unit Face-Bypass Damper, %" at bounding box center [161, 88] width 83 height 6
click at [385, 89] on icon at bounding box center [387, 88] width 5 height 4
click at [208, 125] on div "Level-2-Plant Room" at bounding box center [216, 127] width 27 height 12
click at [231, 126] on div "F-18" at bounding box center [243, 127] width 27 height 12
click at [387, 71] on icon at bounding box center [387, 69] width 5 height 4
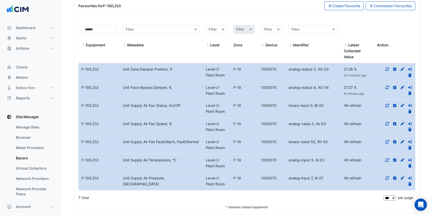
click at [411, 75] on fa-icon at bounding box center [410, 75] width 5 height 4
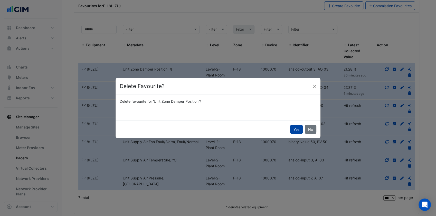
click at [299, 131] on button "Yes" at bounding box center [296, 129] width 13 height 9
click at [410, 96] on ngb-modal-window "Delete Favourite? Delete favourite for 'Unit Zone Damper Position'? Yes No" at bounding box center [218, 108] width 436 height 216
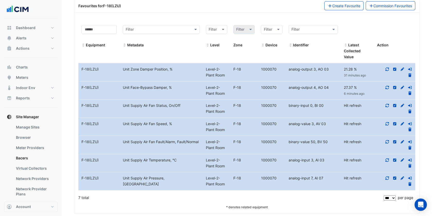
click at [410, 93] on fa-icon at bounding box center [410, 93] width 5 height 4
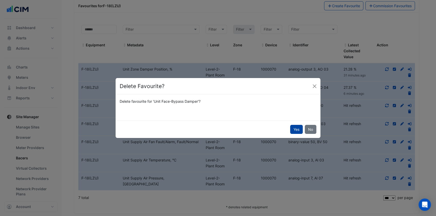
click at [297, 128] on button "Yes" at bounding box center [296, 129] width 13 height 9
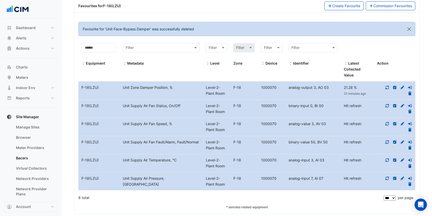
click at [407, 96] on div at bounding box center [394, 91] width 41 height 12
click at [411, 95] on icon at bounding box center [409, 93] width 3 height 4
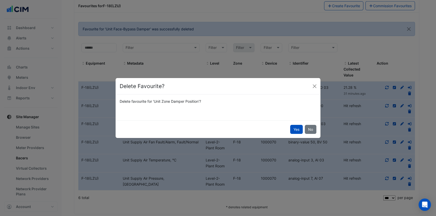
click at [294, 129] on button "Yes" at bounding box center [296, 129] width 13 height 9
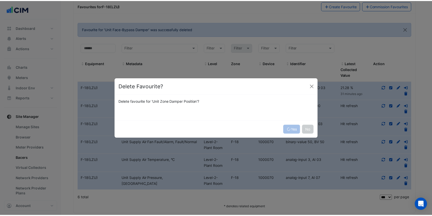
scroll to position [3624, 0]
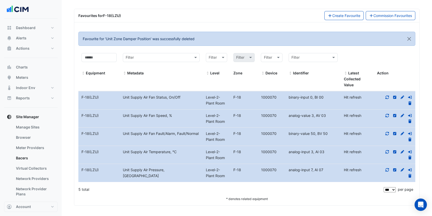
click at [400, 113] on fa-icon at bounding box center [402, 115] width 5 height 4
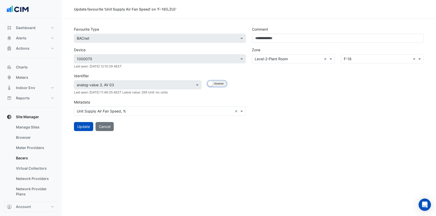
click at [214, 82] on button "Enabled Disabled" at bounding box center [217, 84] width 19 height 6
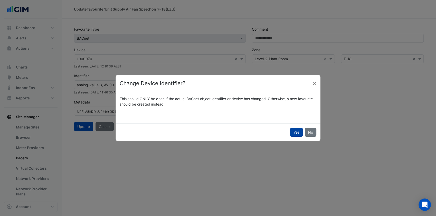
drag, startPoint x: 298, startPoint y: 132, endPoint x: 231, endPoint y: 124, distance: 67.0
click at [296, 132] on button "Yes" at bounding box center [296, 131] width 13 height 9
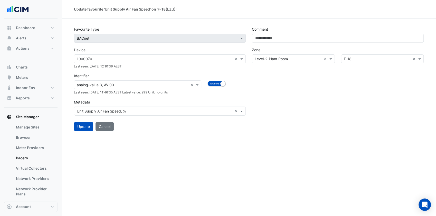
click at [189, 84] on div at bounding box center [137, 85] width 127 height 6
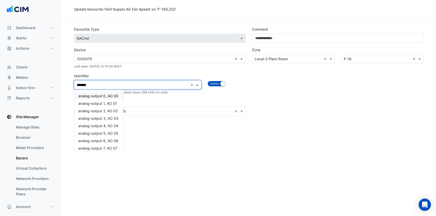
type input "********"
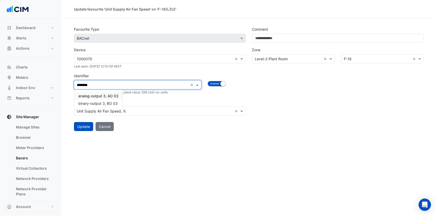
click at [112, 93] on div "analog-output 3, AO 03" at bounding box center [98, 95] width 48 height 7
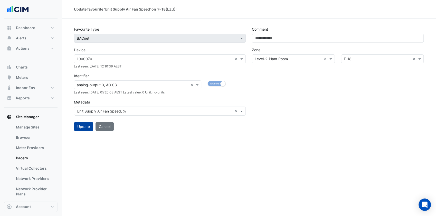
click at [82, 126] on button "Update" at bounding box center [83, 126] width 19 height 9
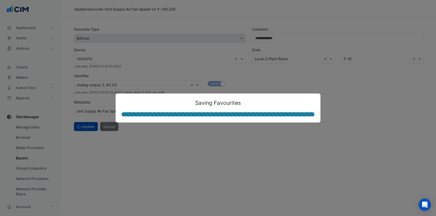
select select "***"
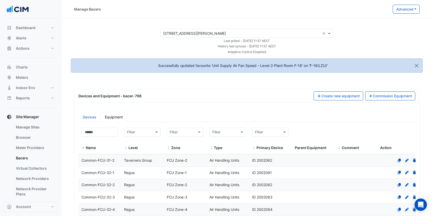
select select "***"
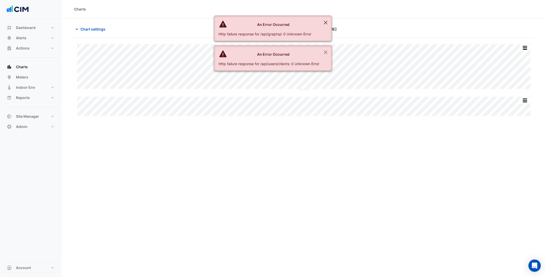
click at [331, 27] on ngb-alert "An Error Occurred Http failure response for /api/graphql: 0 Unknown Error" at bounding box center [273, 28] width 118 height 26
drag, startPoint x: 330, startPoint y: 27, endPoint x: 325, endPoint y: 26, distance: 5.2
click at [325, 26] on button "Close" at bounding box center [326, 23] width 12 height 14
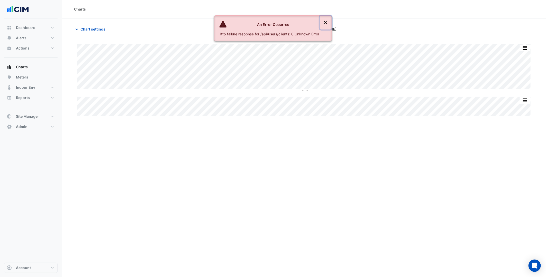
click at [325, 26] on button "Close" at bounding box center [326, 23] width 12 height 14
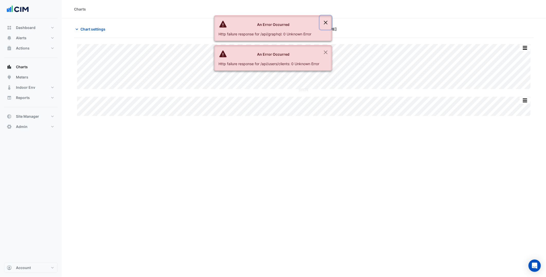
click at [325, 23] on button "Close" at bounding box center [326, 23] width 12 height 14
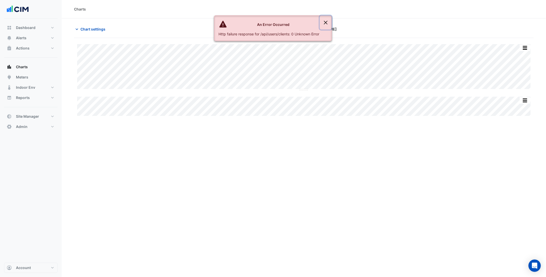
click at [325, 23] on button "Close" at bounding box center [326, 23] width 12 height 14
